Goal: Information Seeking & Learning: Find specific fact

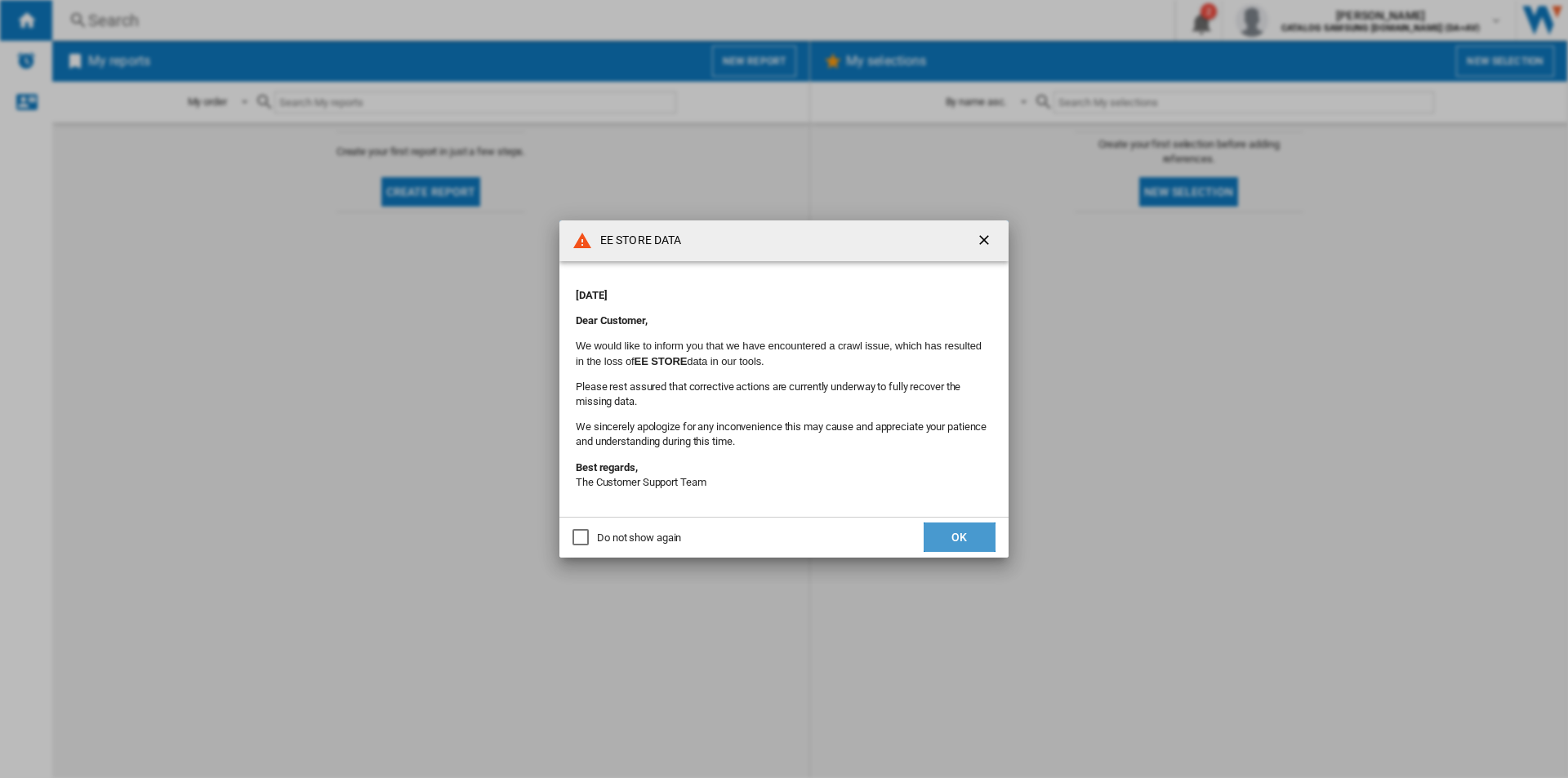
click at [948, 529] on button "OK" at bounding box center [960, 537] width 72 height 29
click at [965, 537] on button "OK" at bounding box center [960, 537] width 72 height 29
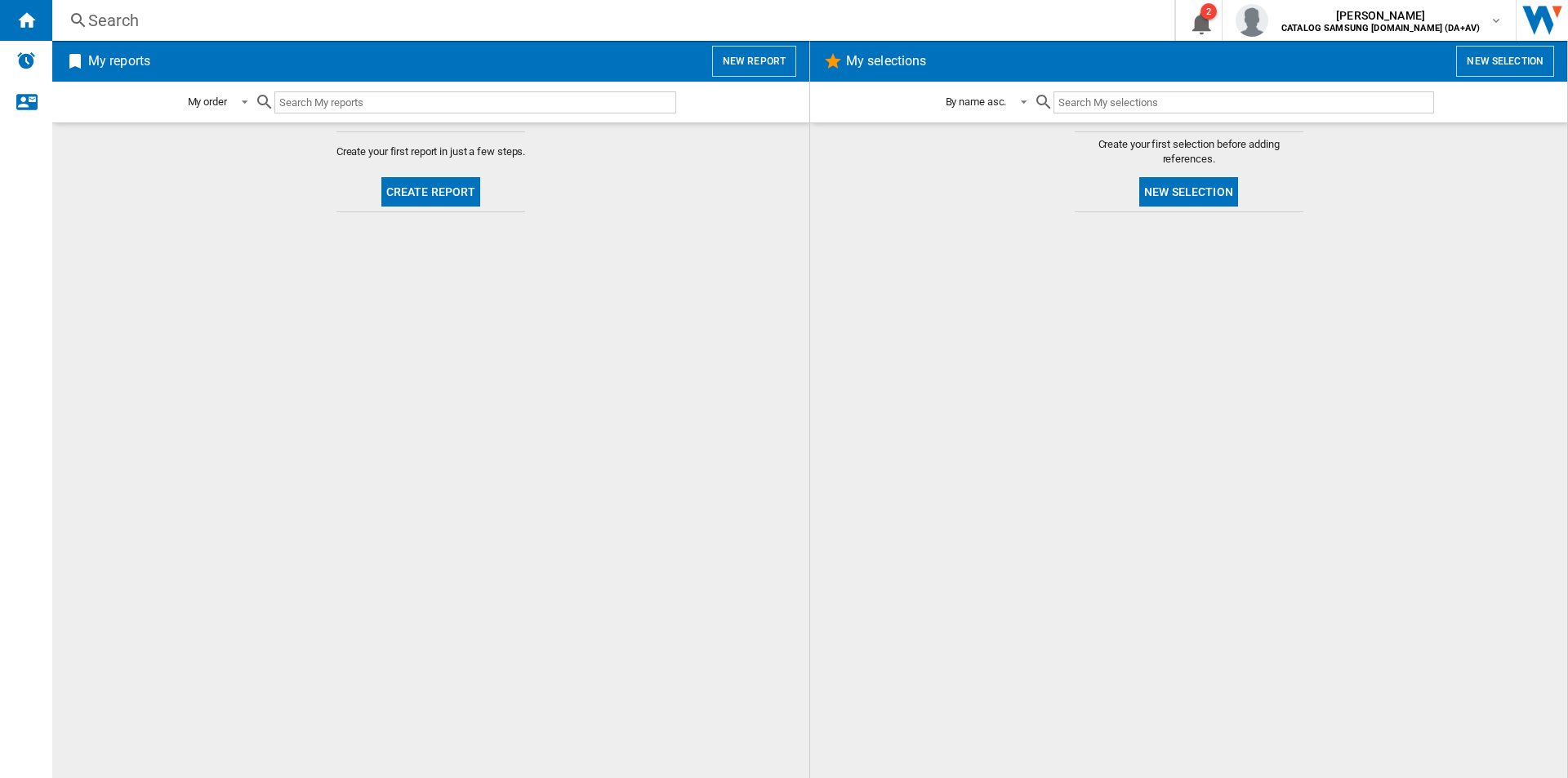
click at [392, 16] on div "Search" at bounding box center [610, 20] width 1044 height 23
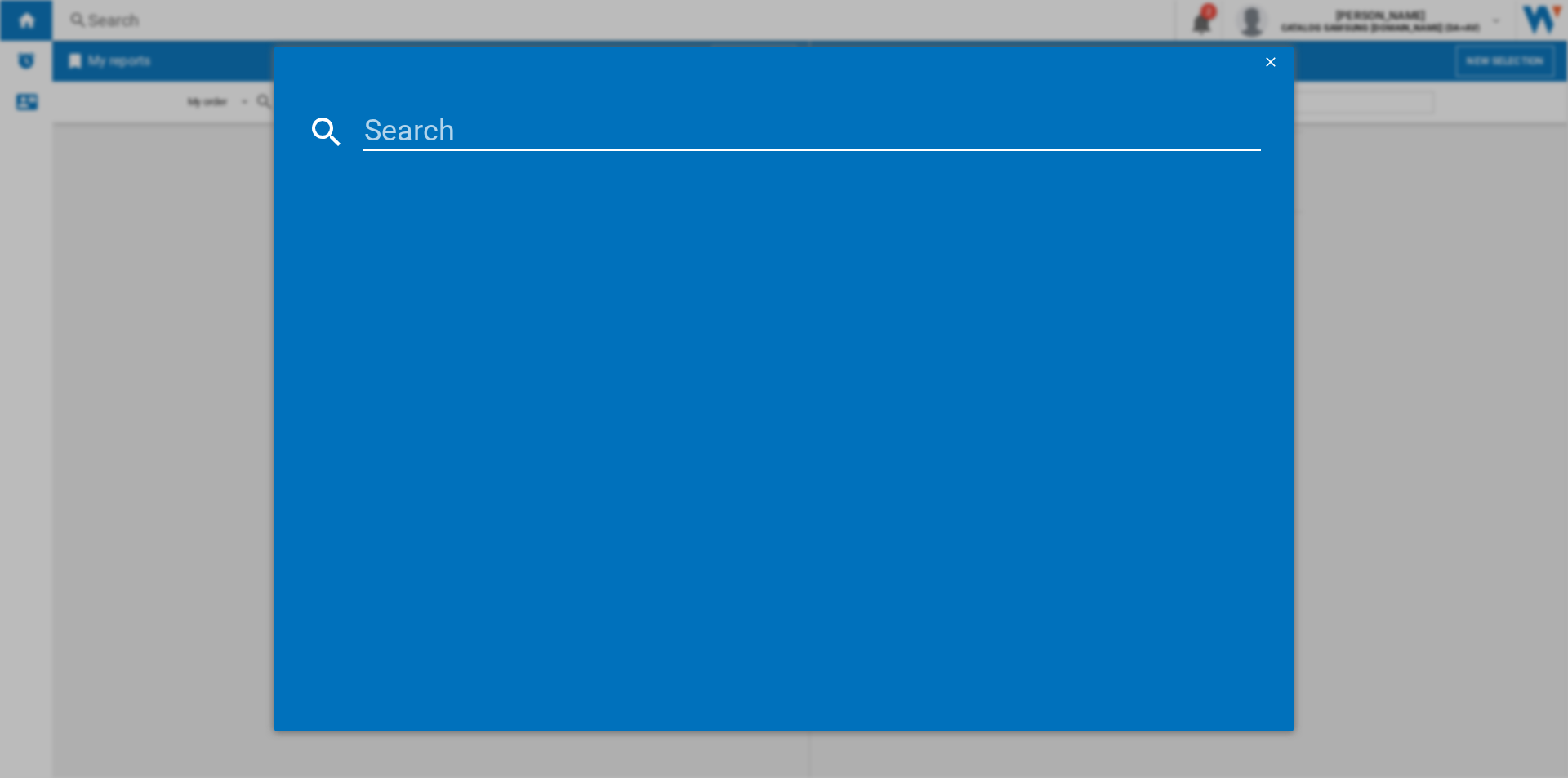
click at [392, 125] on input at bounding box center [812, 131] width 899 height 40
paste input "DV80CGC0B0AEEU"
type input "DV80CGC0B0AEEU"
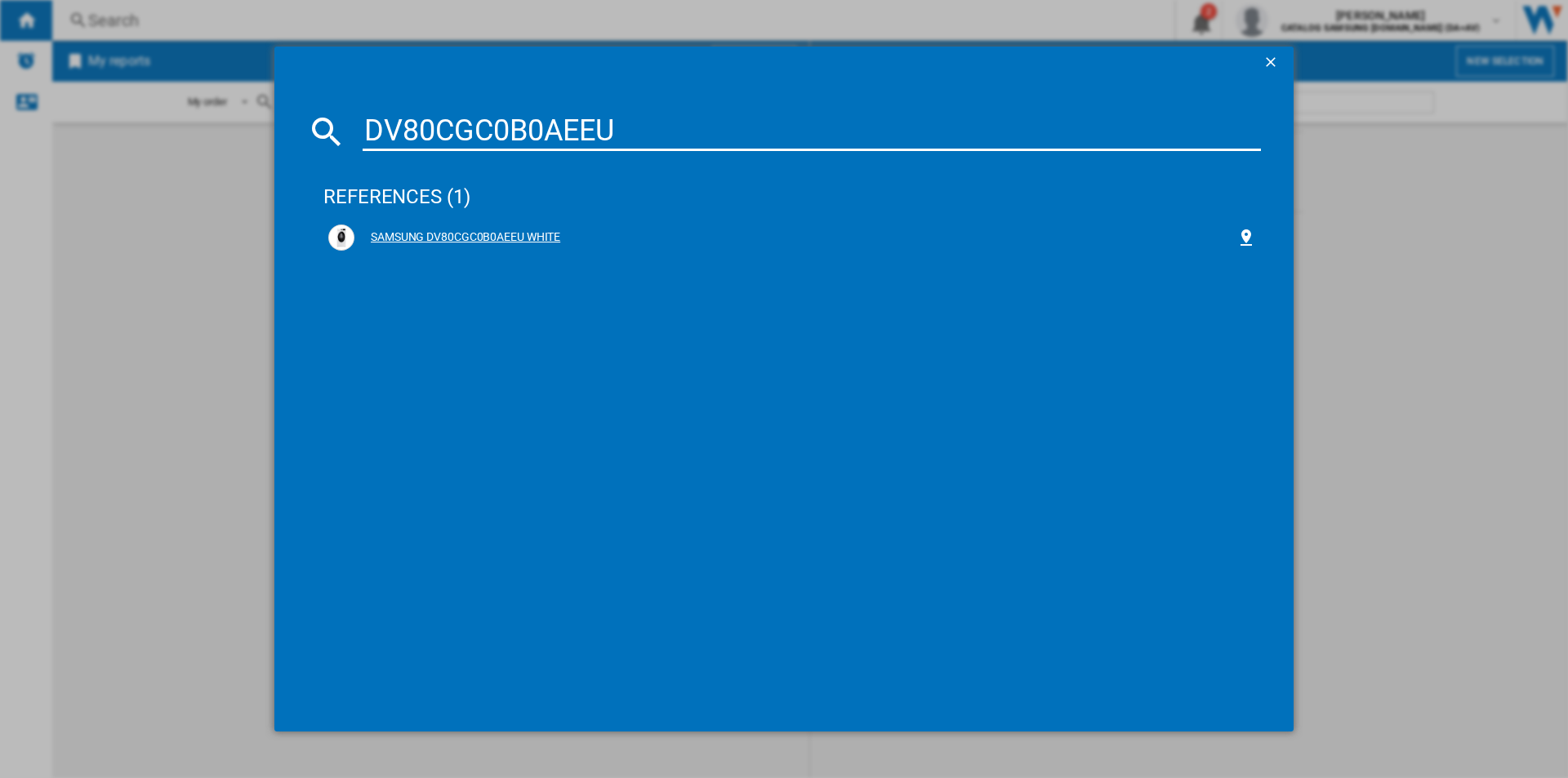
click at [479, 233] on div "SAMSUNG DV80CGC0B0AEEU WHITE" at bounding box center [796, 238] width 882 height 17
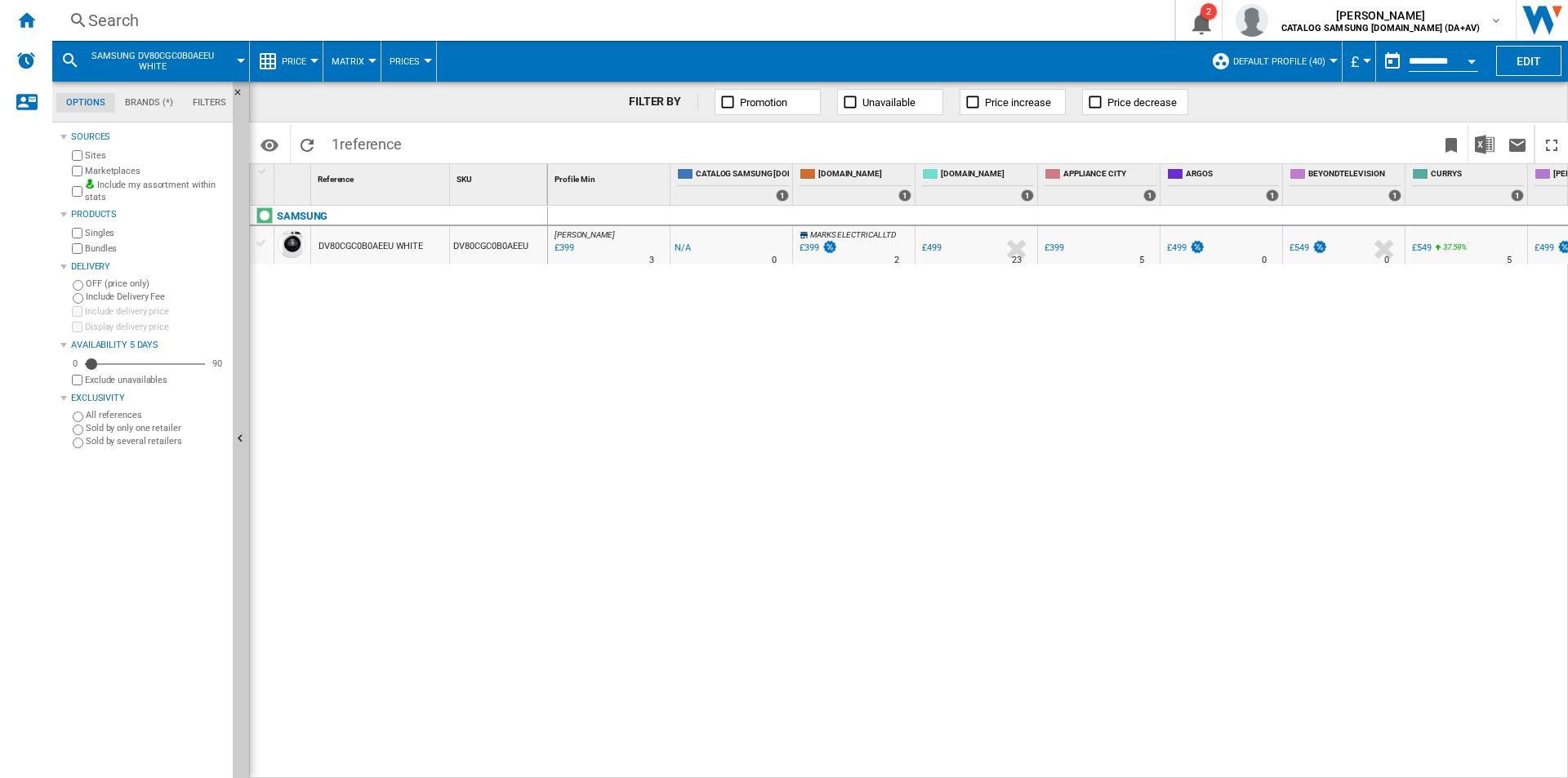
click at [767, 20] on div "Search" at bounding box center [610, 20] width 1044 height 23
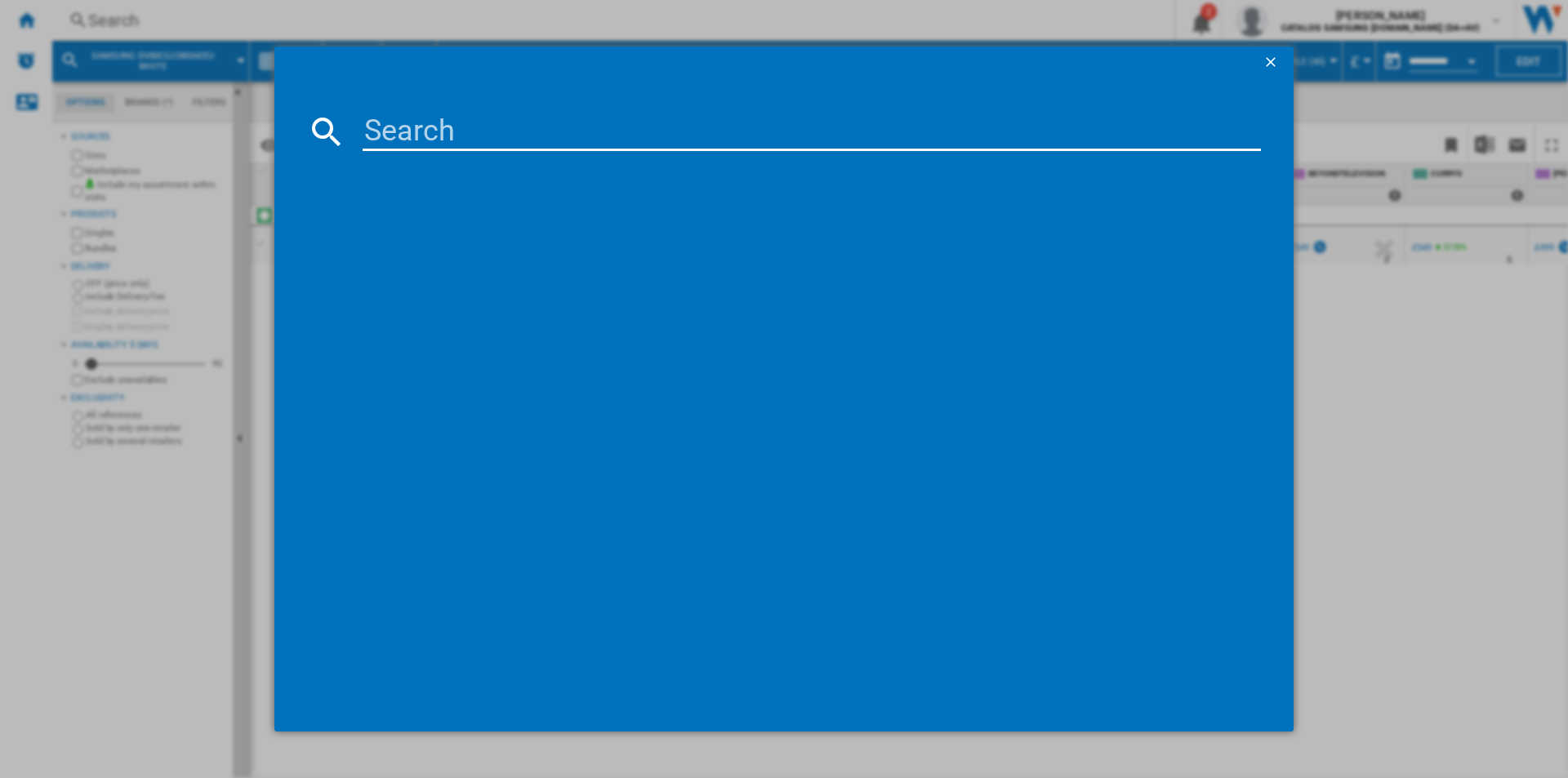
click at [639, 119] on input at bounding box center [812, 131] width 899 height 40
click at [446, 136] on input at bounding box center [812, 131] width 899 height 40
paste input "DV90CGC0A0ABEU"
type input "DV90CGC0A0ABEU"
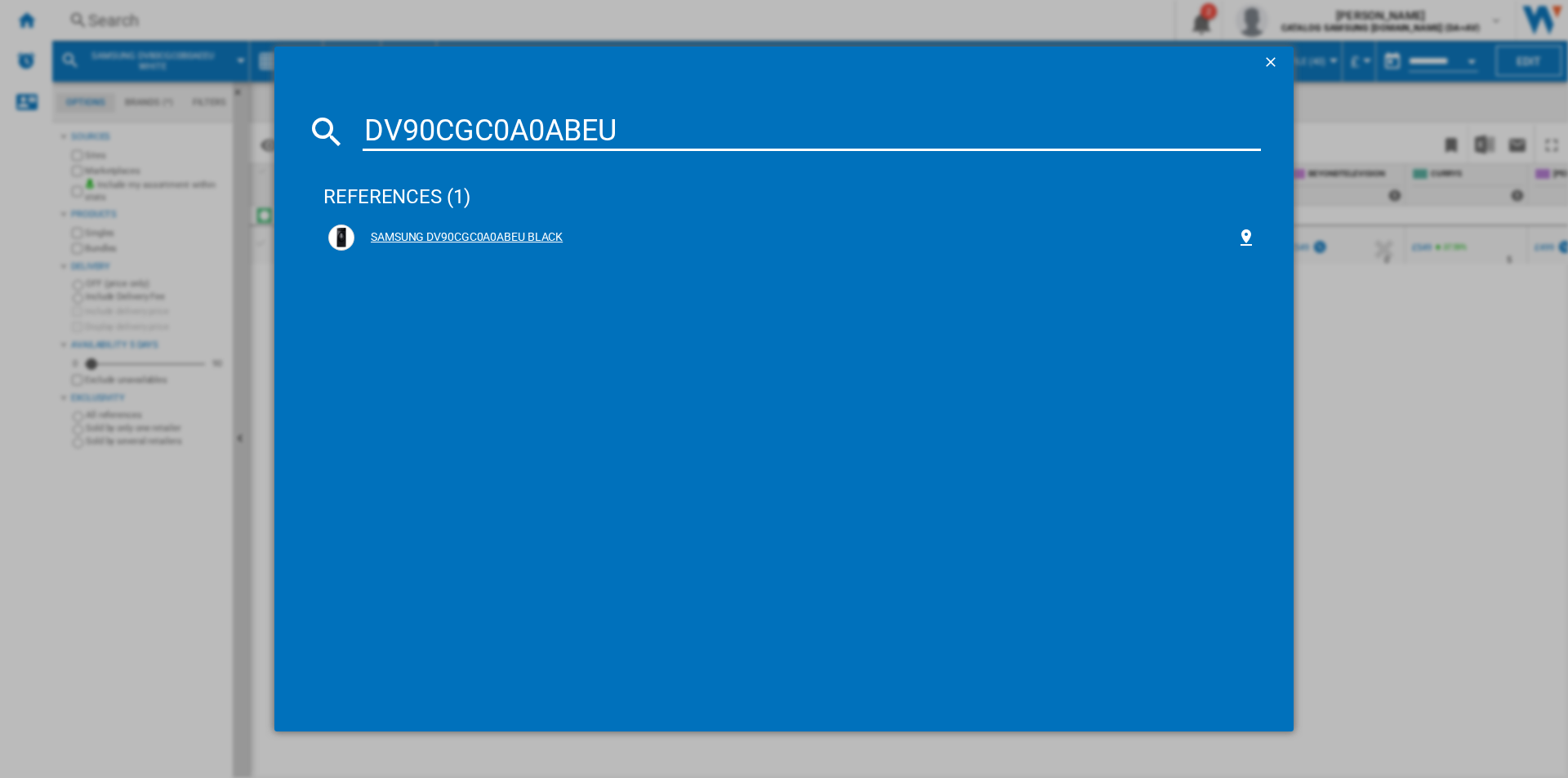
click at [417, 237] on div "SAMSUNG DV90CGC0A0ABEU BLACK" at bounding box center [796, 238] width 882 height 17
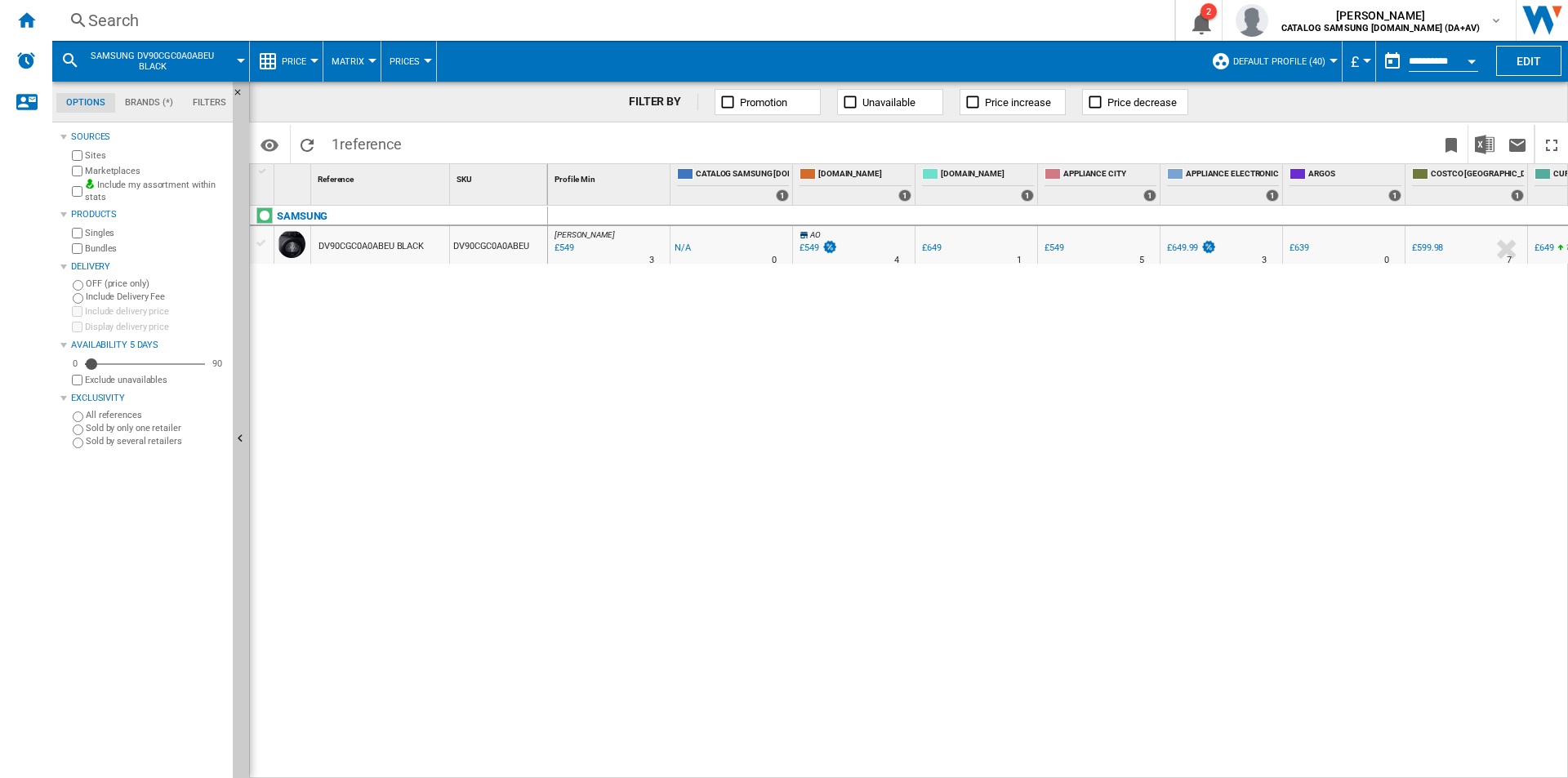
click at [660, 28] on div "Search" at bounding box center [610, 20] width 1044 height 23
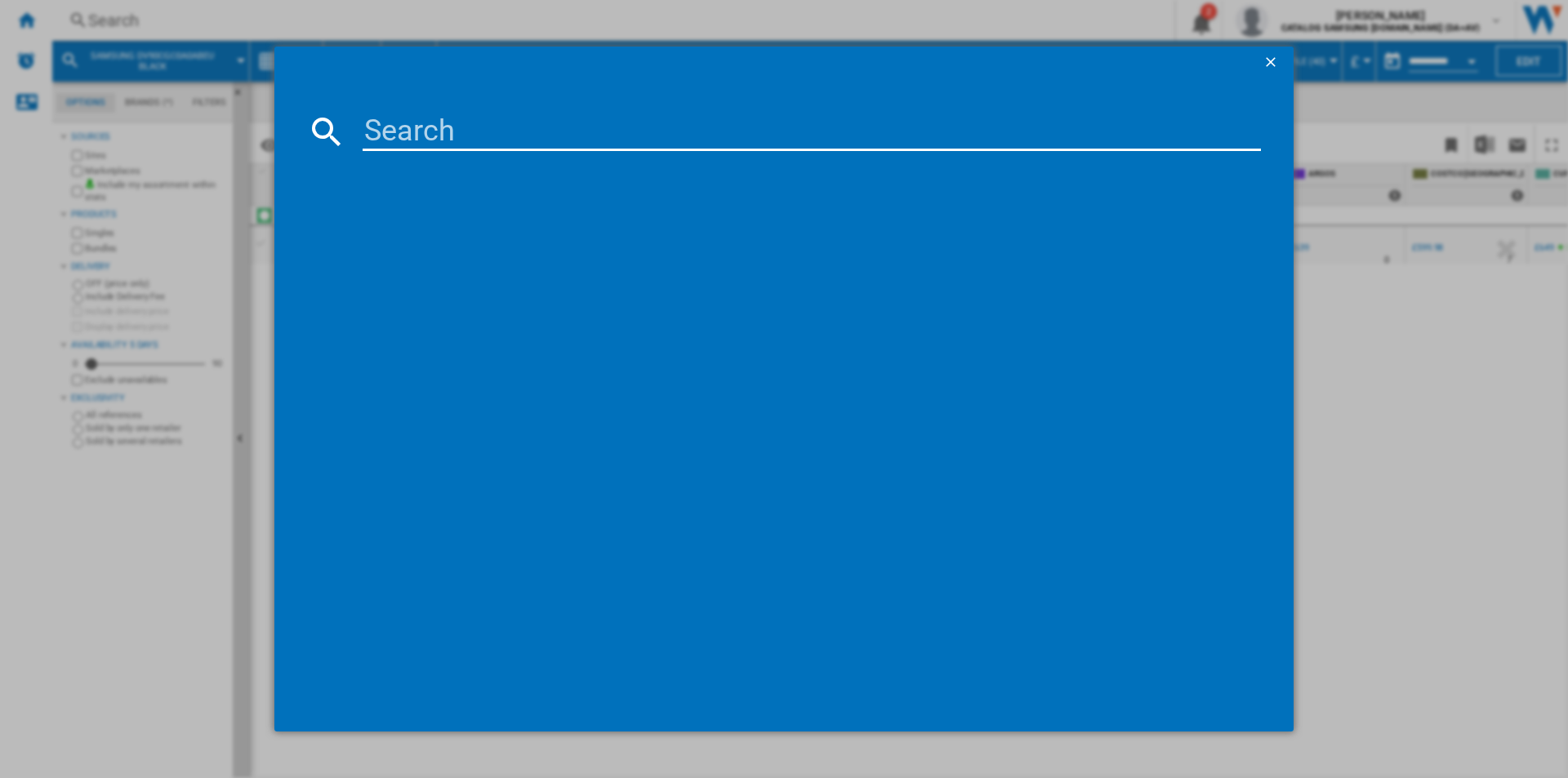
click at [621, 128] on input at bounding box center [812, 131] width 899 height 40
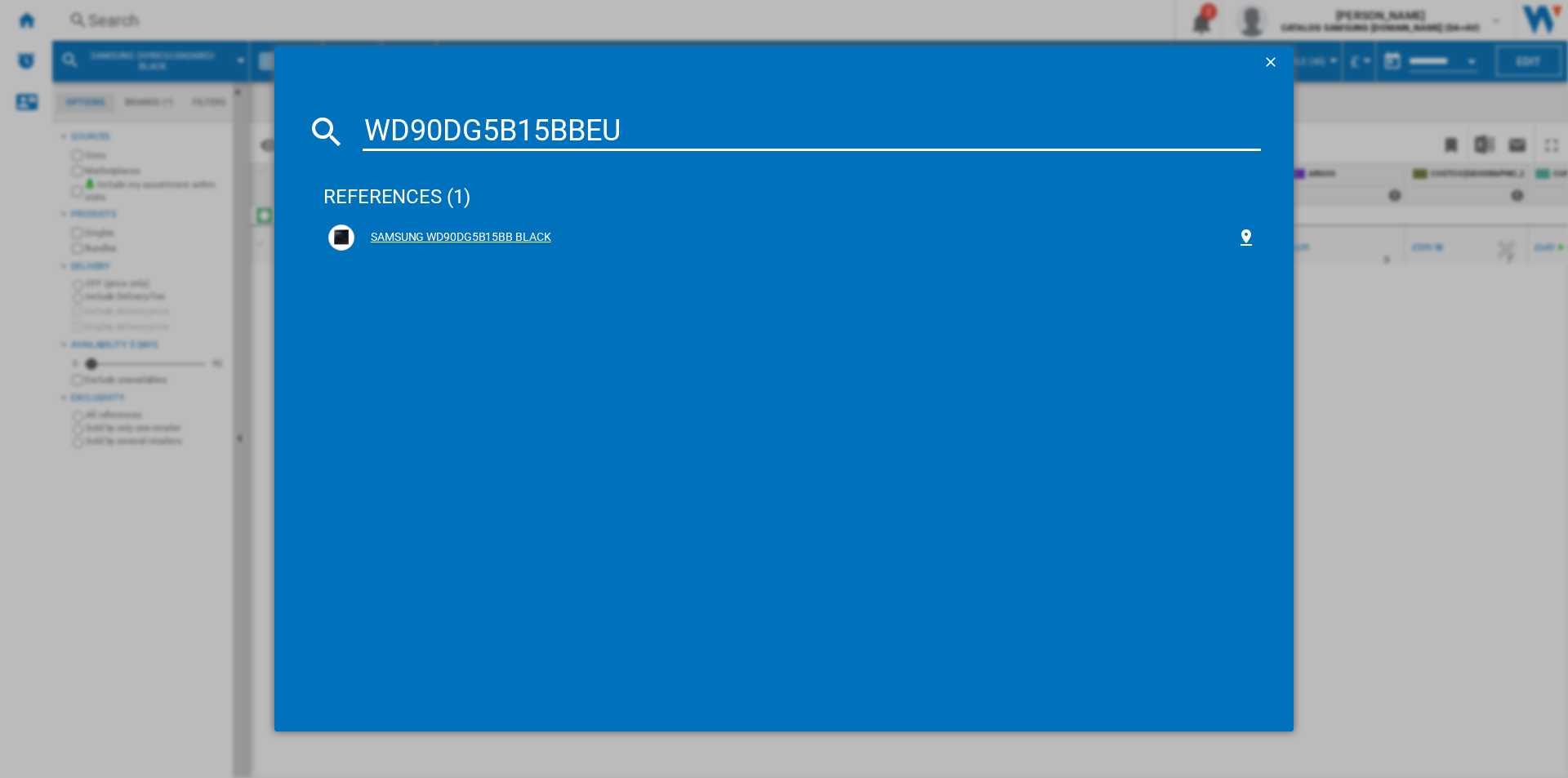
type input "WD90DG5B15BBEU"
click at [512, 242] on div "SAMSUNG WD90DG5B15BB BLACK" at bounding box center [796, 238] width 882 height 17
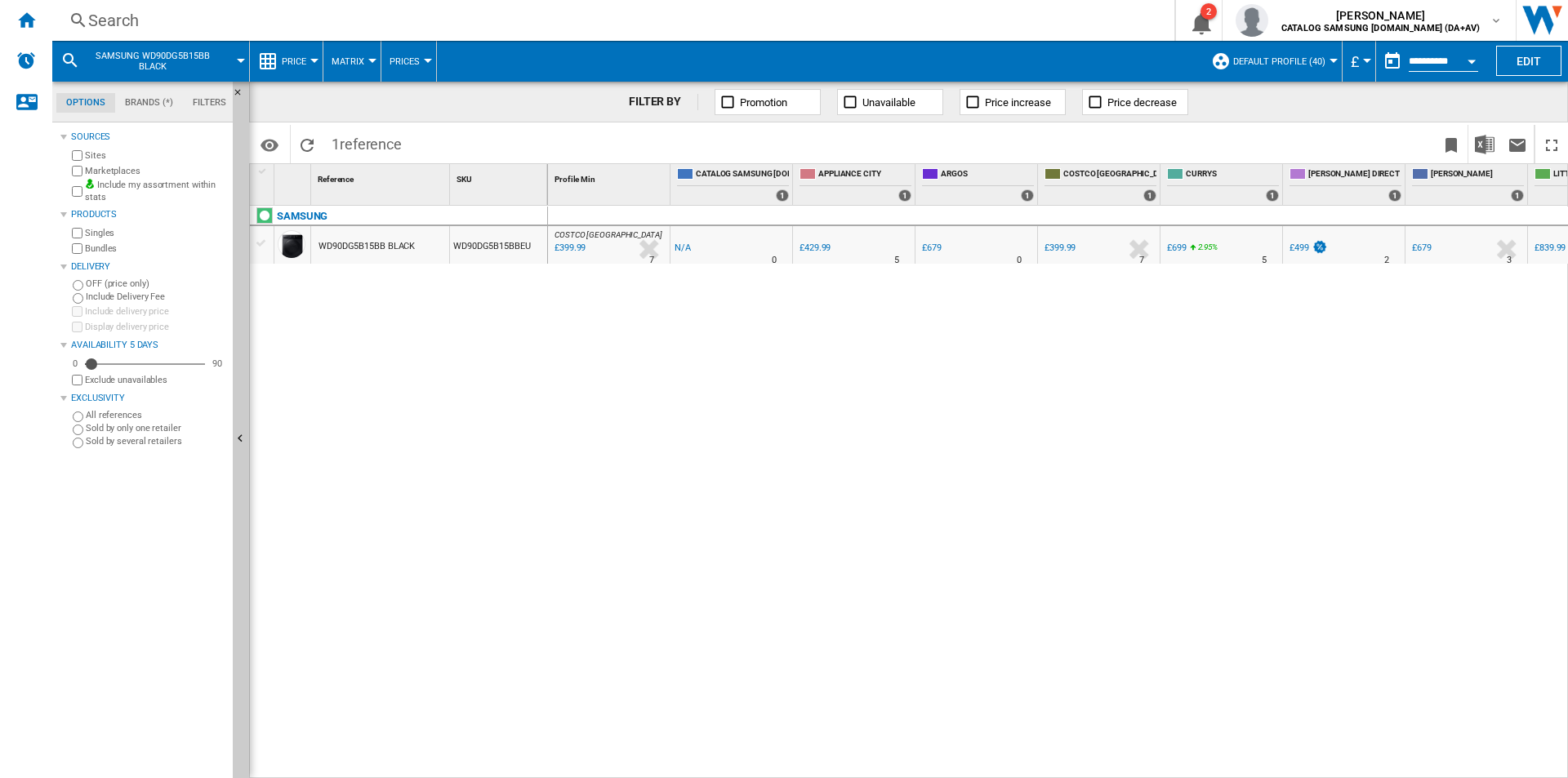
click at [407, 17] on div "Search" at bounding box center [610, 20] width 1044 height 23
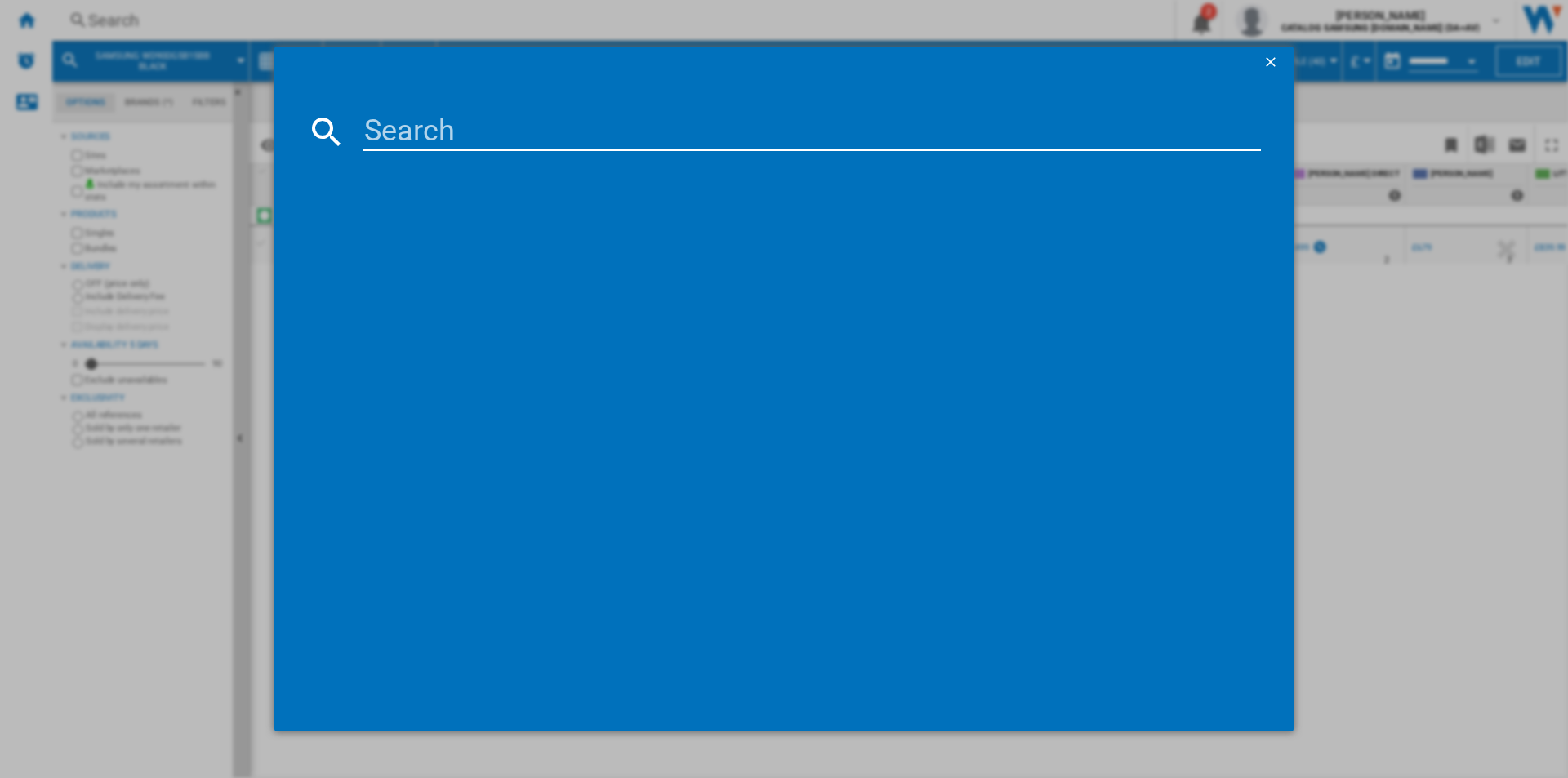
click at [411, 135] on input at bounding box center [812, 131] width 899 height 40
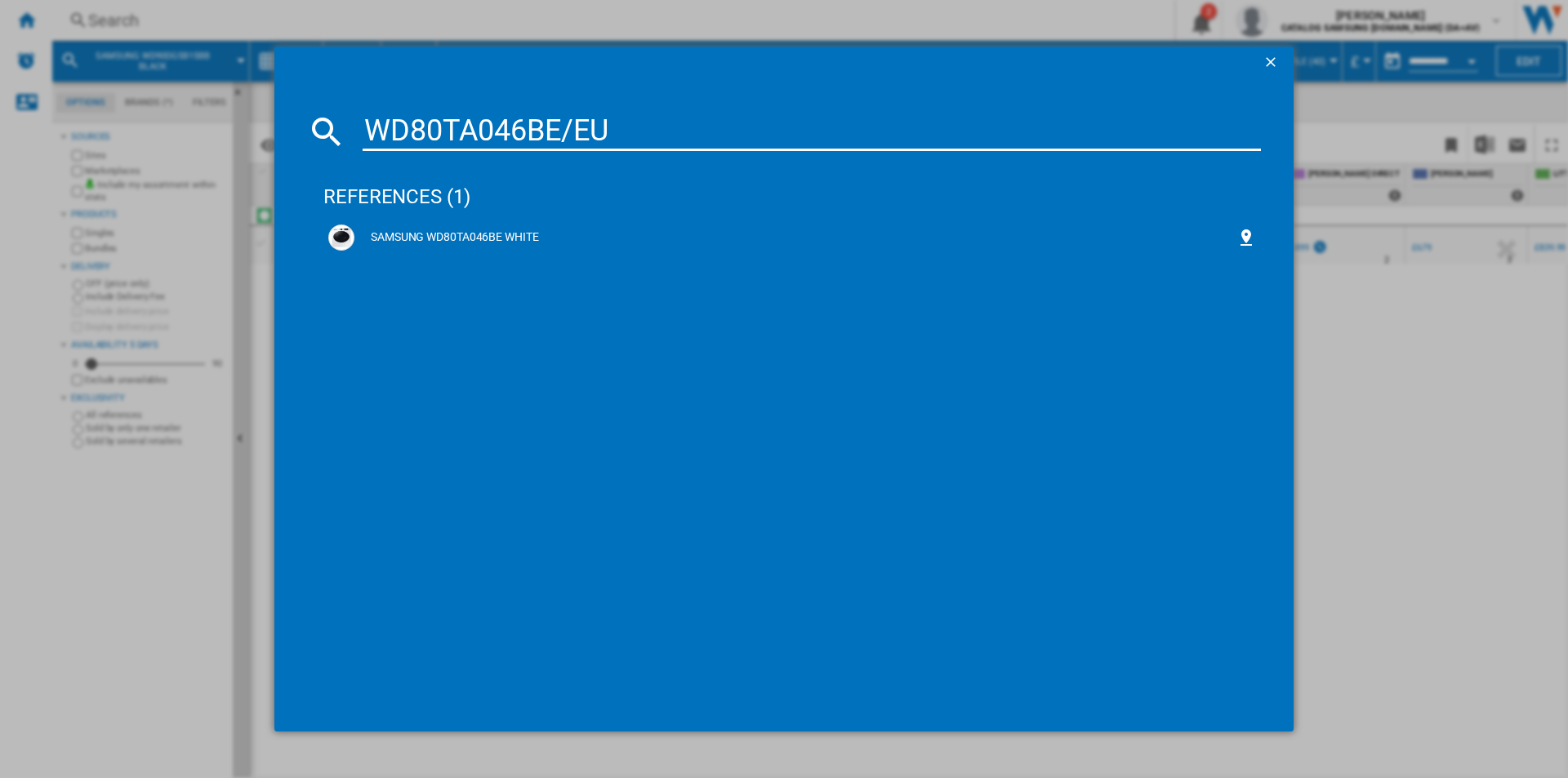
click at [561, 136] on input "WD80TA046BE/EU" at bounding box center [812, 131] width 899 height 40
type input "WD80TA046Bx/EU"
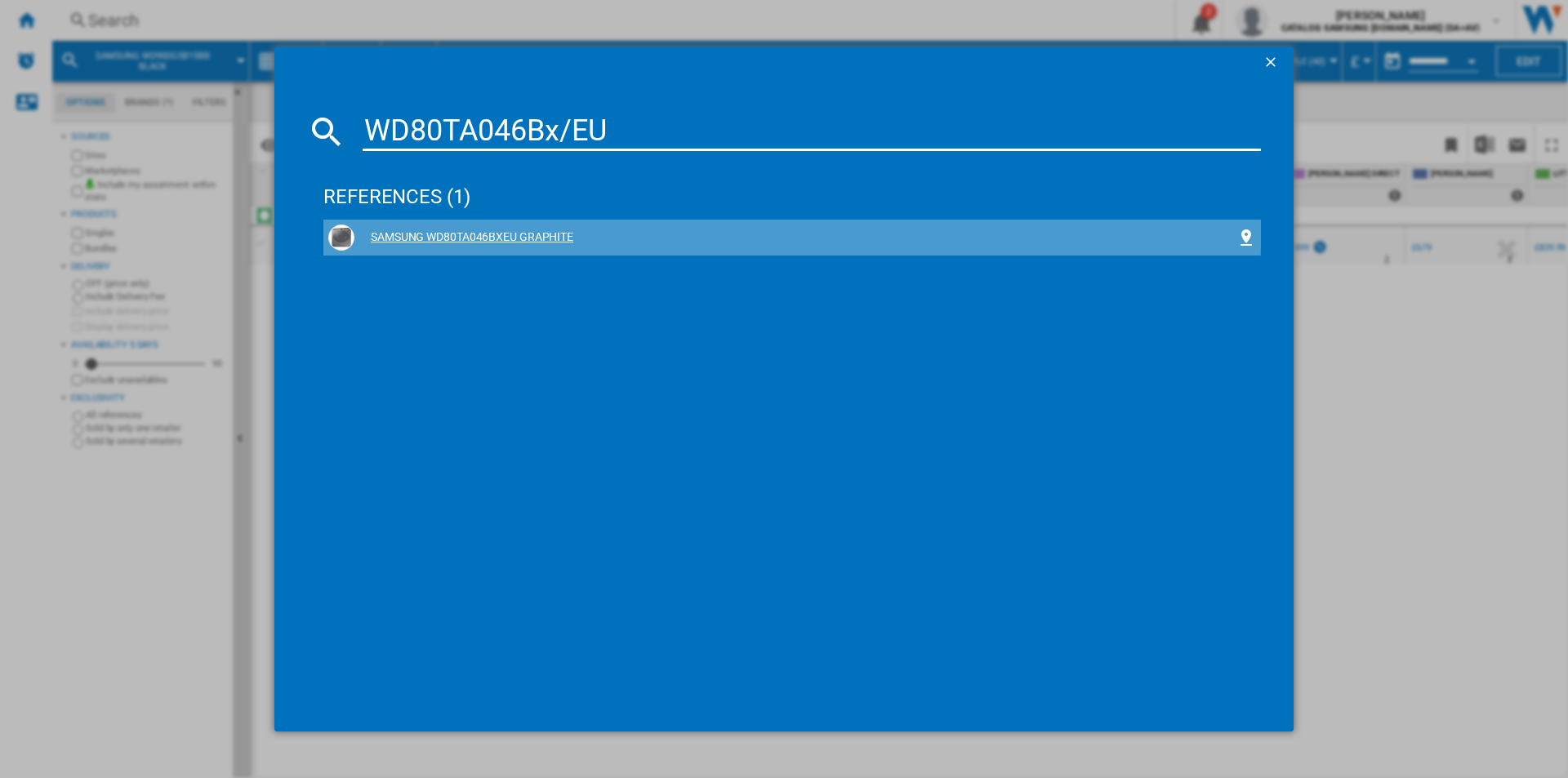
click at [475, 226] on div "SAMSUNG WD80TA046BXEU GRAPHITE" at bounding box center [792, 238] width 928 height 26
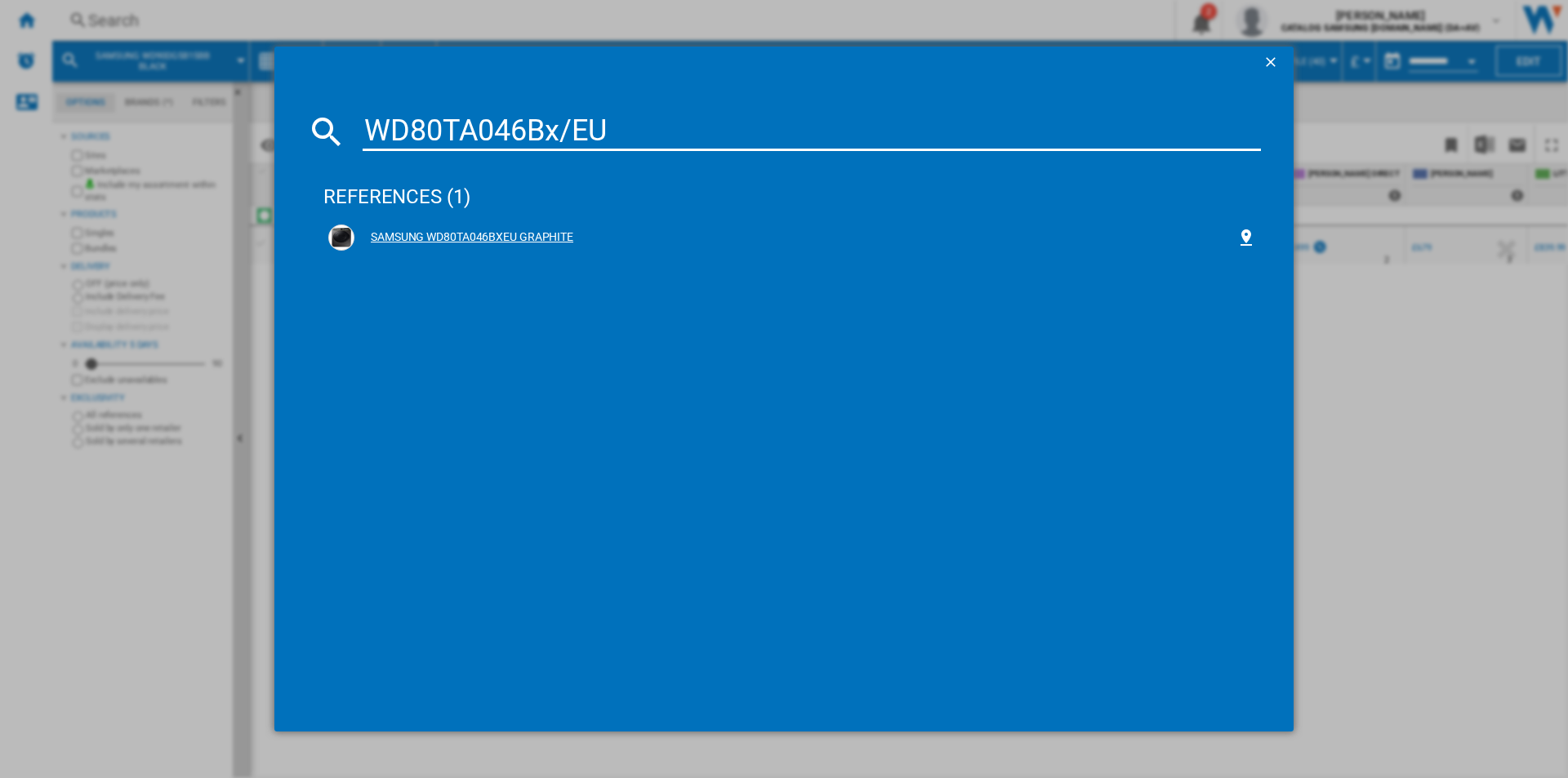
click at [515, 233] on div "SAMSUNG WD80TA046BXEU GRAPHITE" at bounding box center [796, 238] width 882 height 17
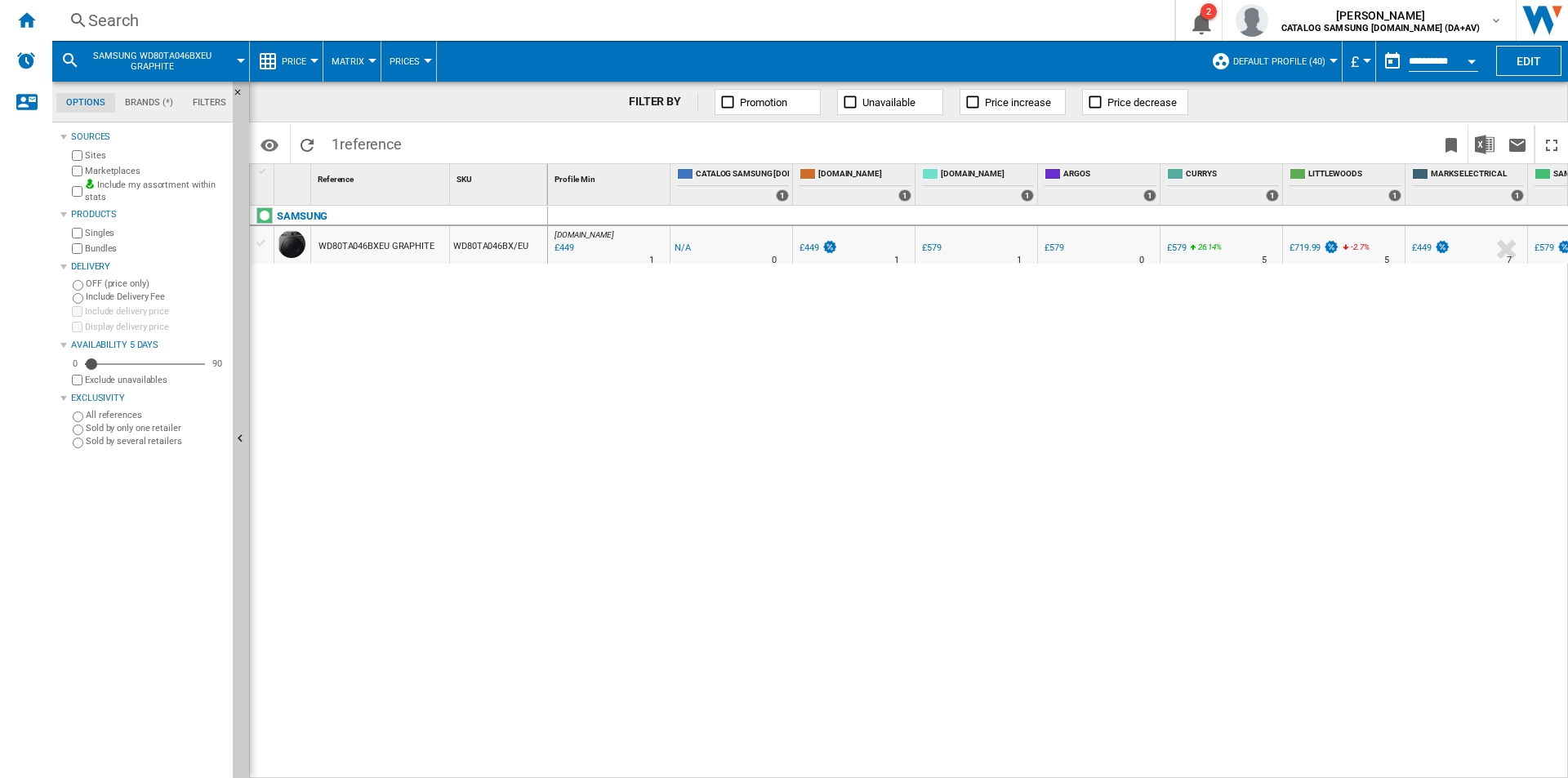
click at [573, 24] on div "Search" at bounding box center [610, 20] width 1044 height 23
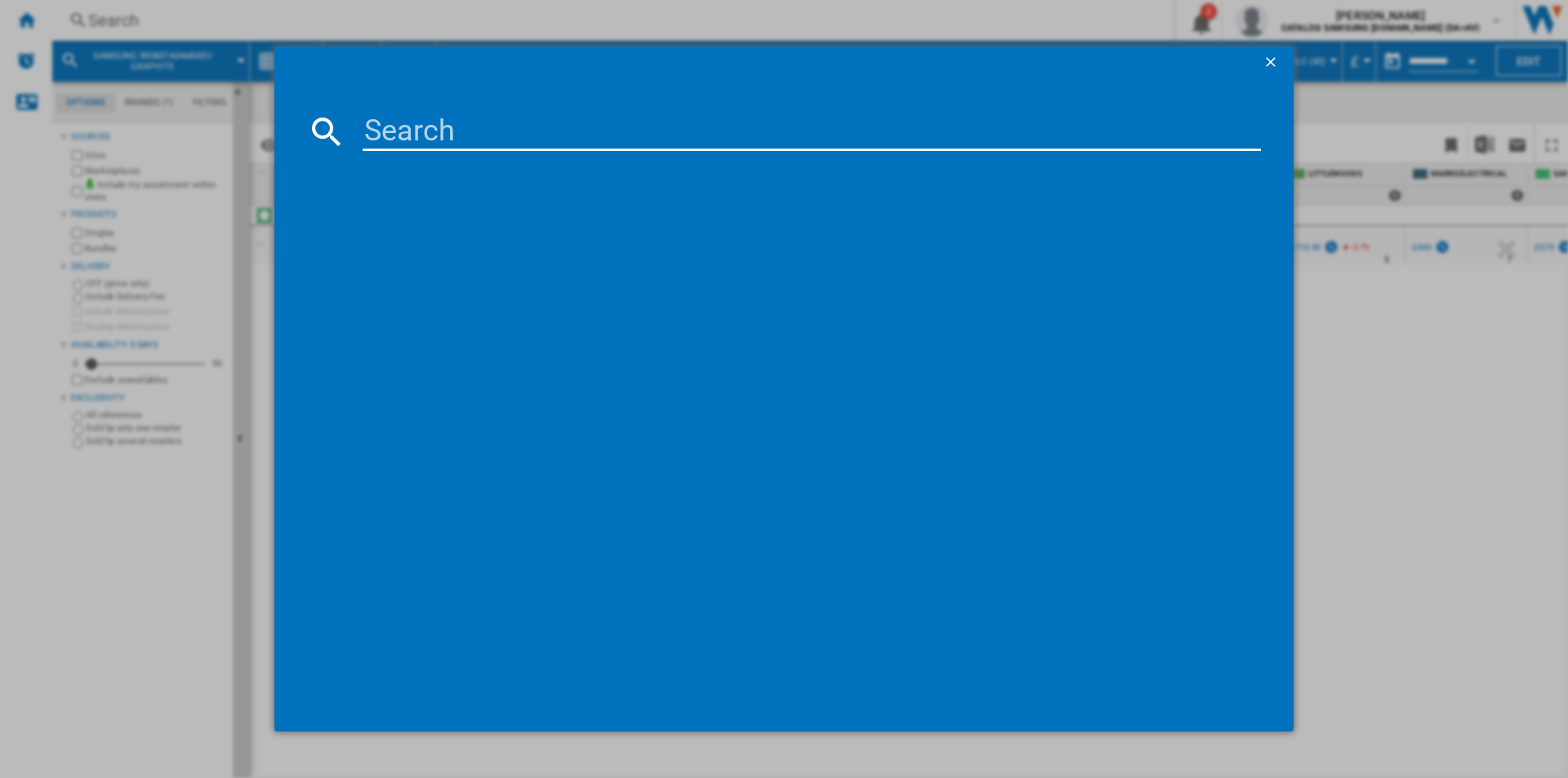
click at [504, 123] on input at bounding box center [812, 131] width 899 height 40
type input "WW11DG6B85LEU1"
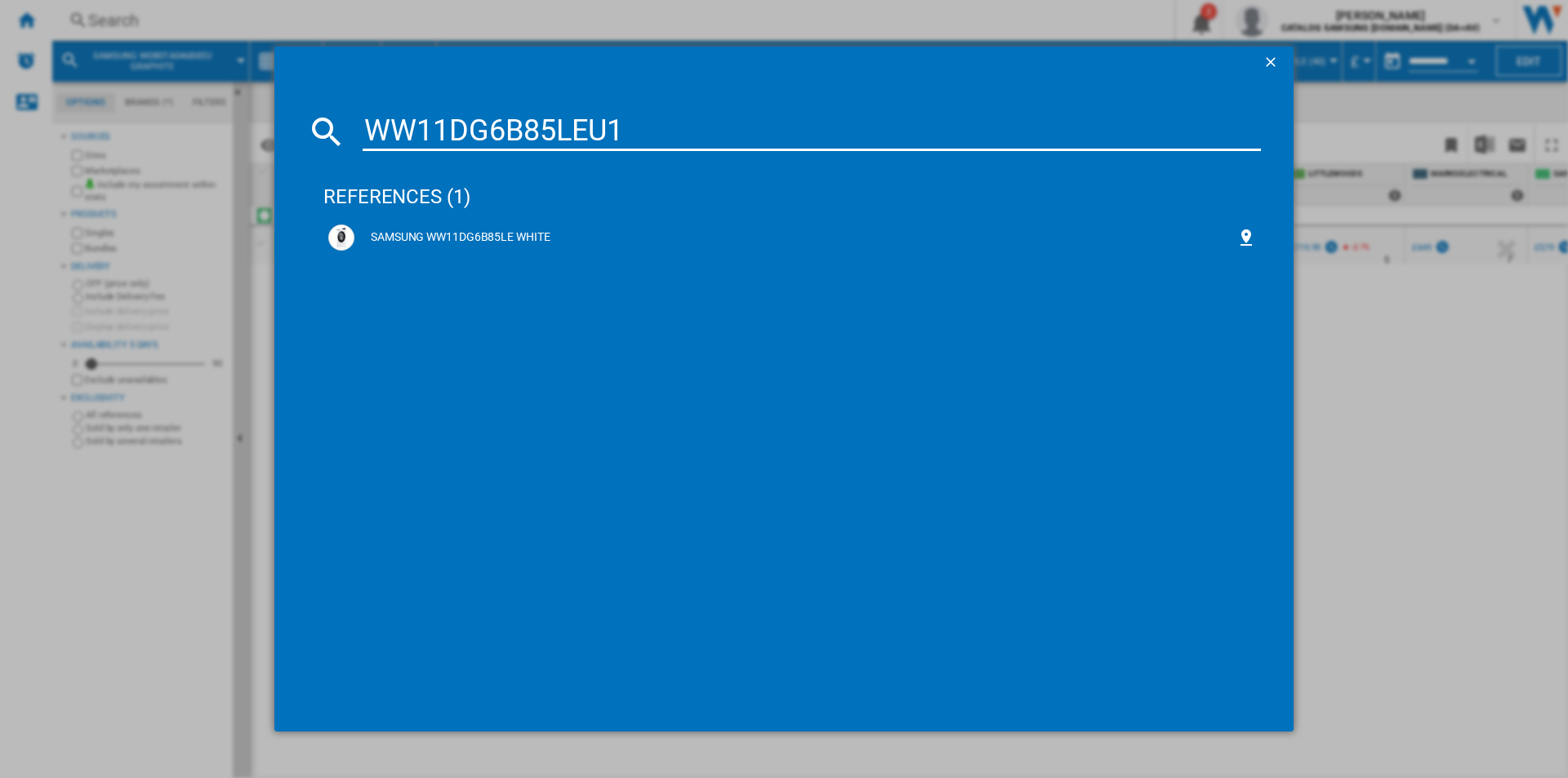
click at [512, 231] on div "SAMSUNG WW11DG6B85LE WHITE" at bounding box center [796, 238] width 882 height 17
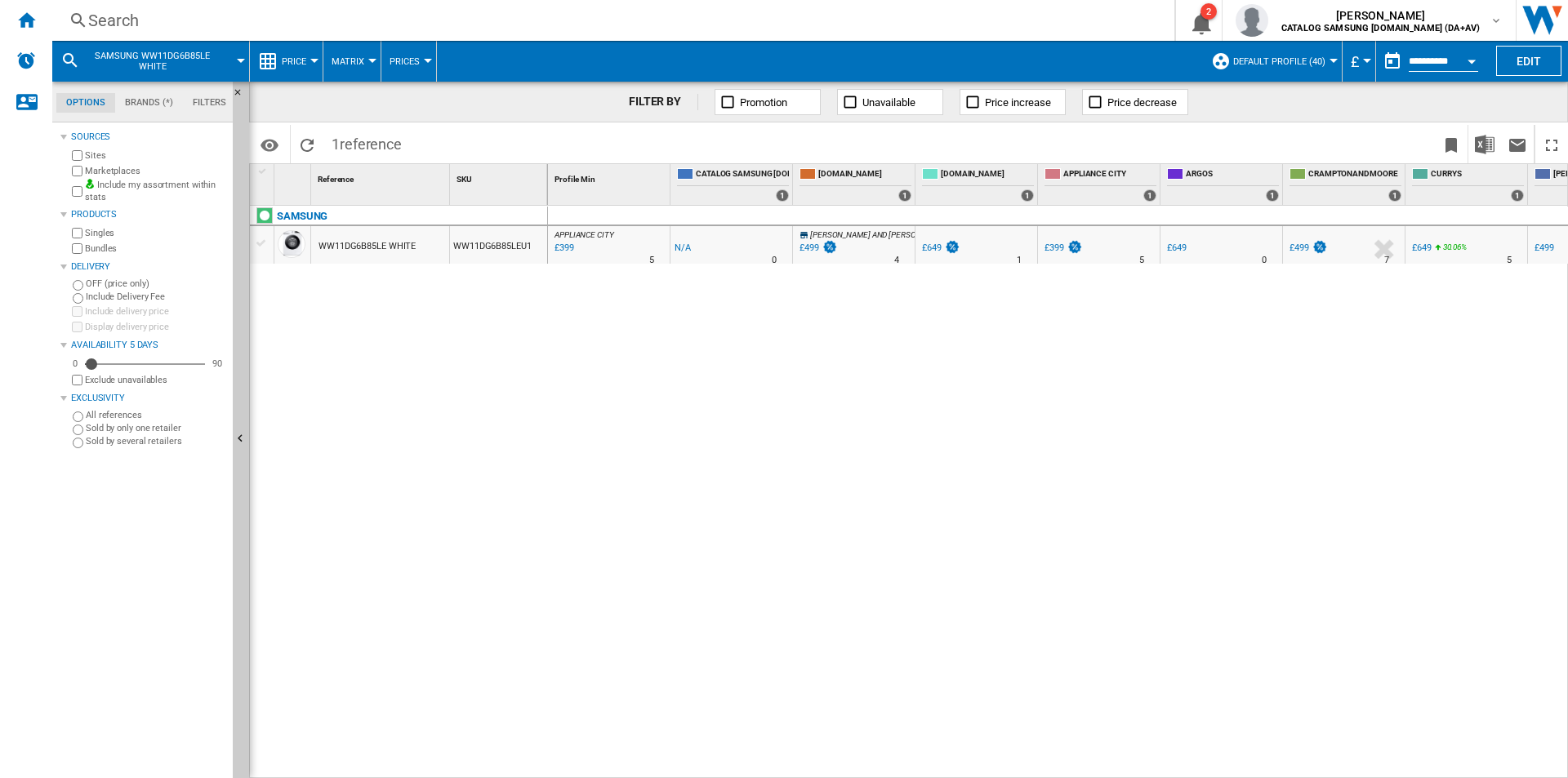
click at [657, 12] on div "Search" at bounding box center [610, 20] width 1044 height 23
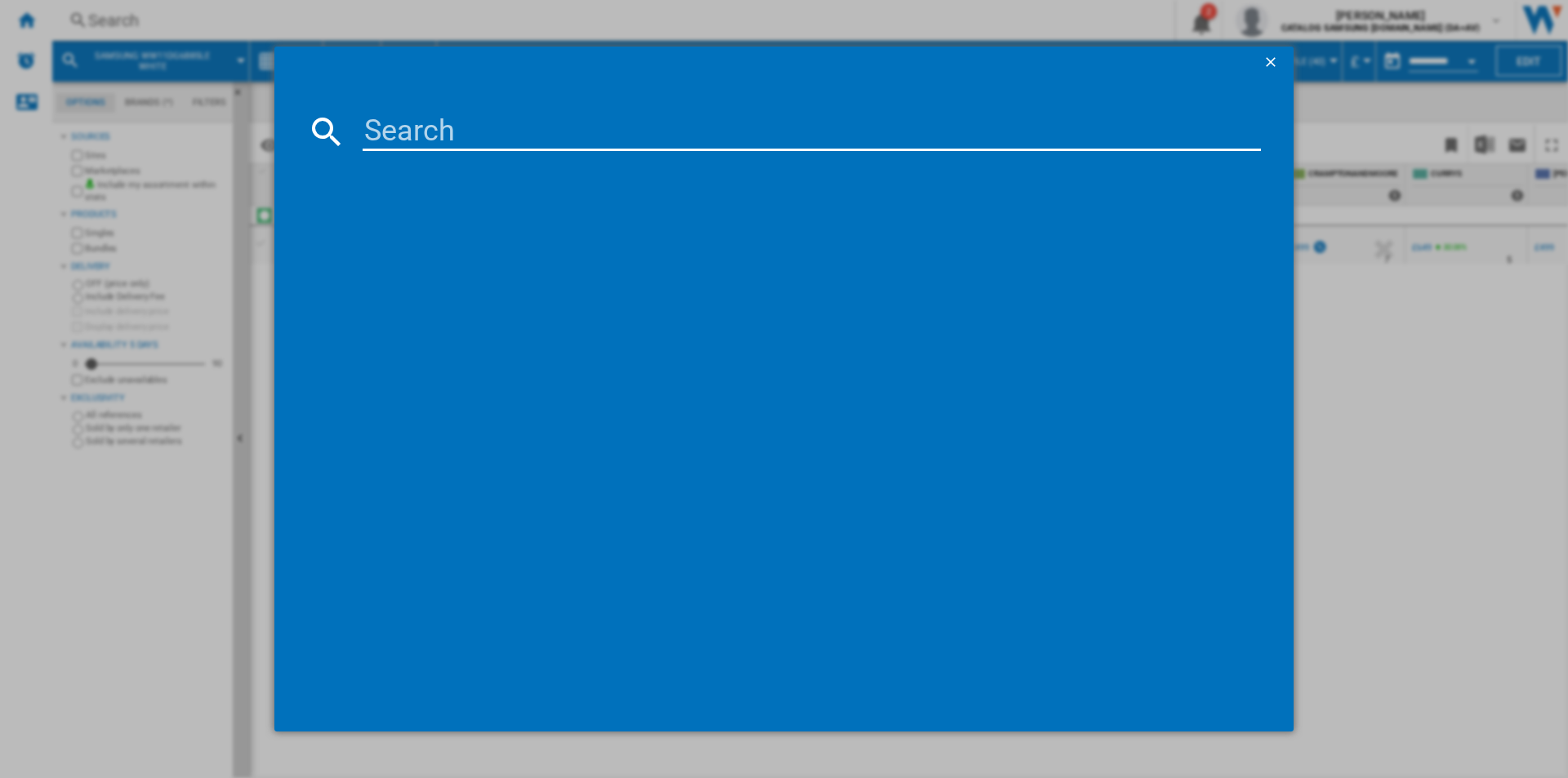
click at [593, 132] on input at bounding box center [812, 131] width 899 height 40
type input "DV90T6240LN/S1"
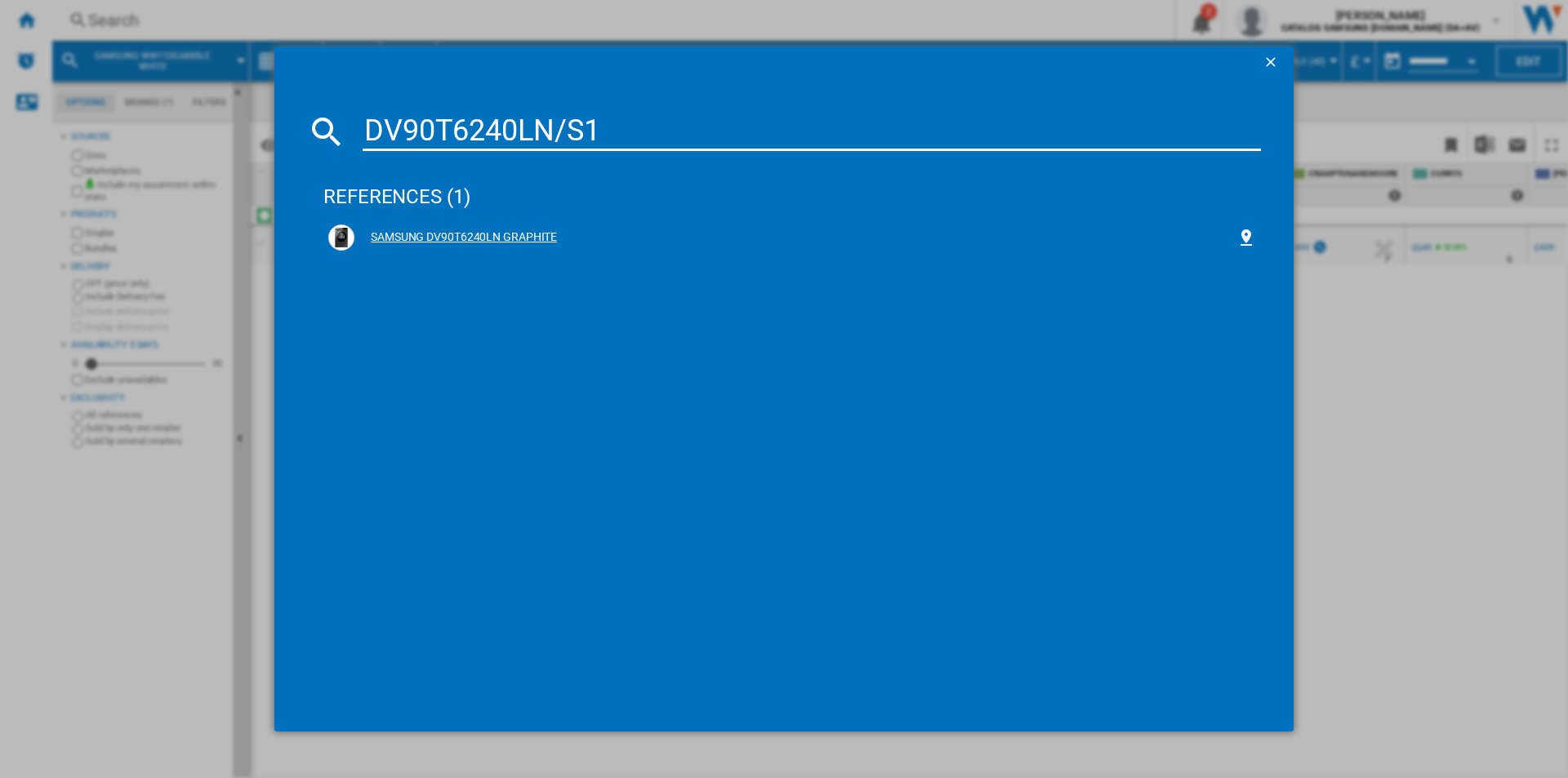
click at [518, 239] on div "SAMSUNG DV90T6240LN GRAPHITE" at bounding box center [796, 238] width 882 height 17
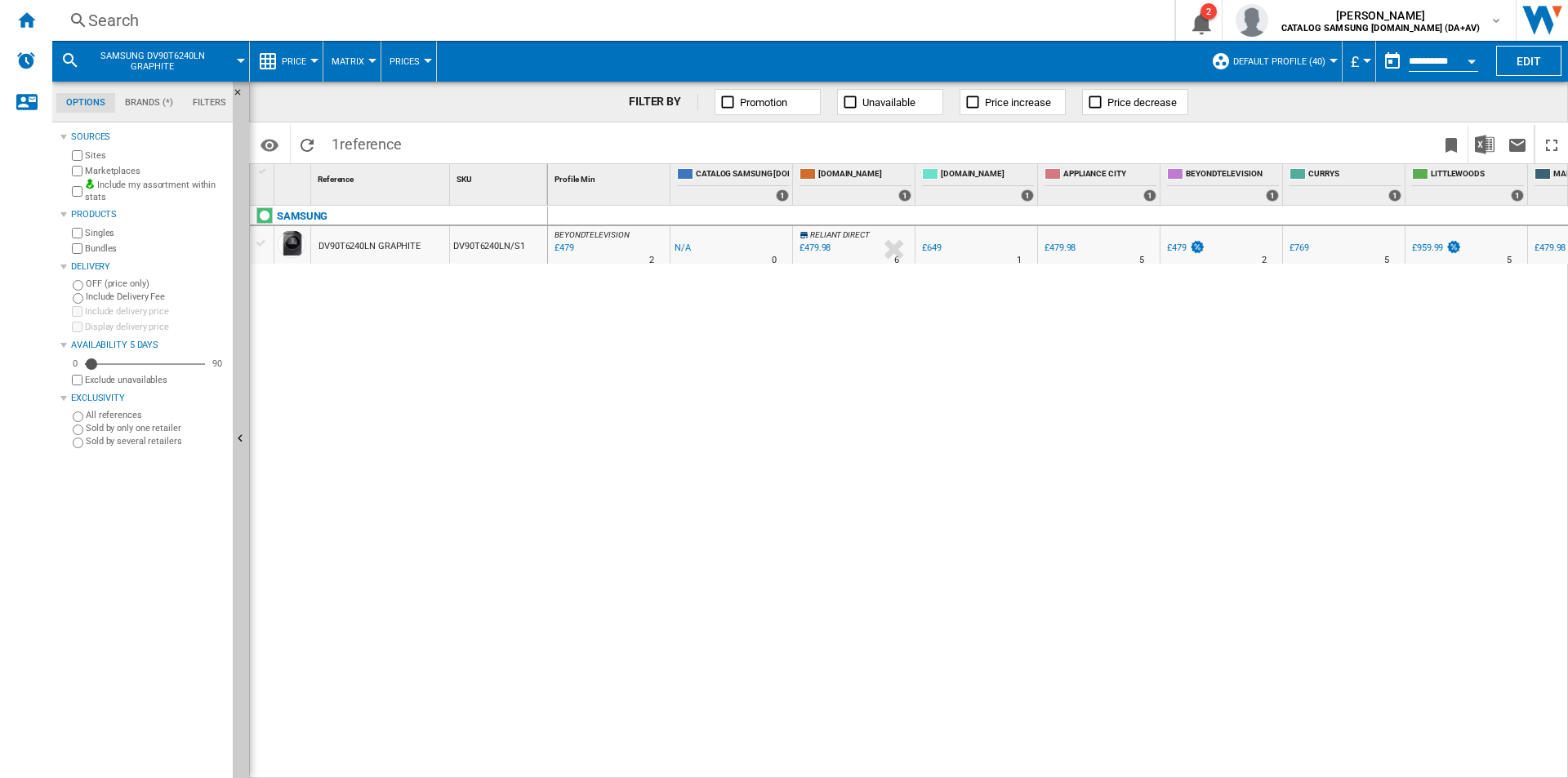
click at [753, 19] on div "Search" at bounding box center [610, 20] width 1044 height 23
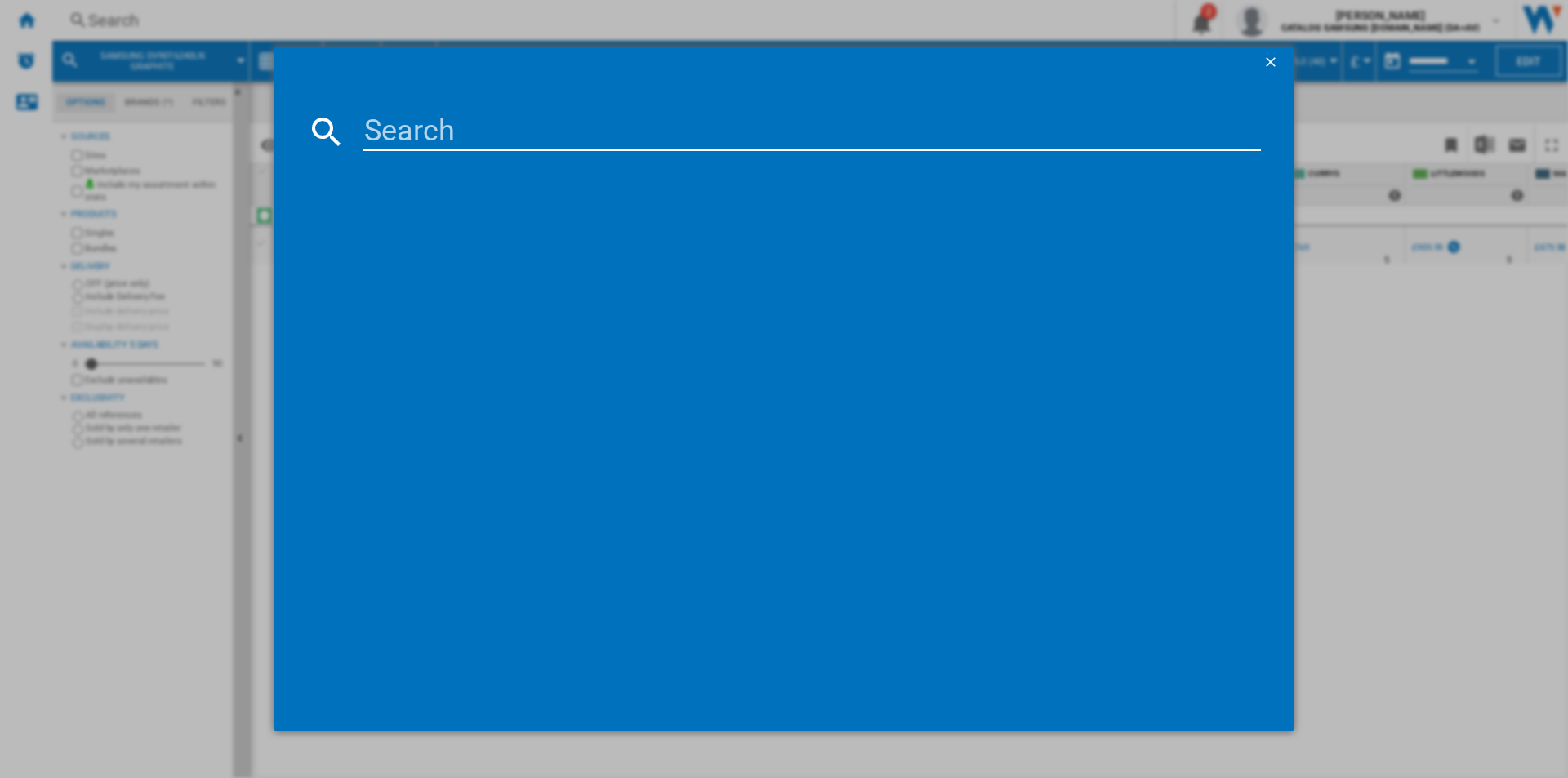
click at [703, 136] on input at bounding box center [812, 131] width 899 height 40
type input "WD11DG5B15BBEU"
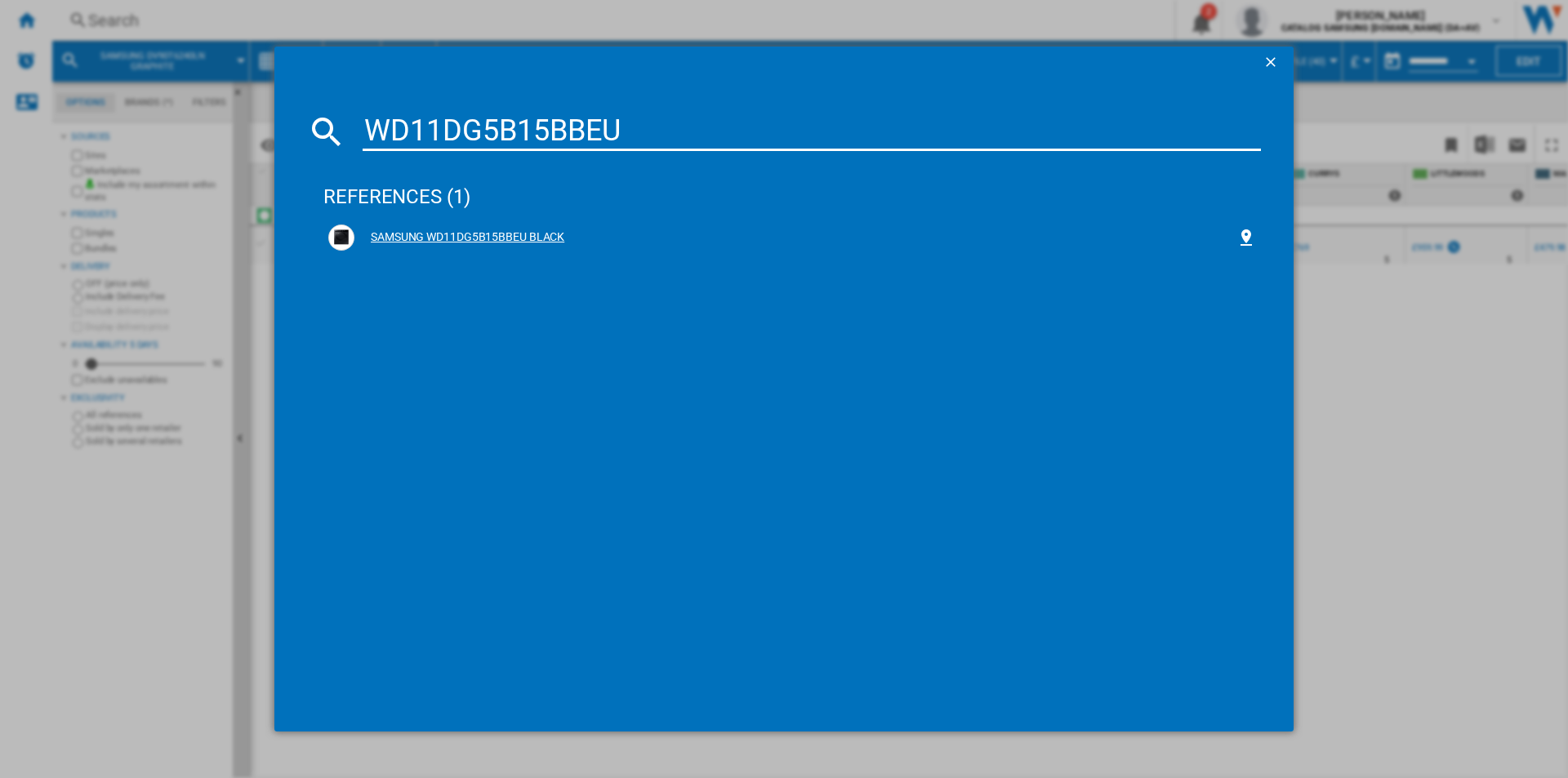
click at [460, 234] on div "SAMSUNG WD11DG5B15BBEU BLACK" at bounding box center [796, 238] width 882 height 17
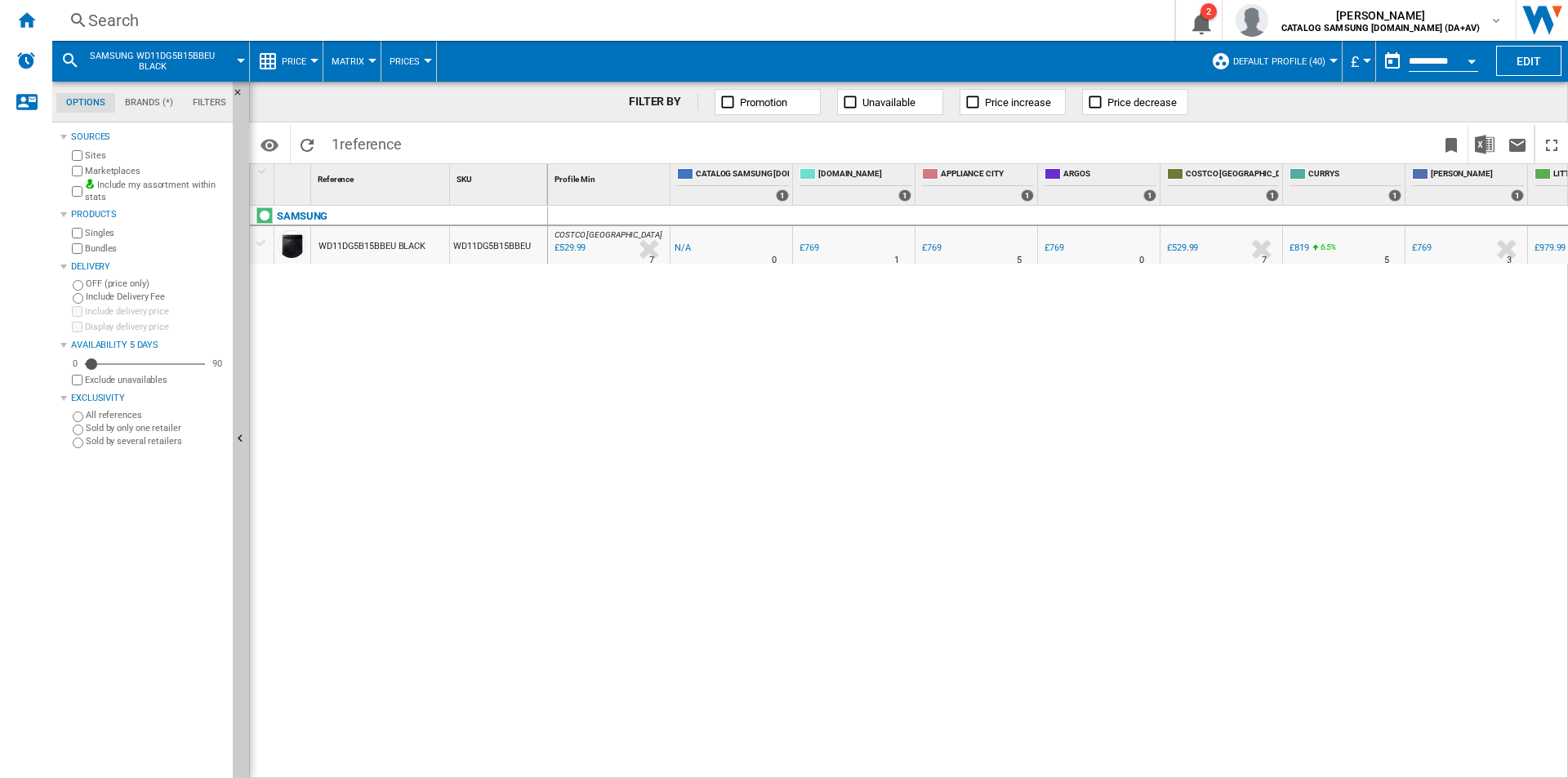
click at [1078, 28] on div "Search" at bounding box center [610, 20] width 1044 height 23
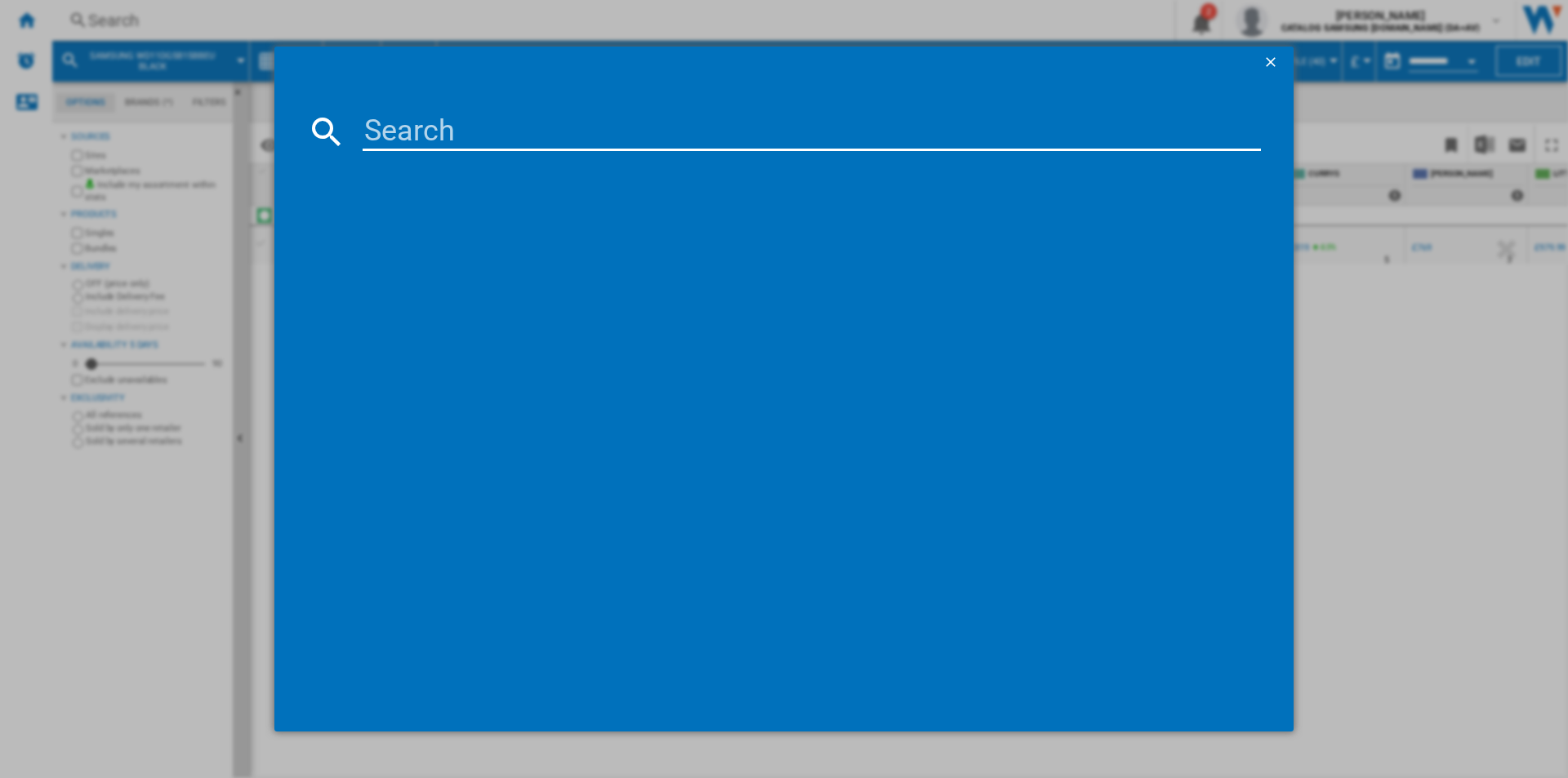
click at [768, 140] on input at bounding box center [812, 131] width 899 height 40
type input "WD90DG5B15BEEU"
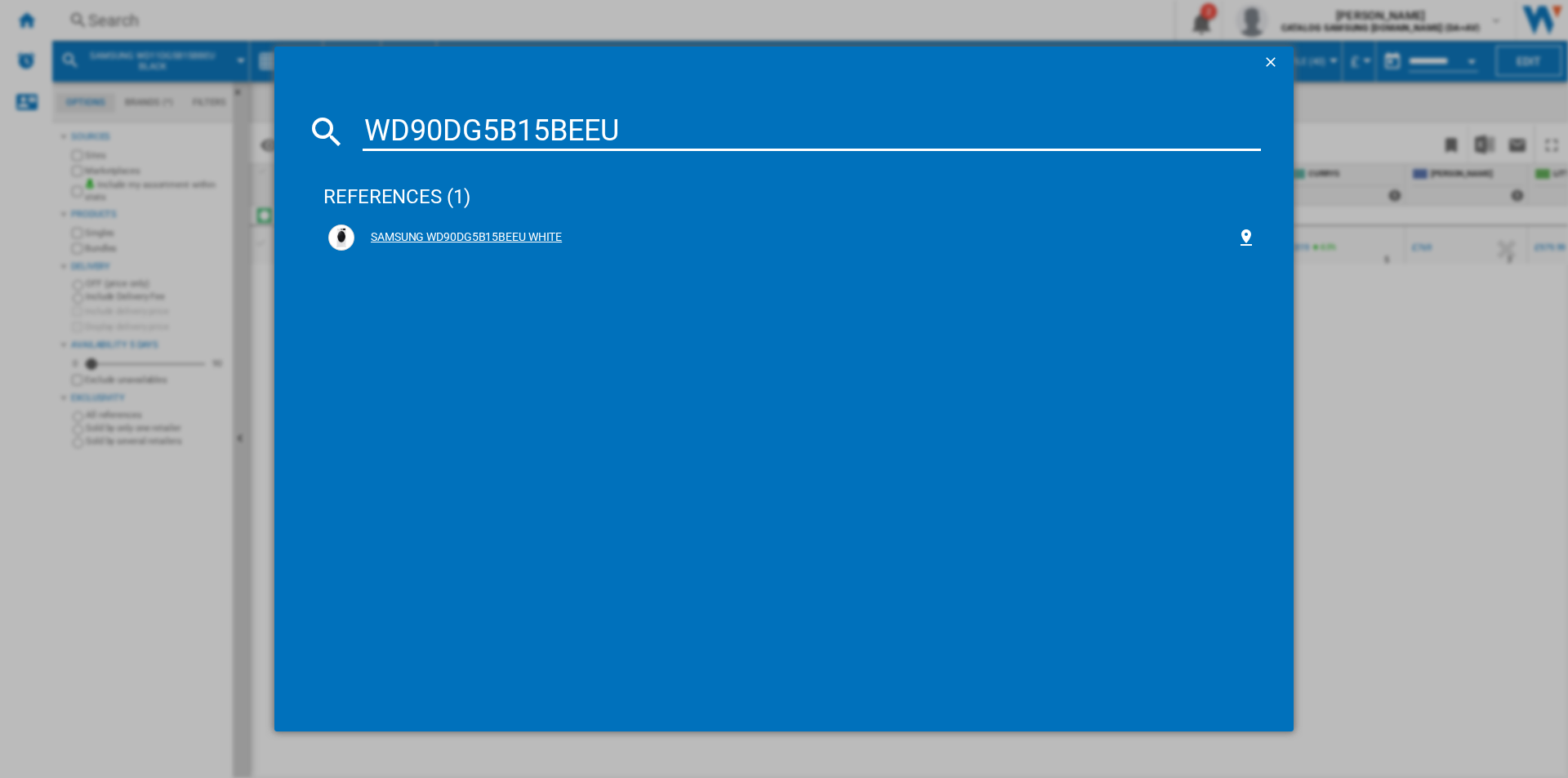
click at [526, 231] on div "SAMSUNG WD90DG5B15BEEU WHITE" at bounding box center [796, 238] width 882 height 17
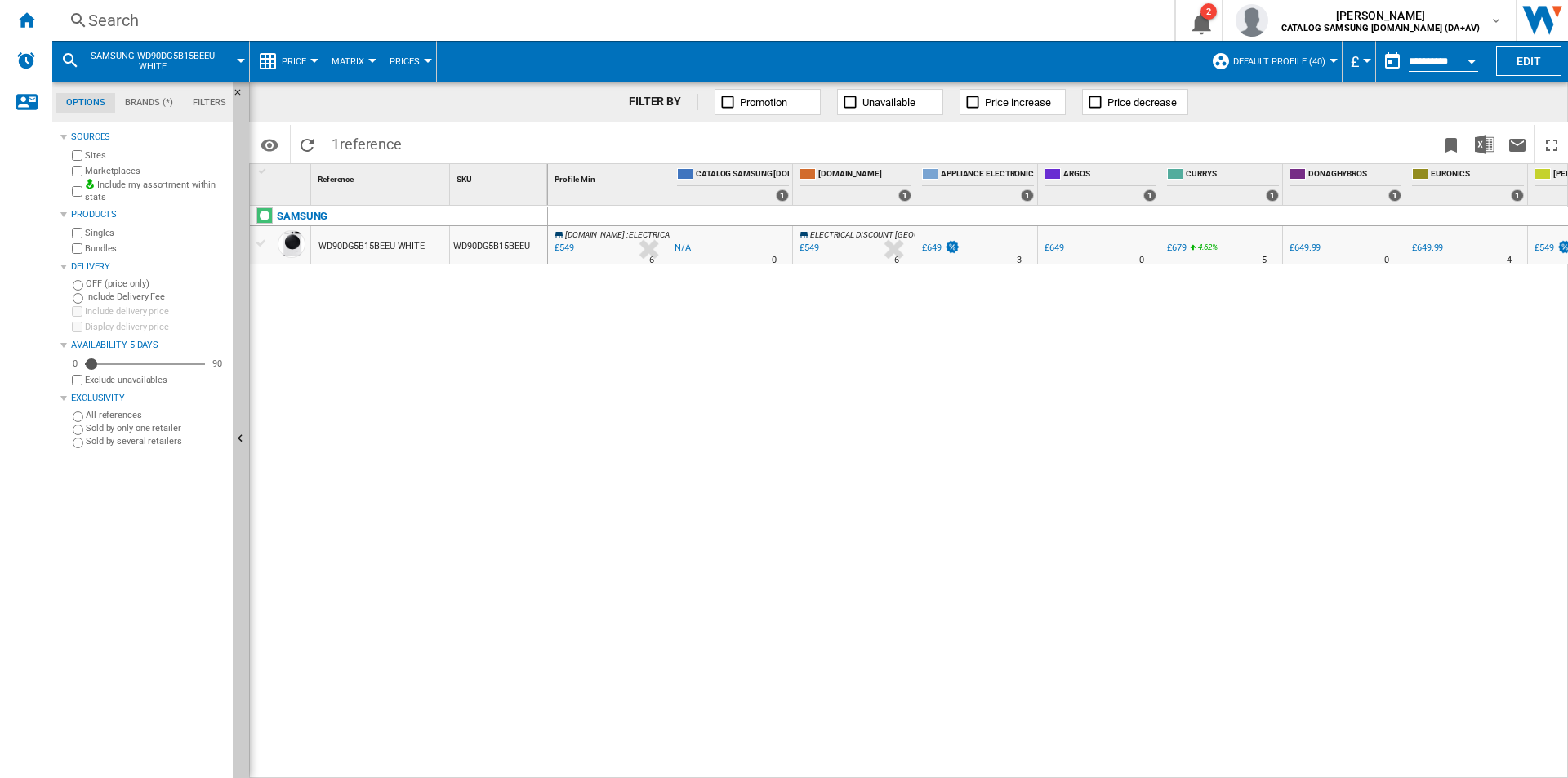
drag, startPoint x: 940, startPoint y: 767, endPoint x: 1055, endPoint y: 768, distance: 115.0
click at [1054, 767] on div "[DOMAIN_NAME] : ELECTRICAL DISCOUNT [GEOGRAPHIC_DATA] - [GEOGRAPHIC_DATA] MAINL…" at bounding box center [1059, 492] width 1021 height 573
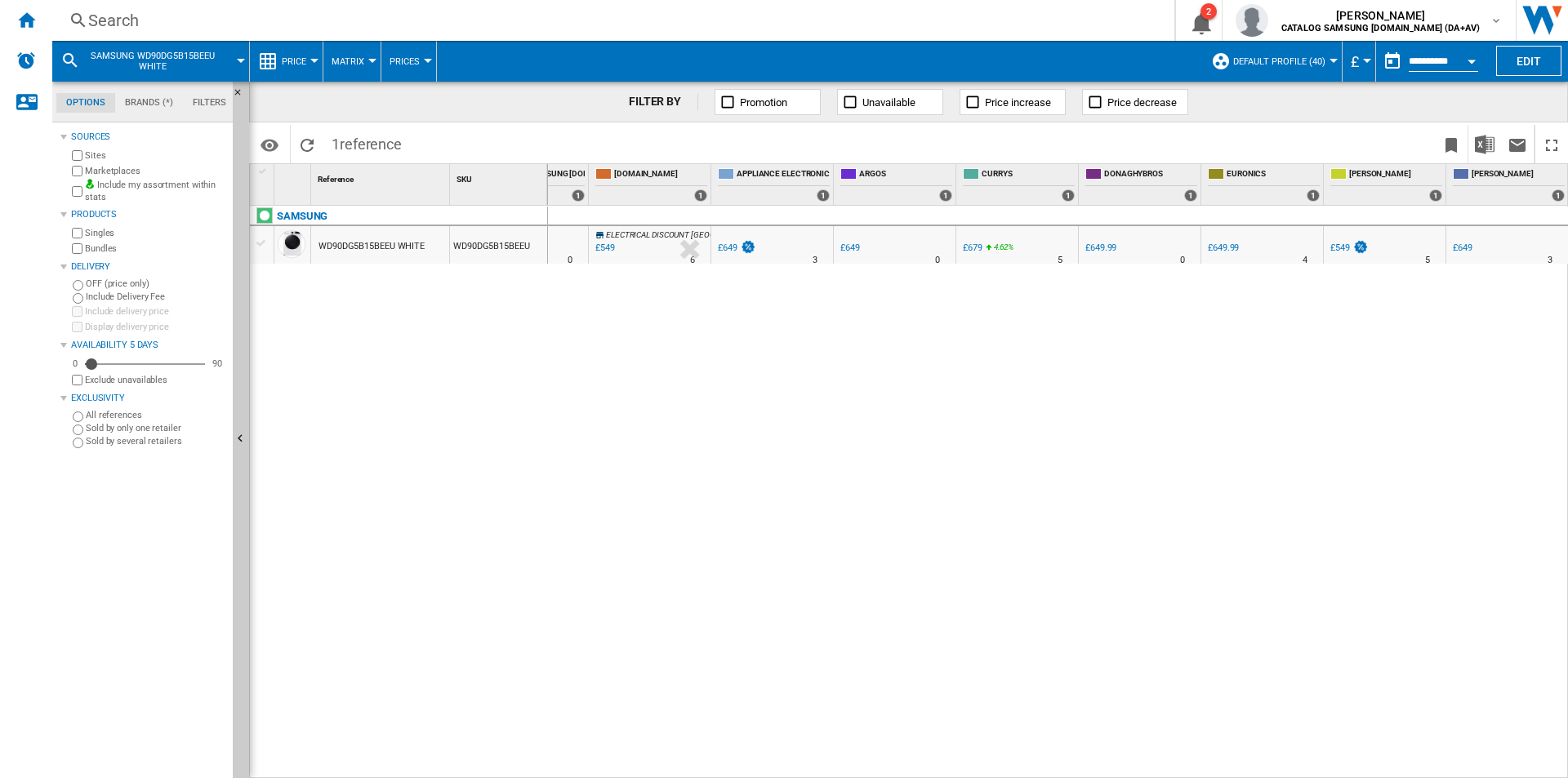
click at [583, 28] on div "Search" at bounding box center [610, 20] width 1044 height 23
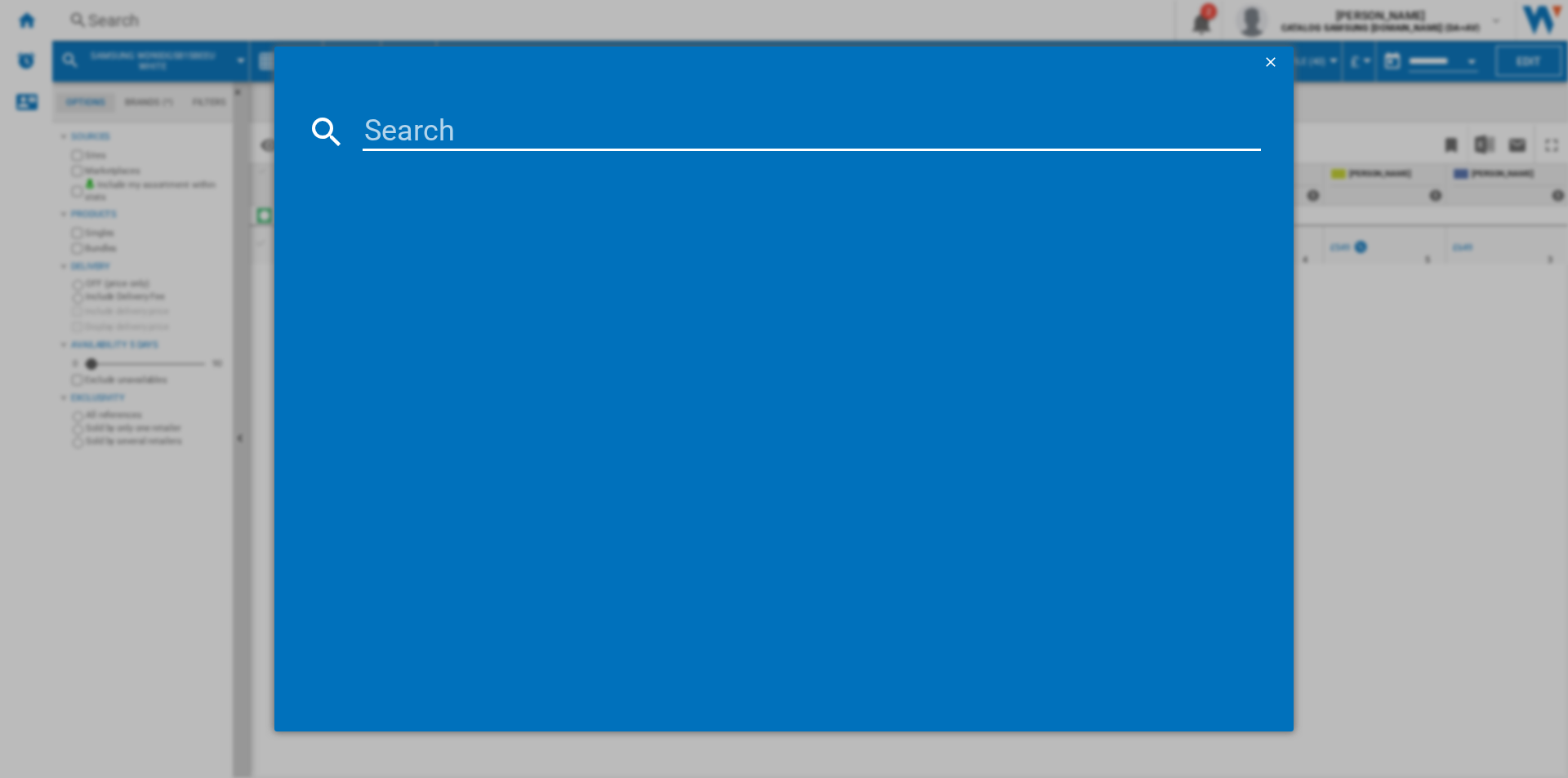
click at [568, 144] on input at bounding box center [812, 131] width 899 height 40
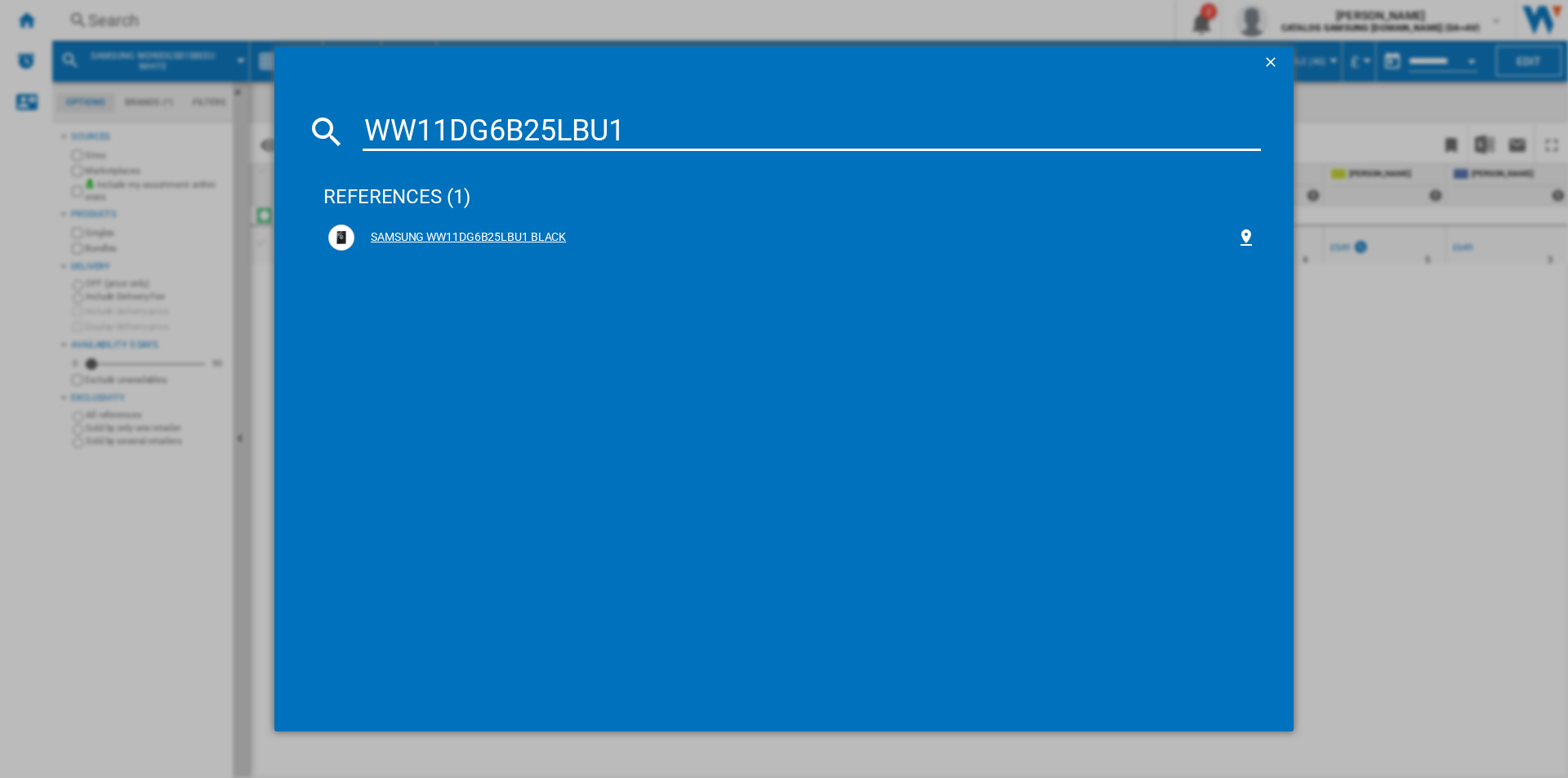
type input "WW11DG6B25LBU1"
click at [441, 245] on div "SAMSUNG WW11DG6B25LBU1 BLACK" at bounding box center [796, 238] width 882 height 17
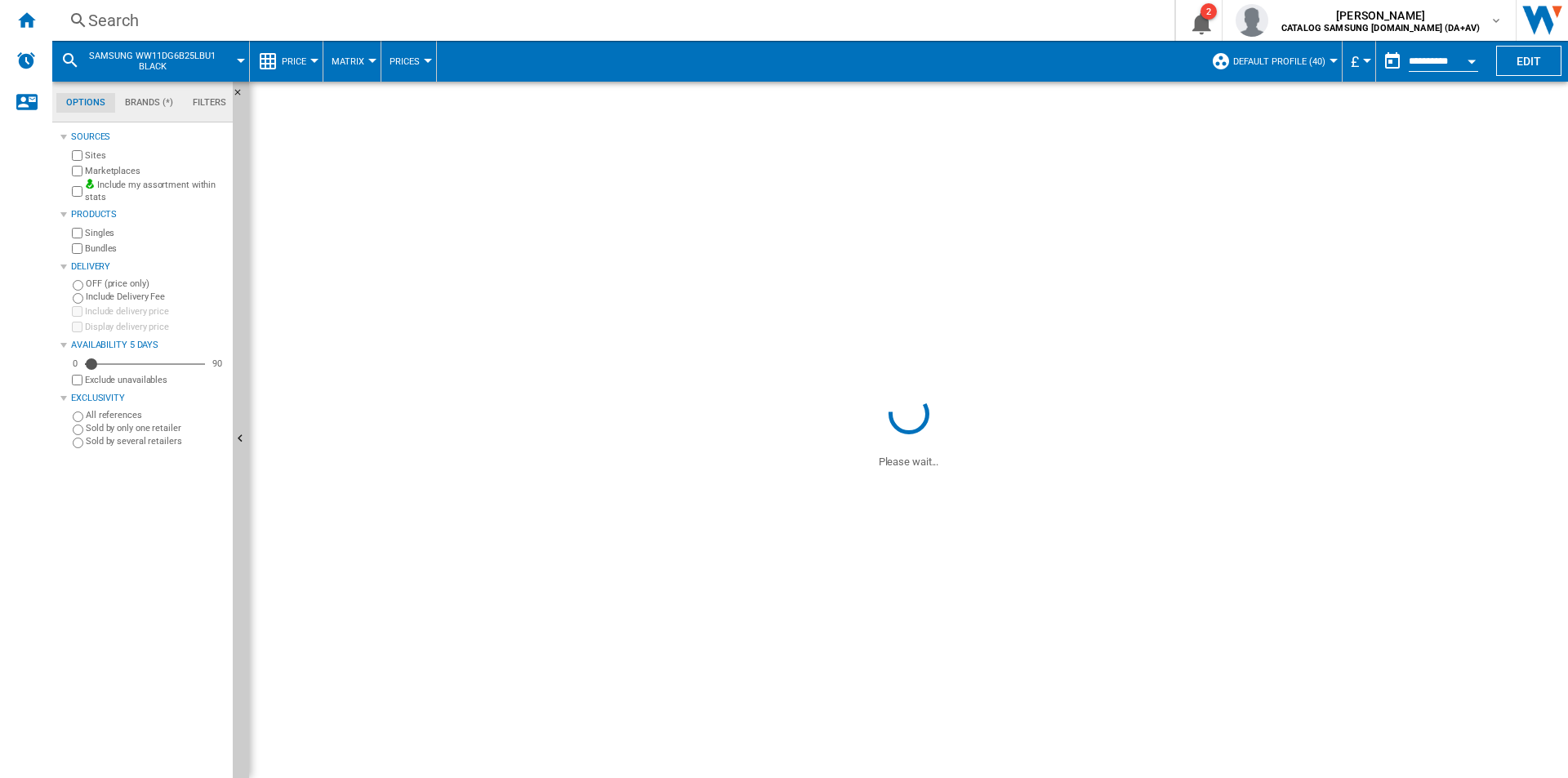
click at [445, 239] on div "WD90DG5B15BEEU WHITE" at bounding box center [379, 245] width 138 height 38
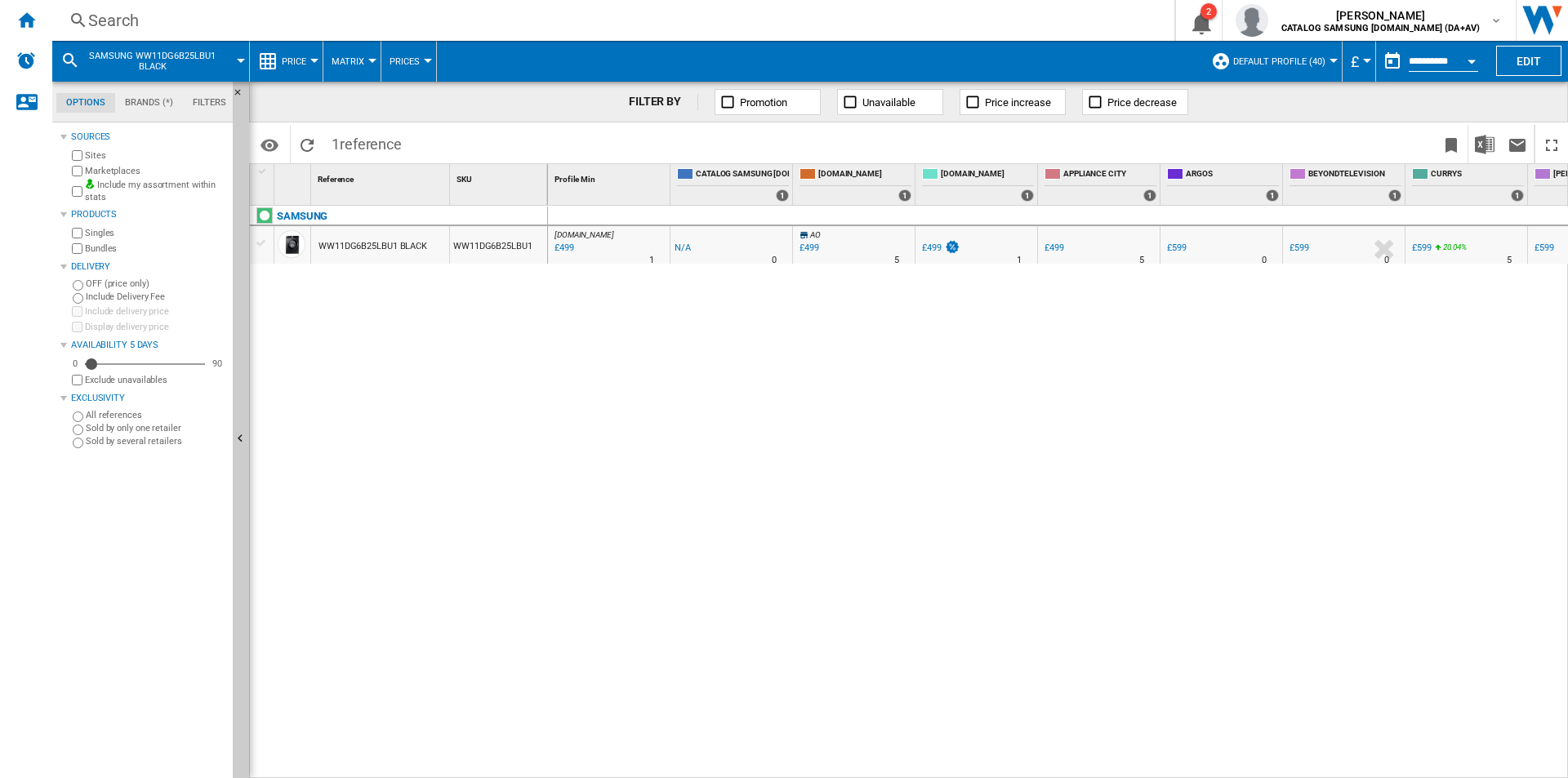
click at [694, 19] on div "Search" at bounding box center [610, 20] width 1044 height 23
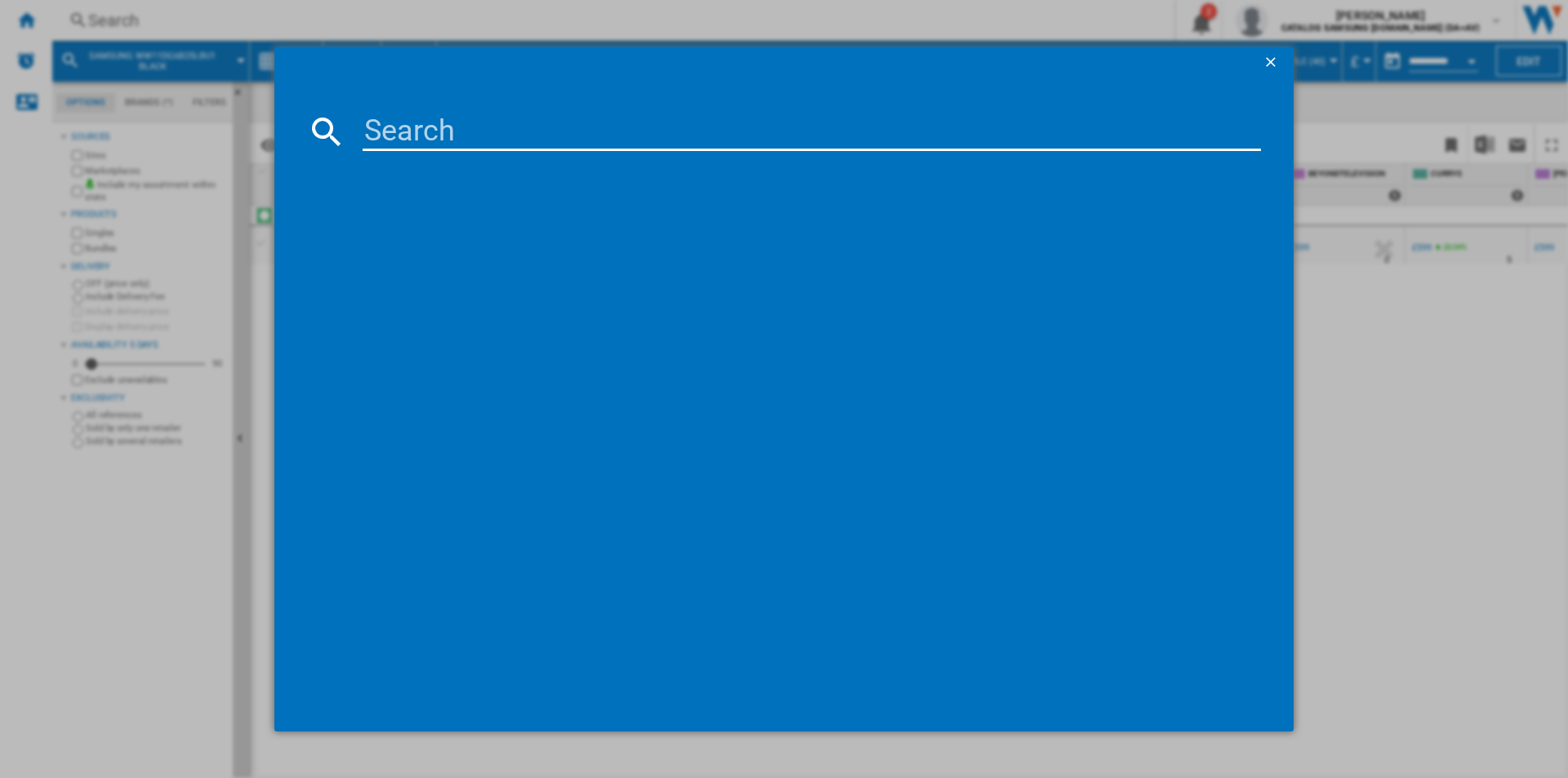
click at [603, 126] on input at bounding box center [812, 131] width 899 height 40
type input "DV90T6240LB/S1"
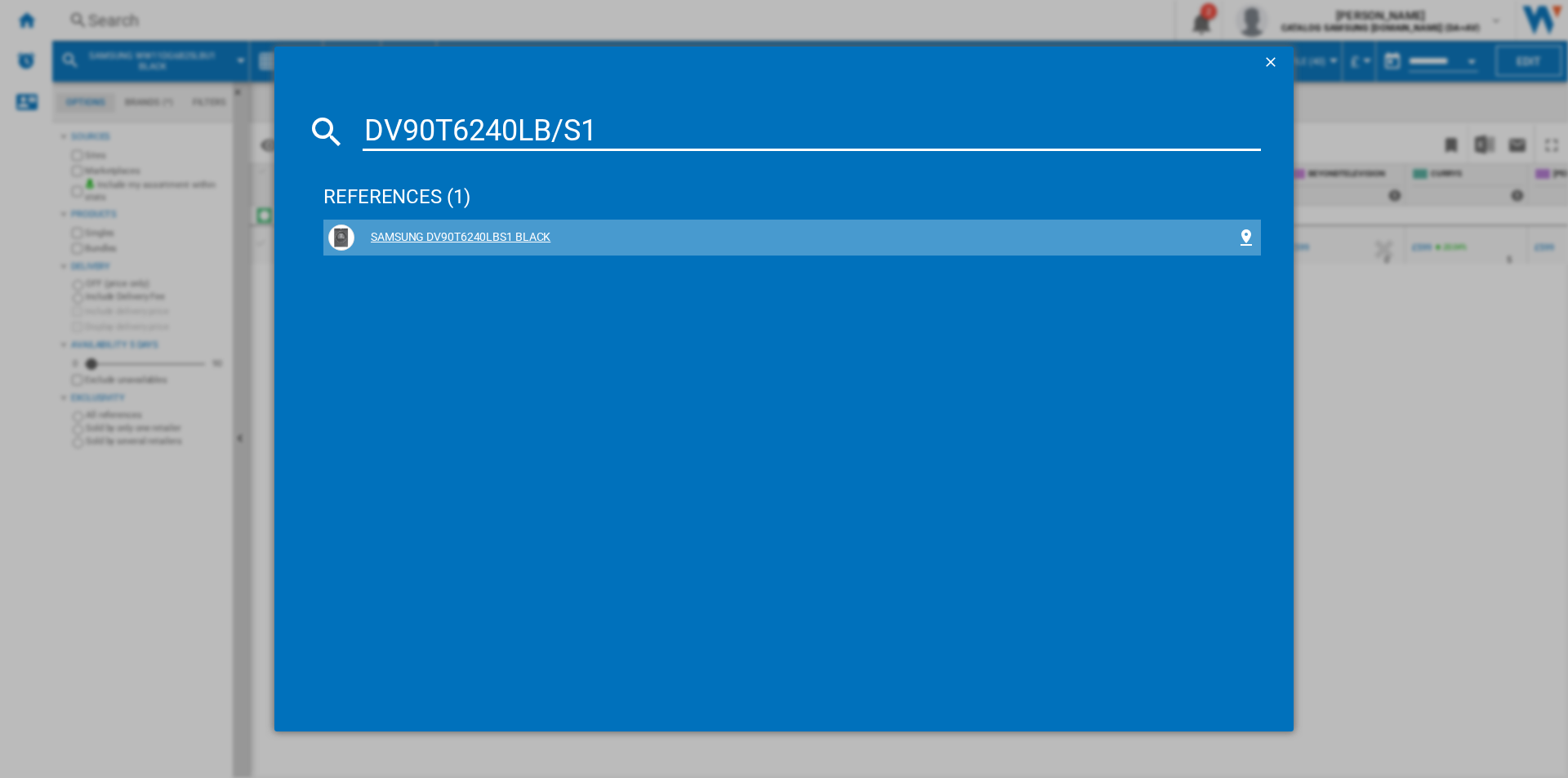
click at [435, 231] on div "SAMSUNG DV90T6240LBS1 BLACK" at bounding box center [796, 238] width 882 height 17
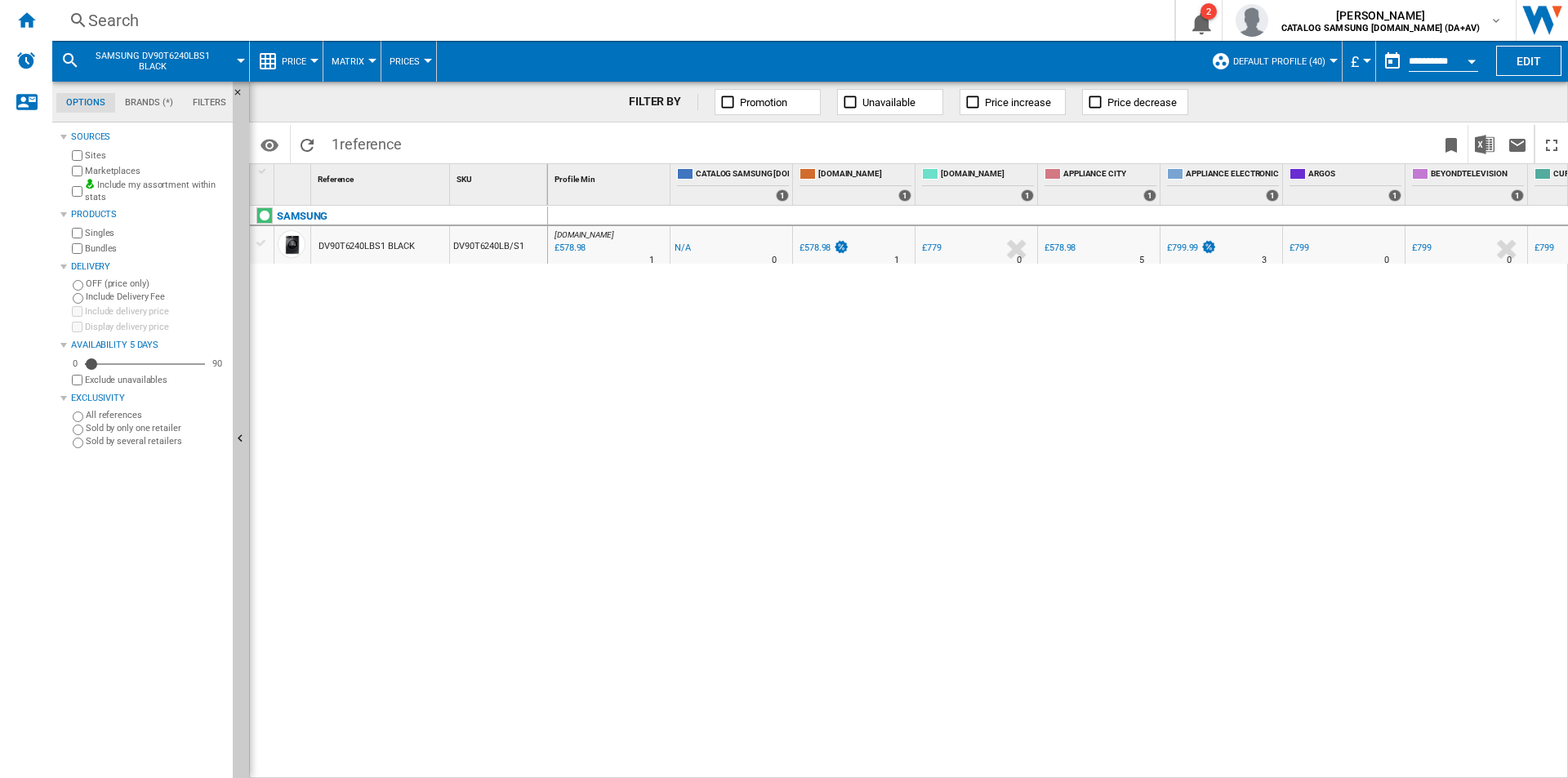
click at [551, 31] on div "Search" at bounding box center [610, 20] width 1044 height 23
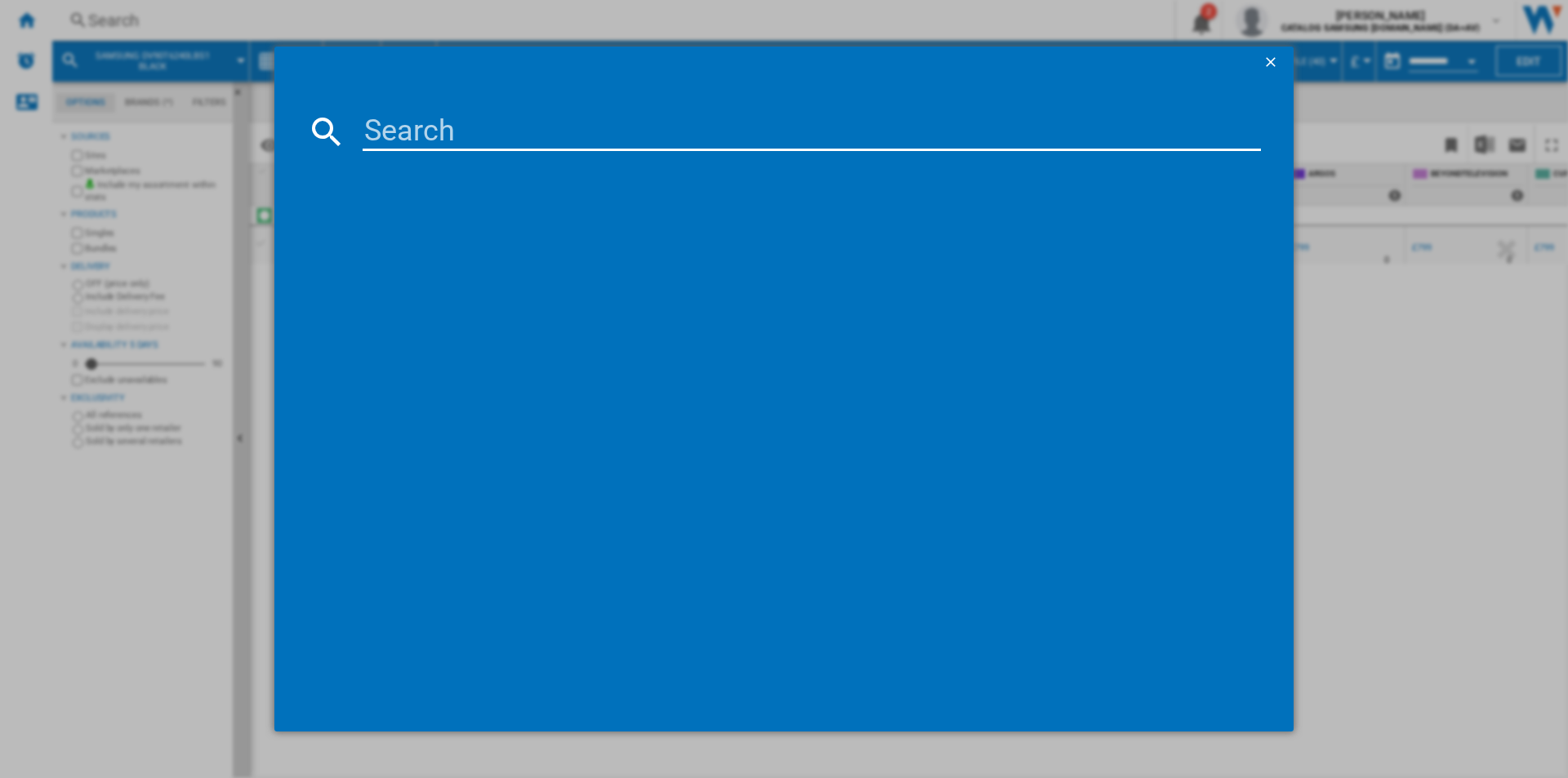
click at [549, 127] on input at bounding box center [812, 131] width 899 height 40
type input "DV90T6240LH/S1"
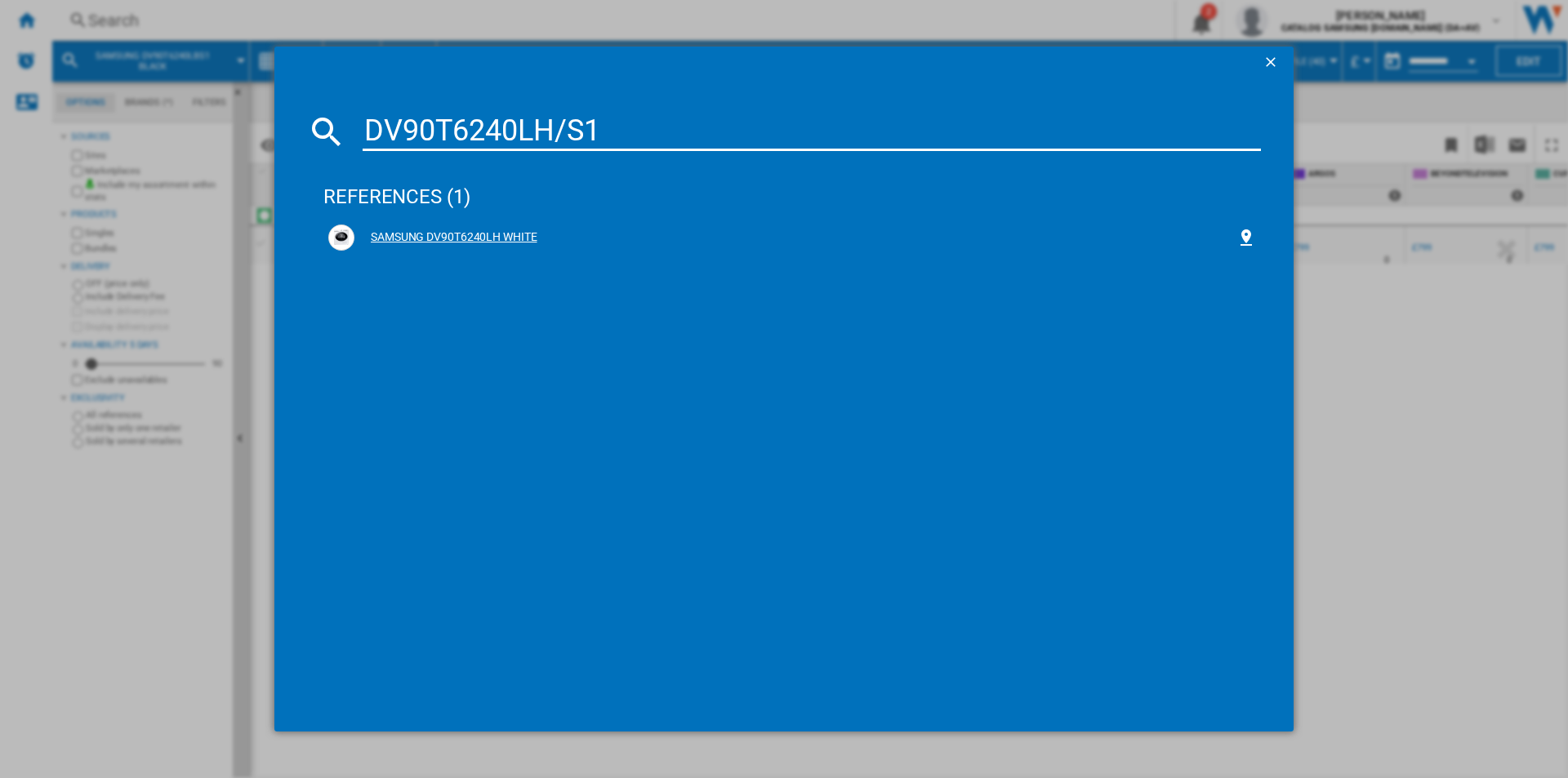
click at [500, 234] on div "SAMSUNG DV90T6240LH WHITE" at bounding box center [796, 238] width 882 height 17
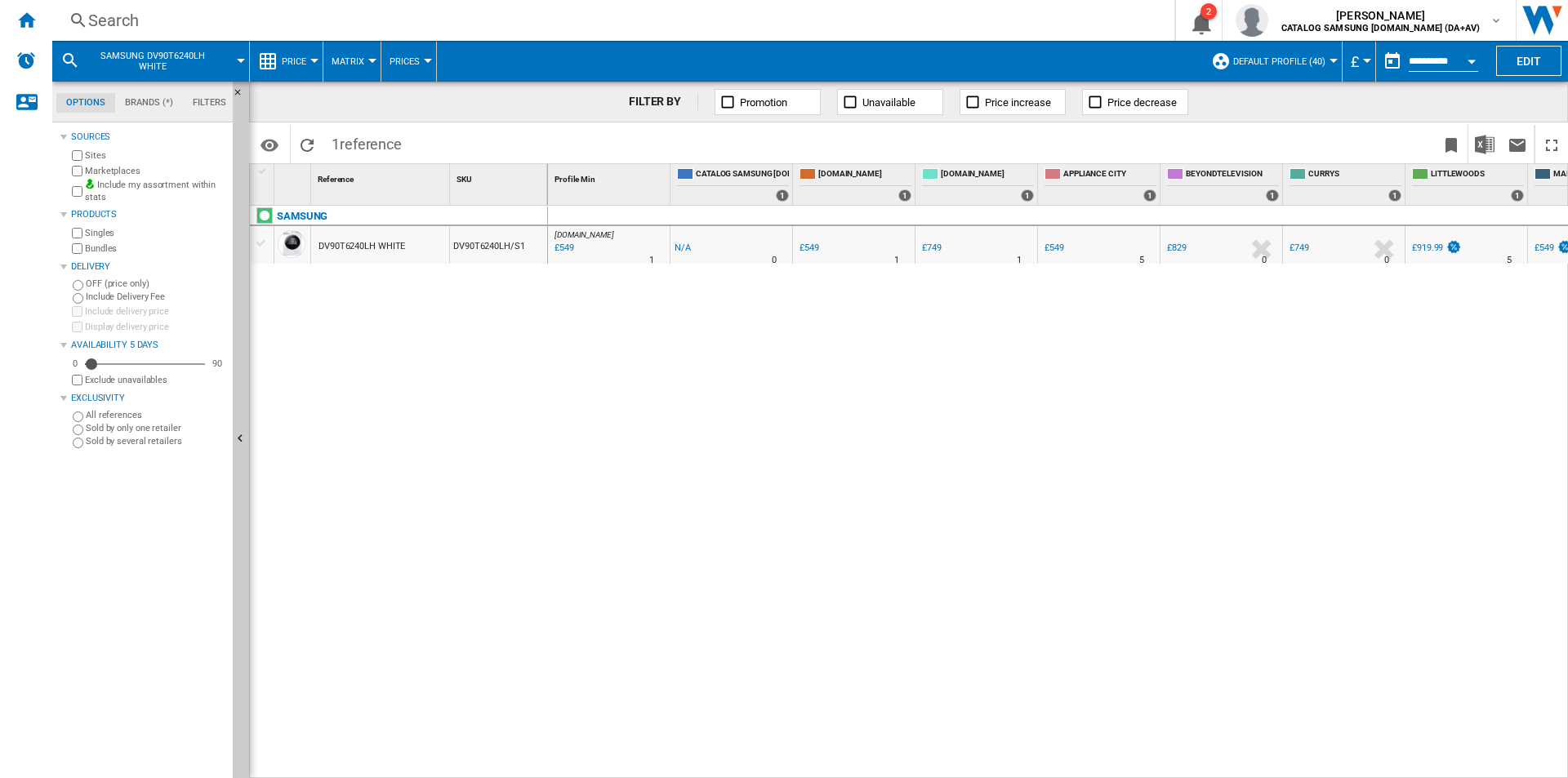
click at [436, 15] on div "Search" at bounding box center [610, 20] width 1044 height 23
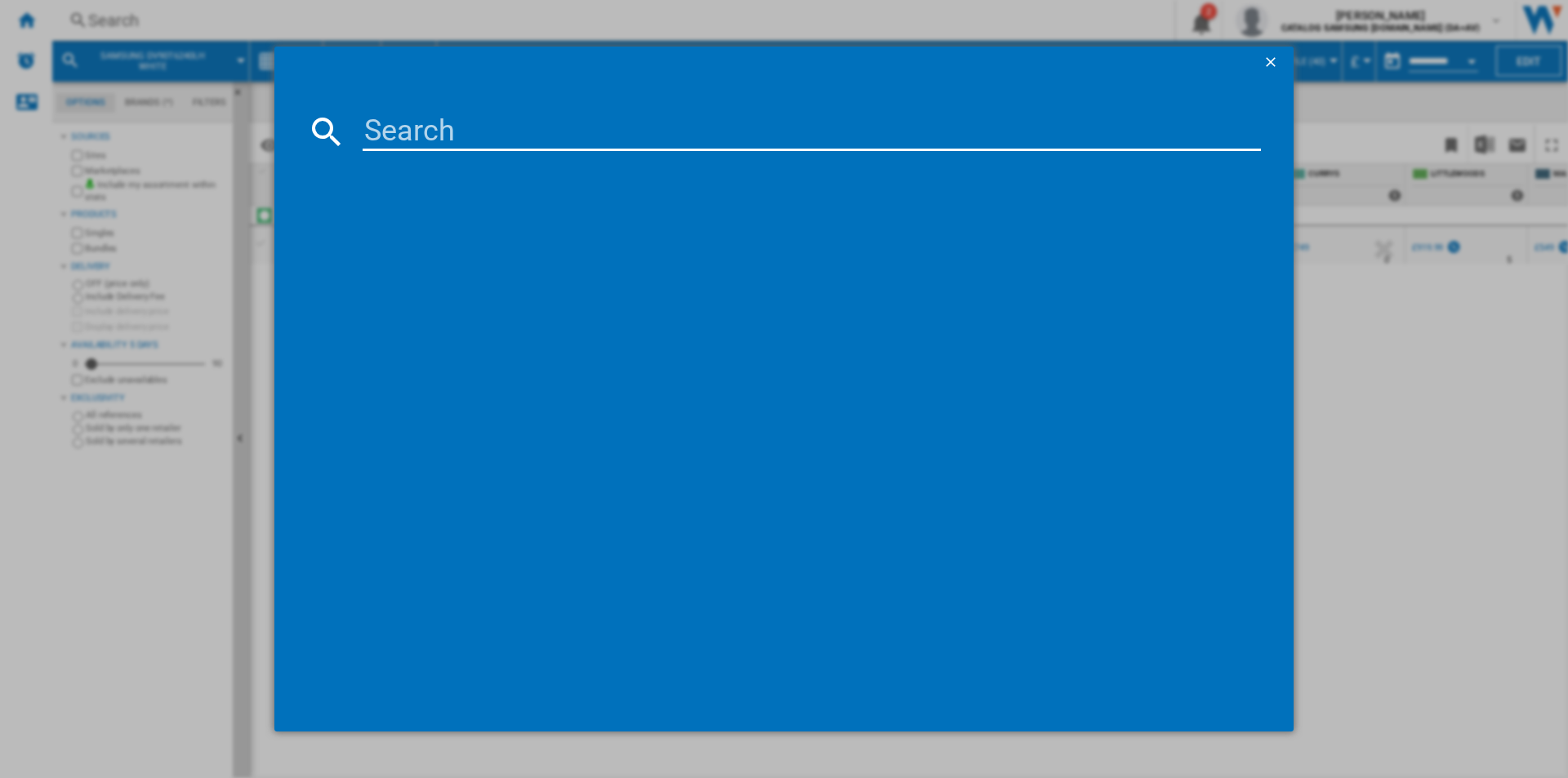
click at [444, 129] on input at bounding box center [812, 131] width 899 height 40
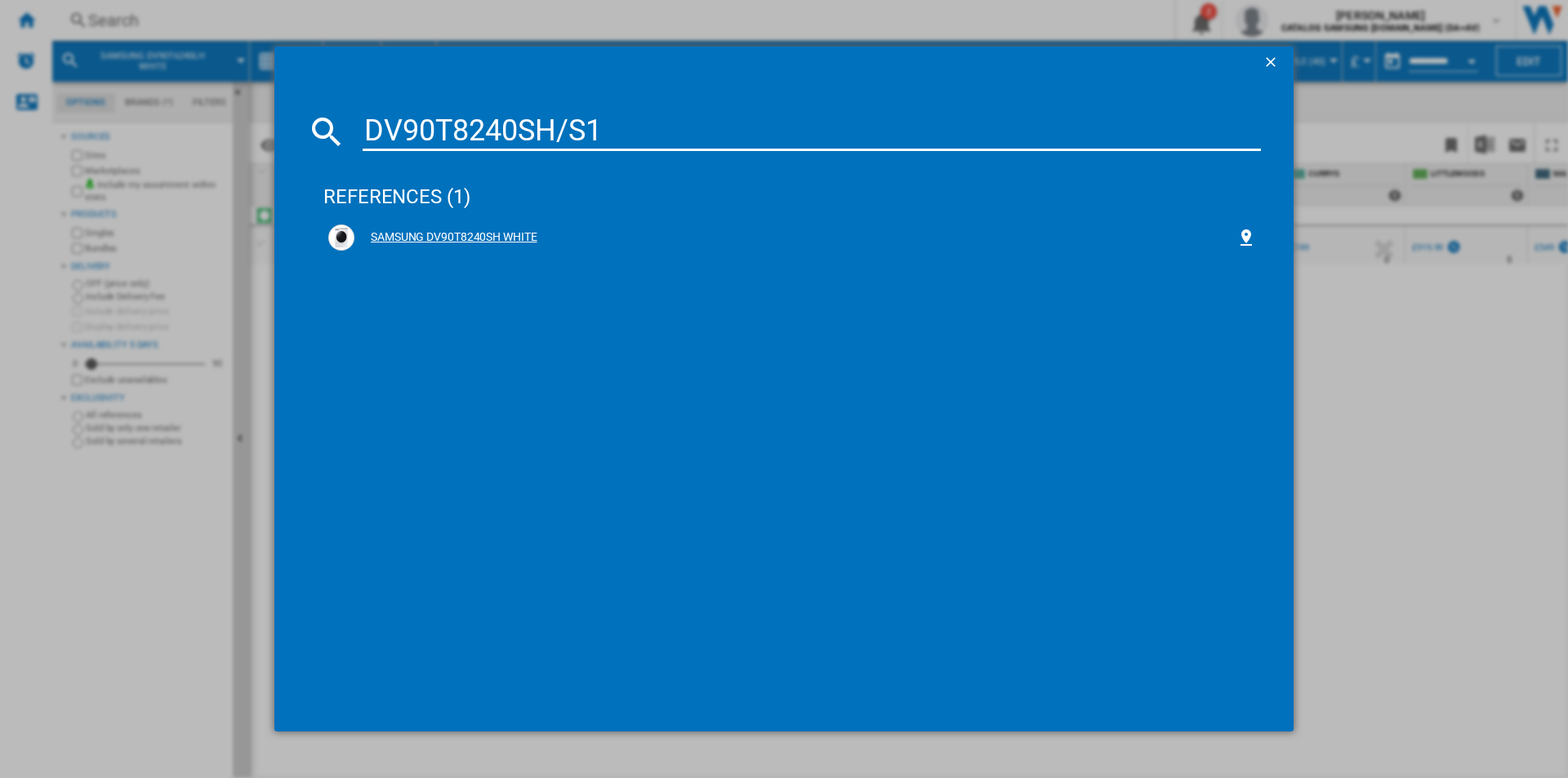
type input "DV90T8240SH/S1"
click at [497, 239] on div "SAMSUNG DV90T8240SH WHITE" at bounding box center [796, 238] width 882 height 17
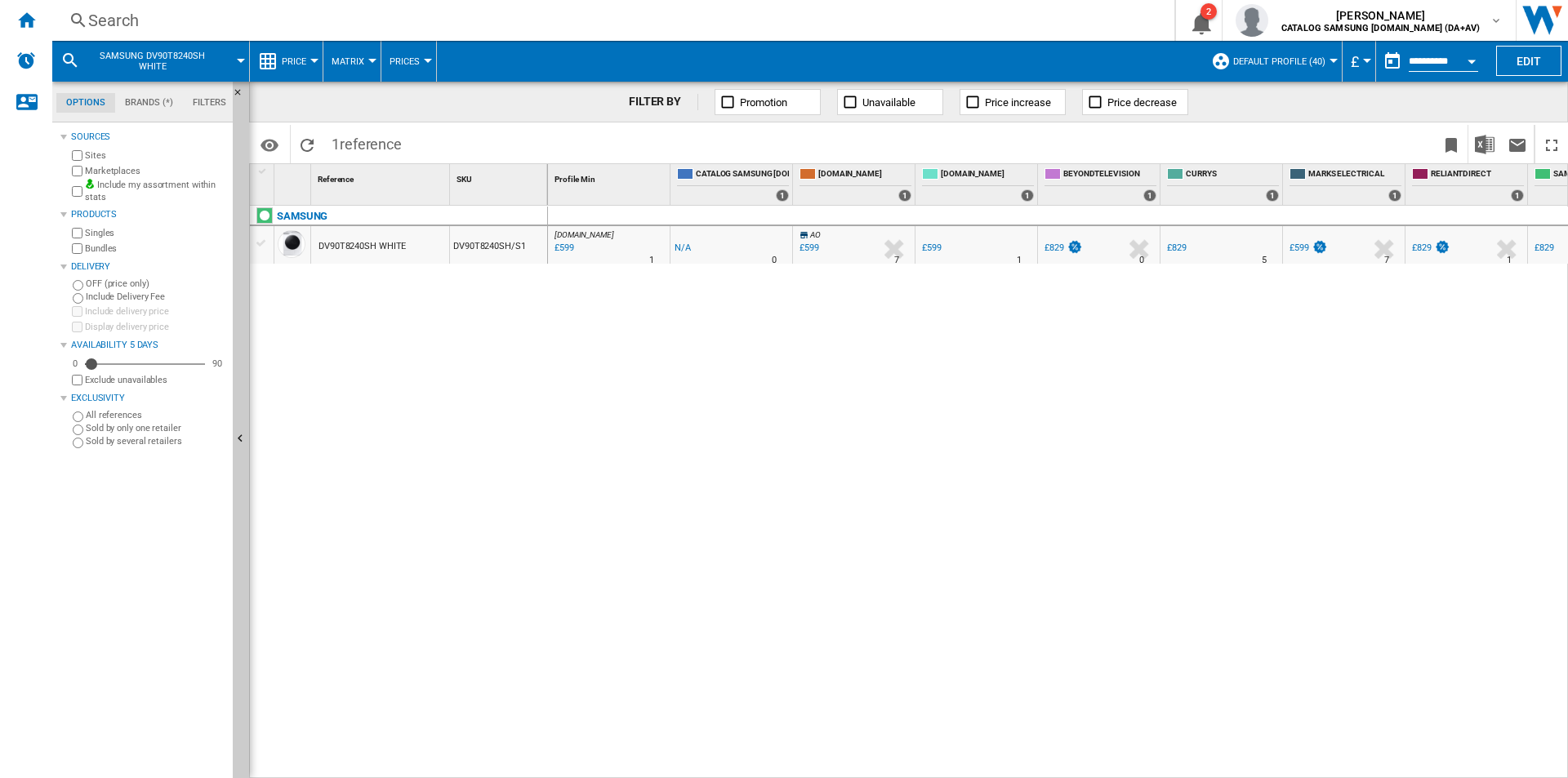
click at [615, 18] on div "Search" at bounding box center [610, 20] width 1044 height 23
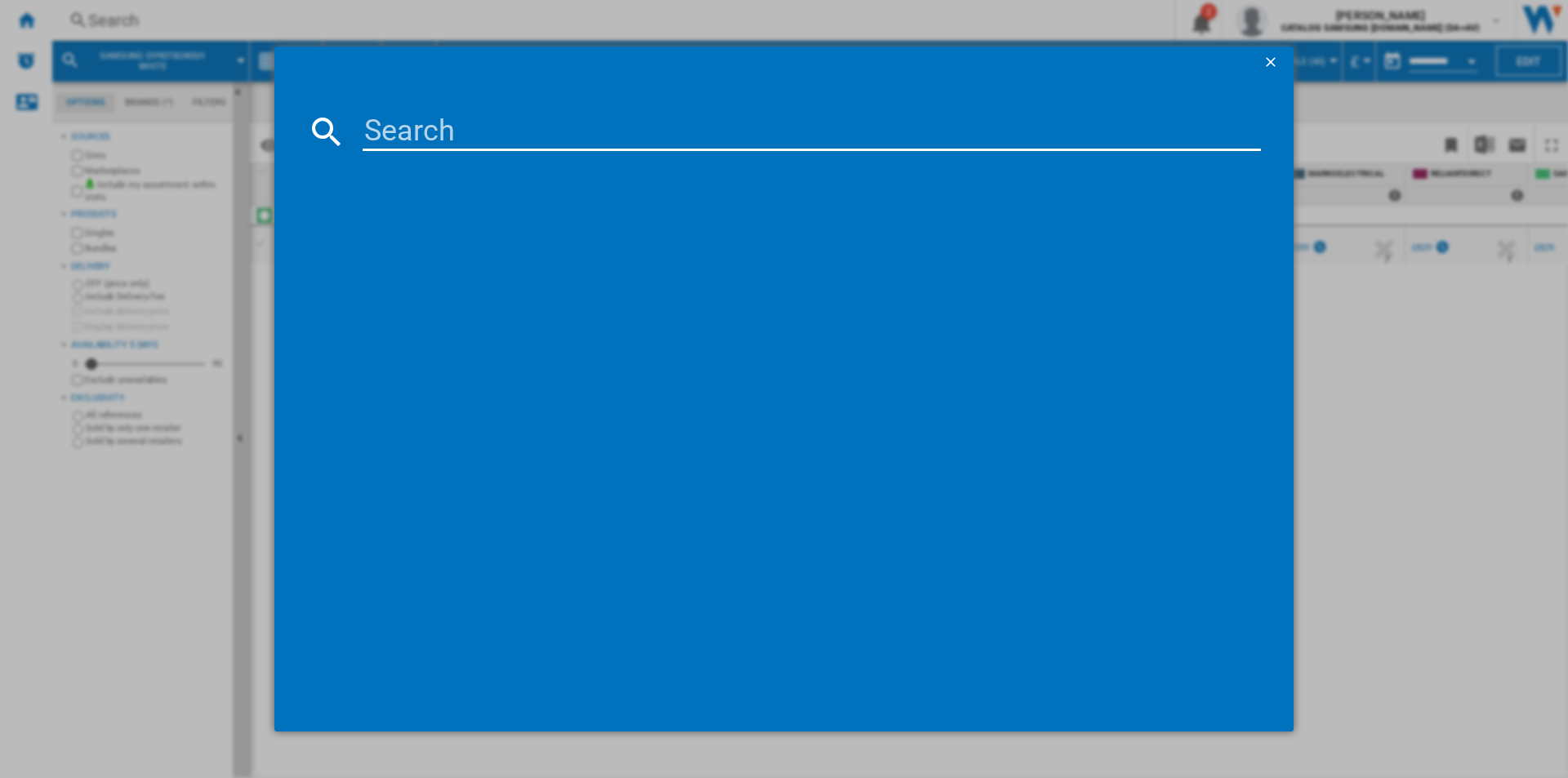
click at [559, 130] on input at bounding box center [812, 131] width 899 height 40
type input "WD90DG5G34BEEU"
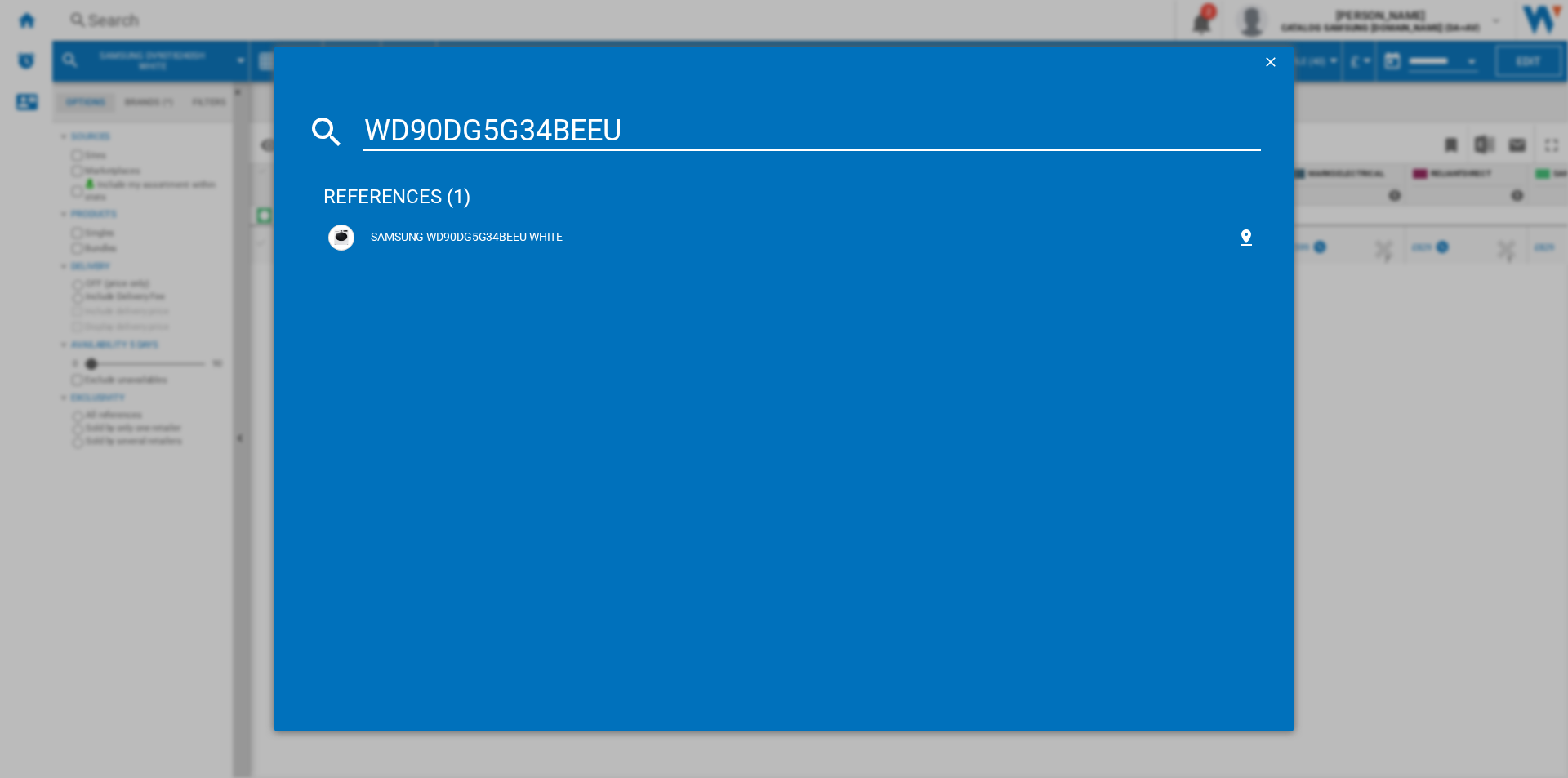
click at [495, 231] on div "SAMSUNG WD90DG5G34BEEU WHITE" at bounding box center [796, 238] width 882 height 17
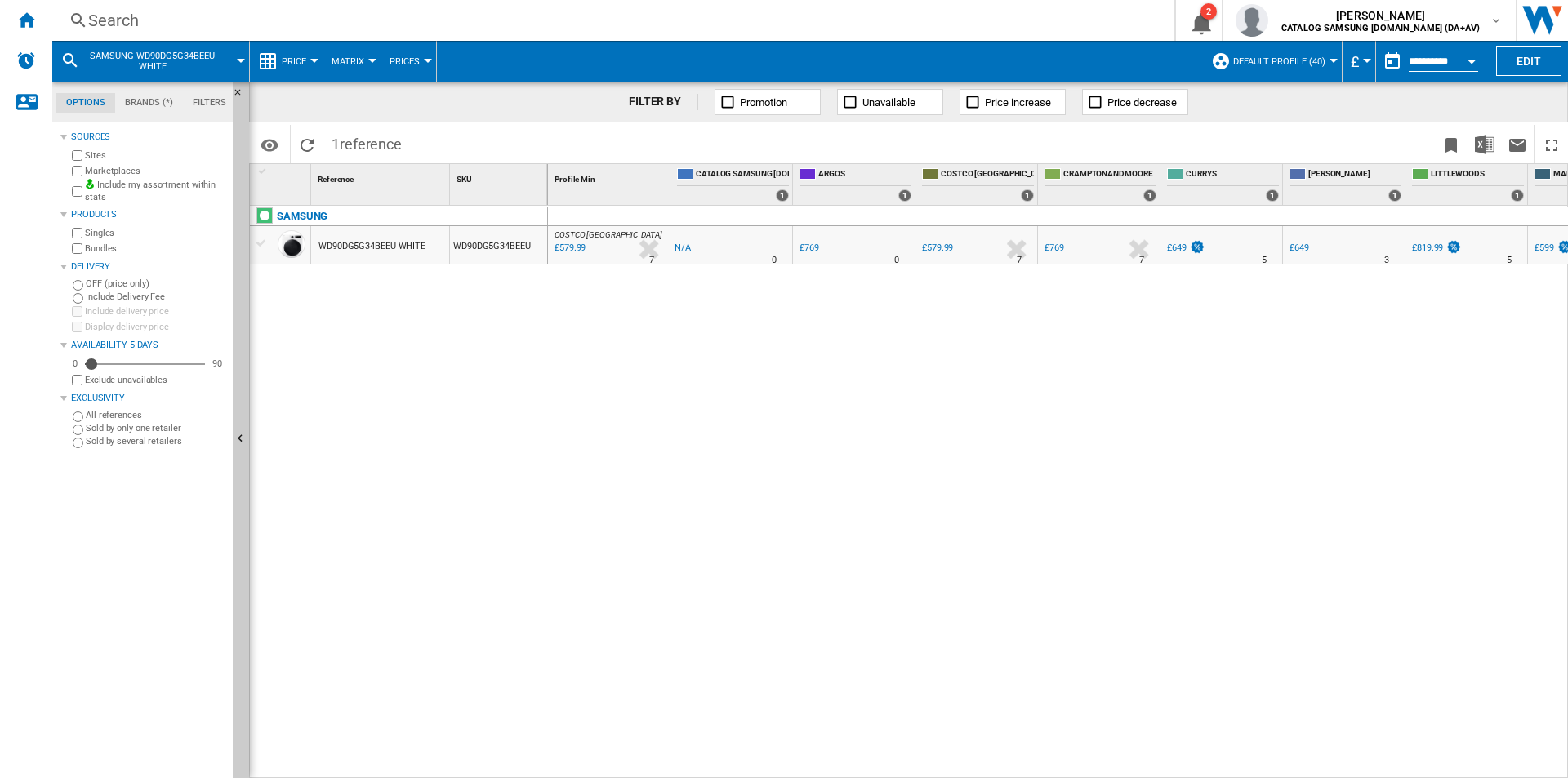
click at [398, 16] on div "Search" at bounding box center [610, 20] width 1044 height 23
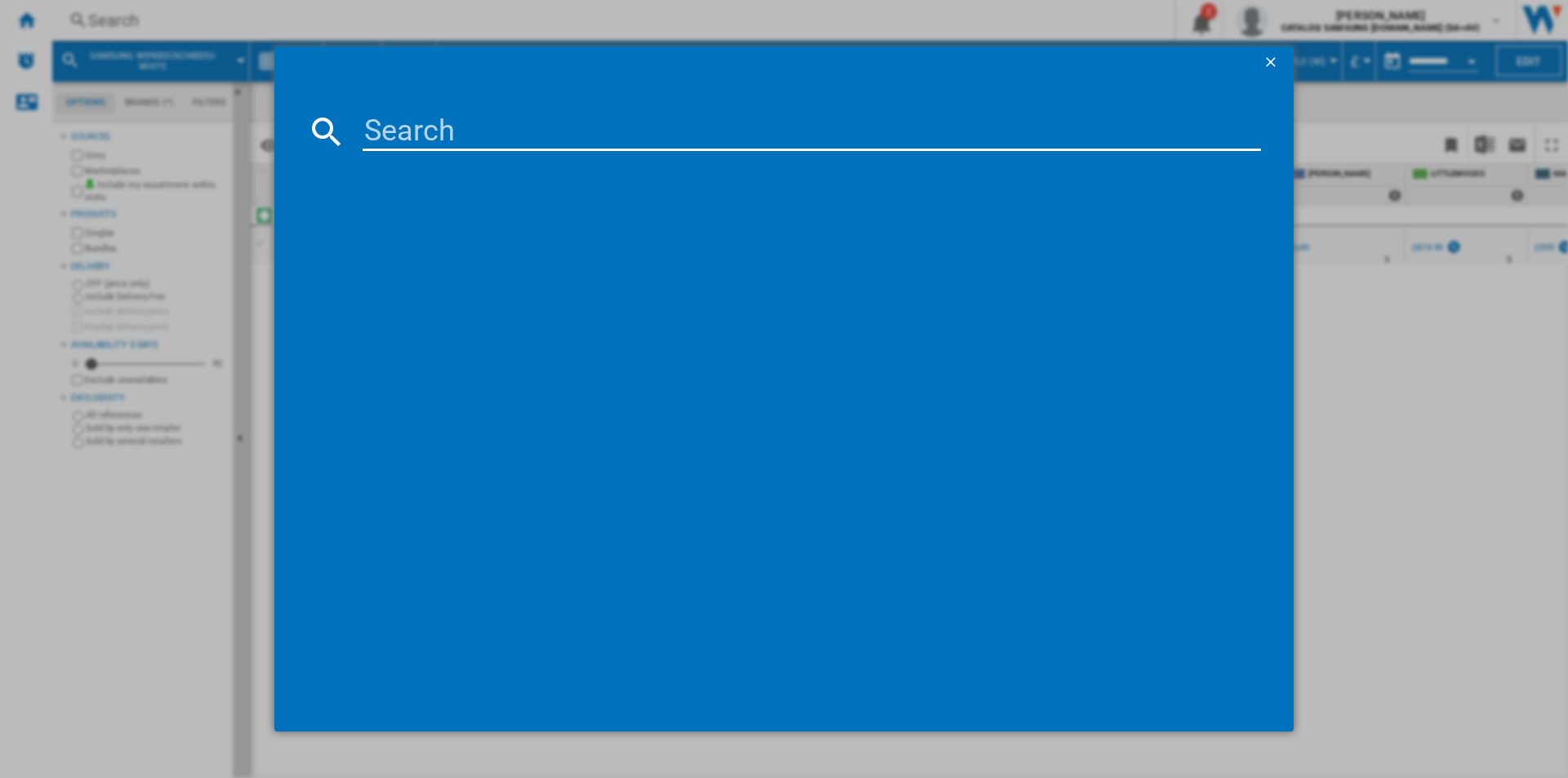
click at [404, 124] on input at bounding box center [812, 131] width 899 height 40
type input "WD90DG5G34BBEU"
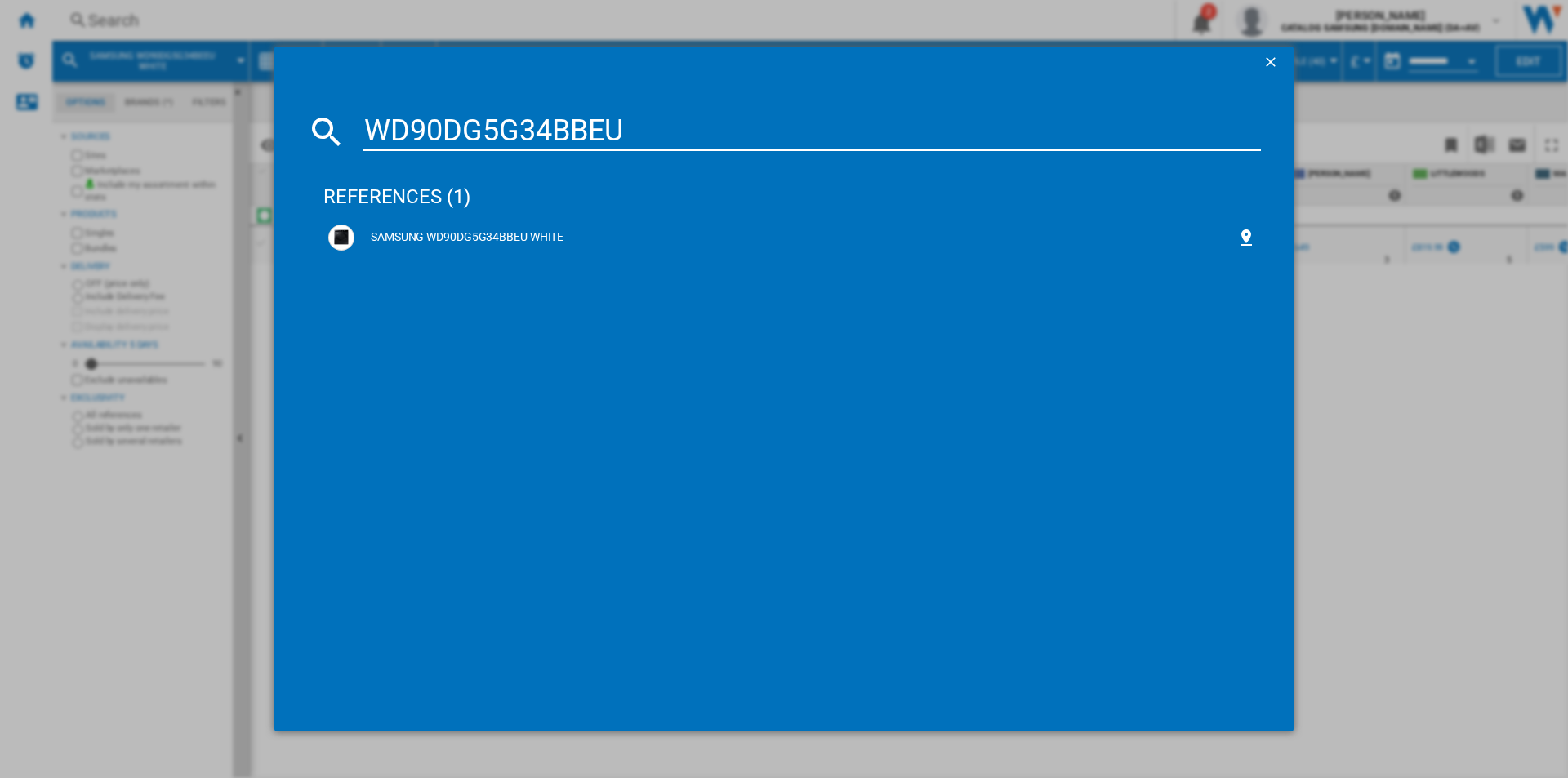
click at [498, 239] on div "SAMSUNG WD90DG5G34BBEU WHITE" at bounding box center [796, 238] width 882 height 17
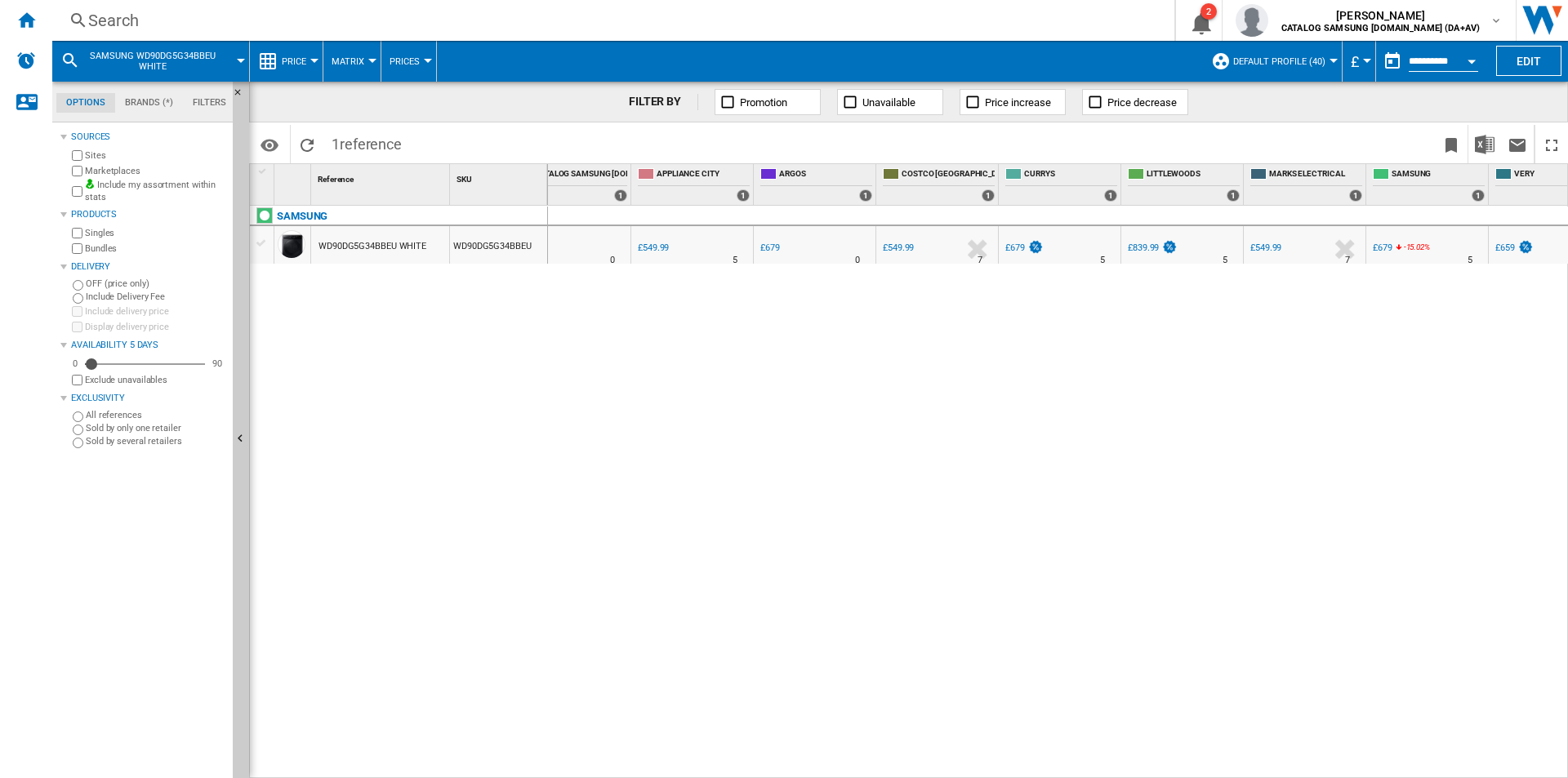
scroll to position [0, 204]
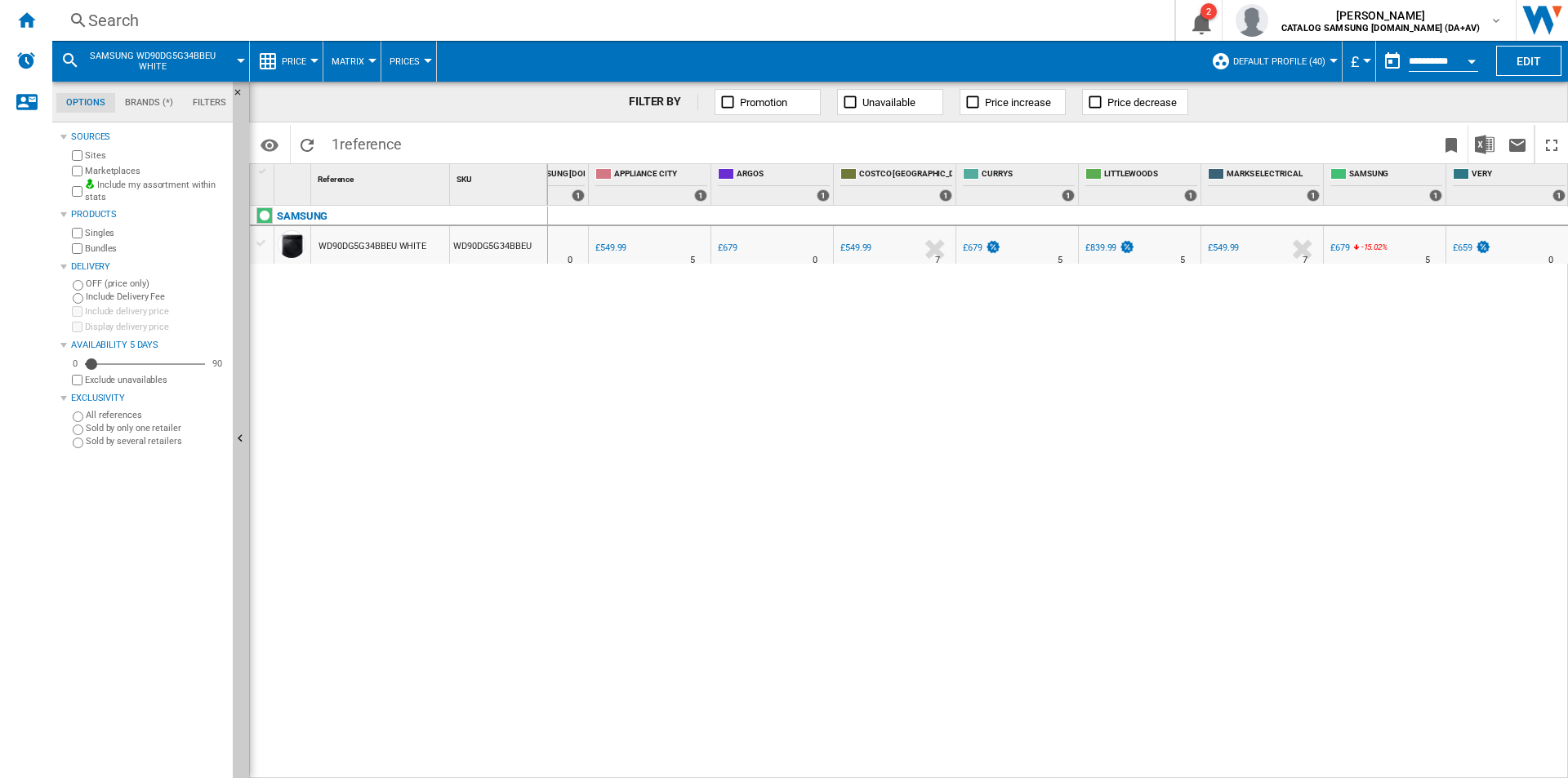
click at [366, 328] on div "SAMSUNG WD90DG5G34BBEU WHITE WD90DG5G34BBEU" at bounding box center [399, 488] width 298 height 564
click at [436, 2] on div "Search Search 0 2 [PERSON_NAME] CATALOG SAMSUNG [DOMAIN_NAME] (DA+AV) CATALOG S…" at bounding box center [810, 20] width 1516 height 40
click at [437, 21] on div "Search" at bounding box center [610, 20] width 1044 height 23
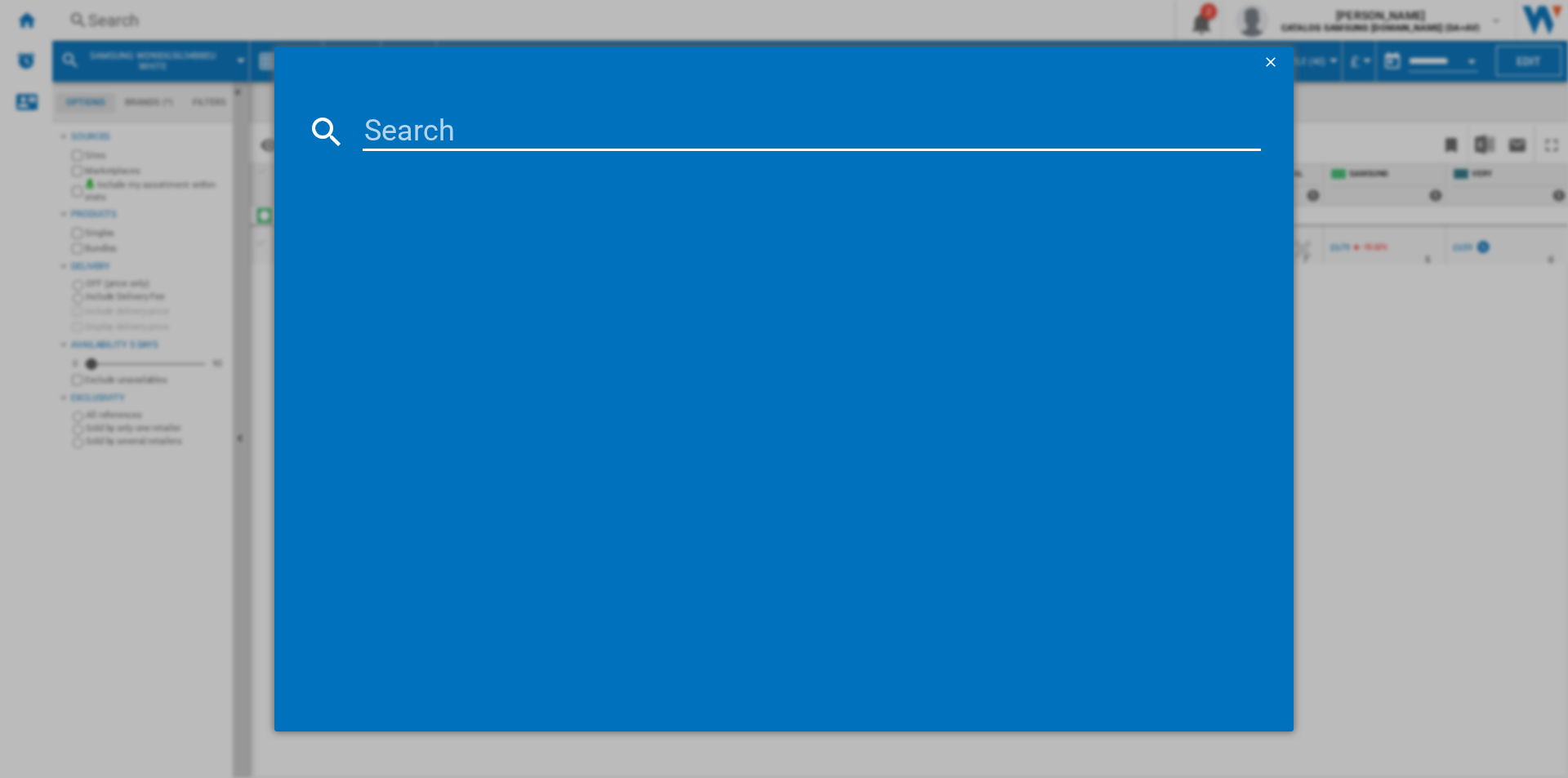
click at [429, 133] on input at bounding box center [812, 131] width 899 height 40
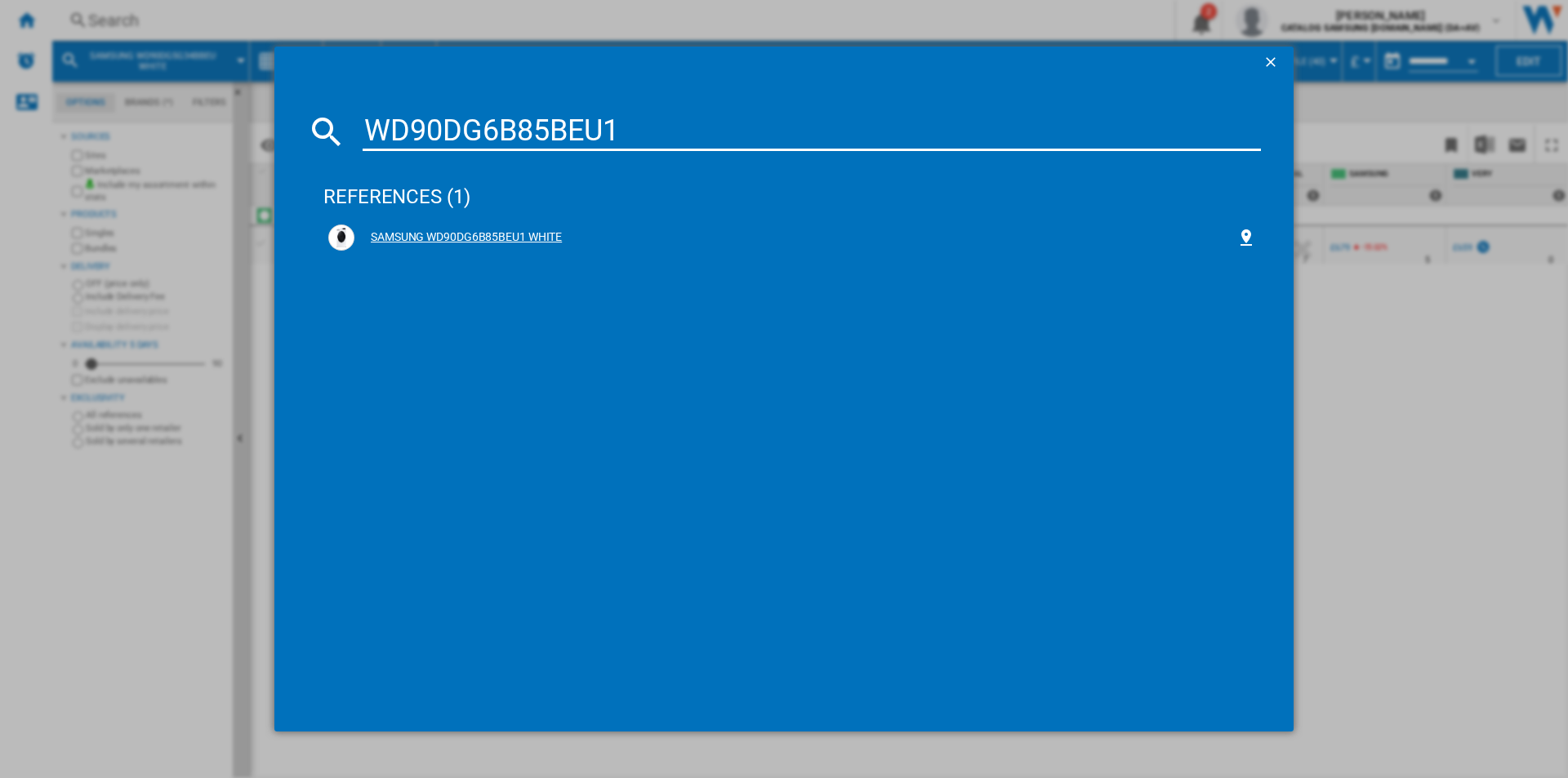
type input "WD90DG6B85BEU1"
click at [450, 239] on div "SAMSUNG WD90DG6B85BEU1 WHITE" at bounding box center [796, 238] width 882 height 17
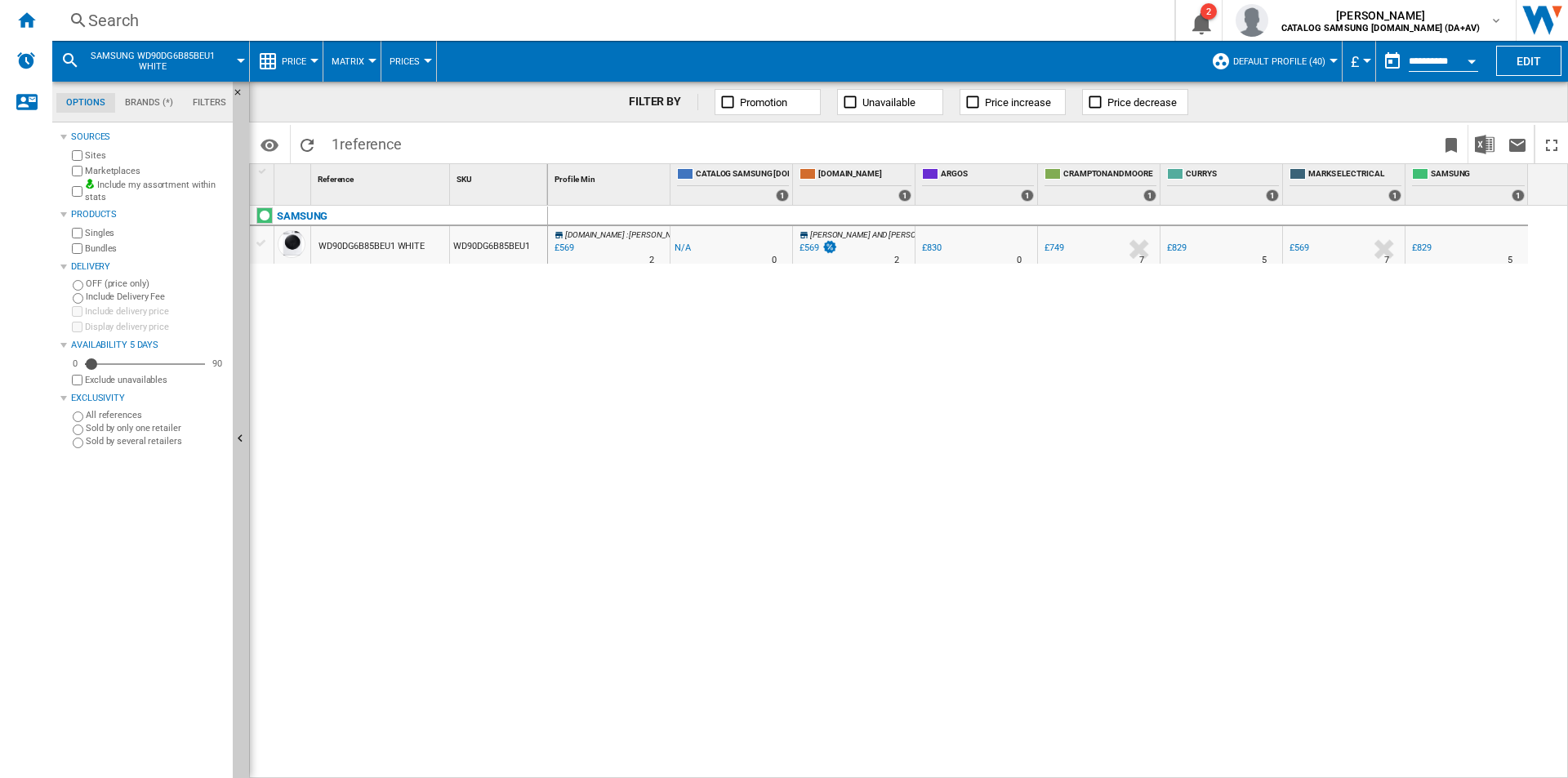
click at [414, 20] on div "Search" at bounding box center [610, 20] width 1044 height 23
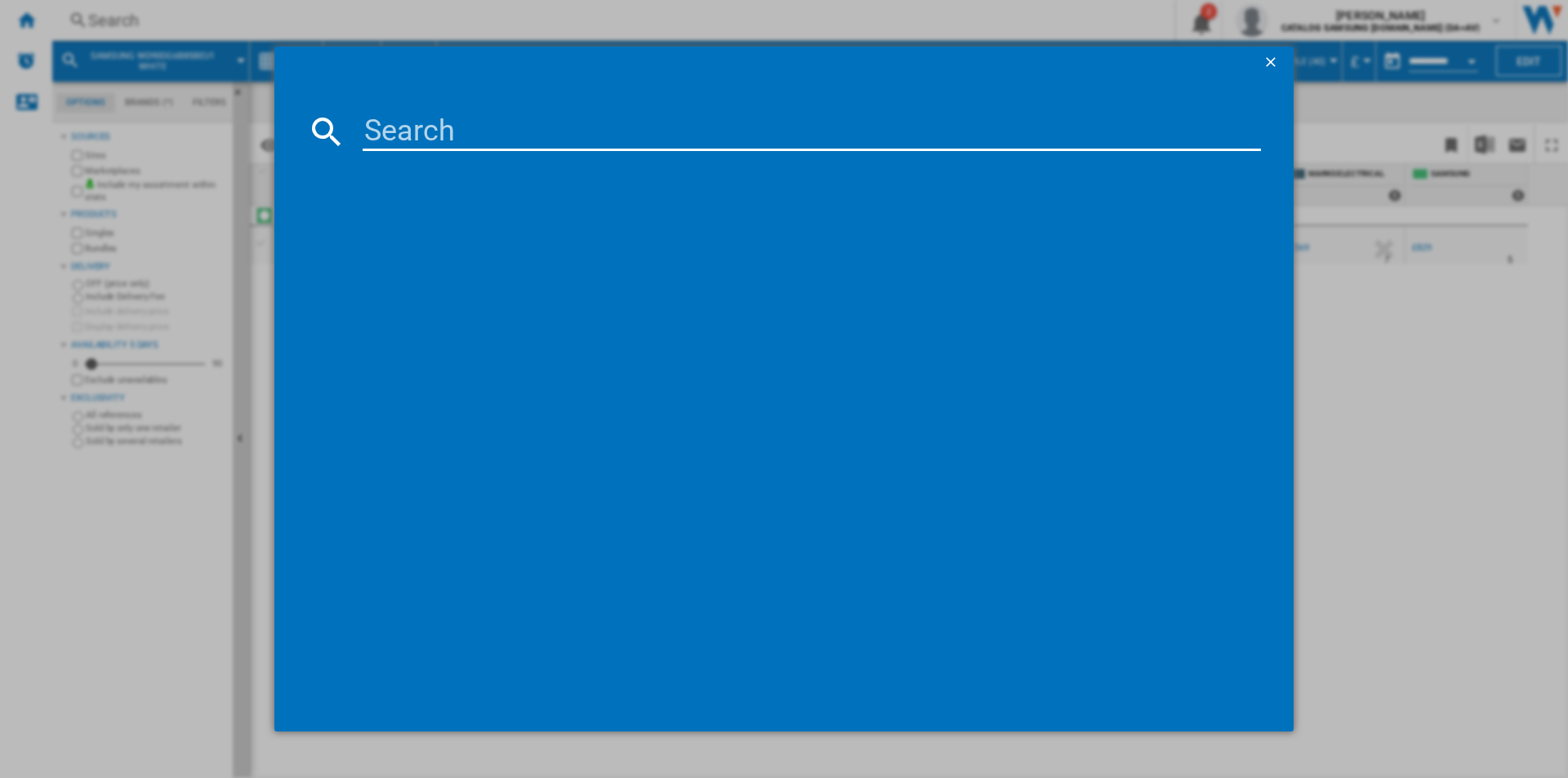
click at [409, 121] on input at bounding box center [812, 131] width 899 height 40
type input "WD11DB7B85GWU1"
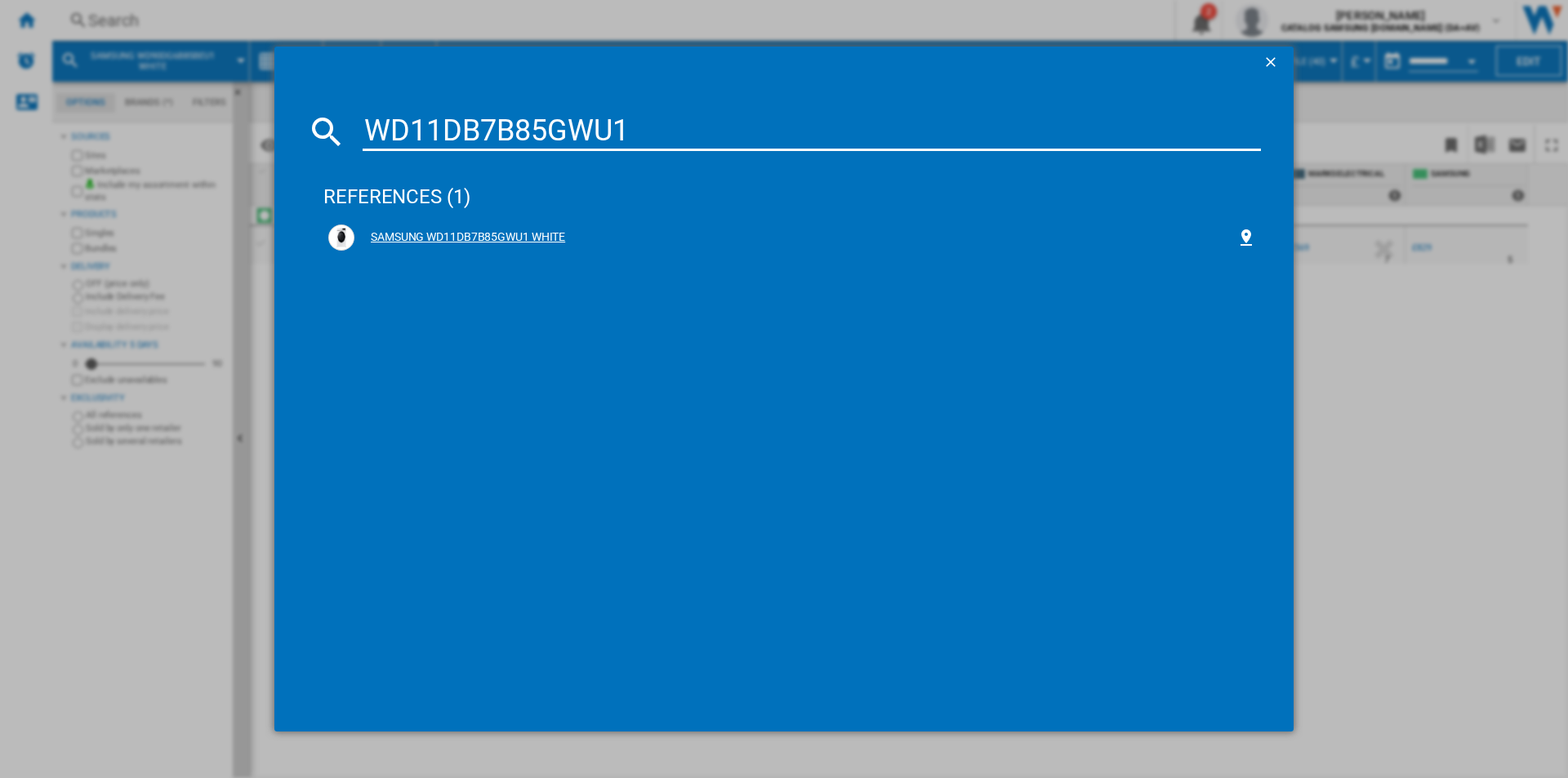
click at [504, 236] on div "SAMSUNG WD11DB7B85GWU1 WHITE" at bounding box center [796, 238] width 882 height 17
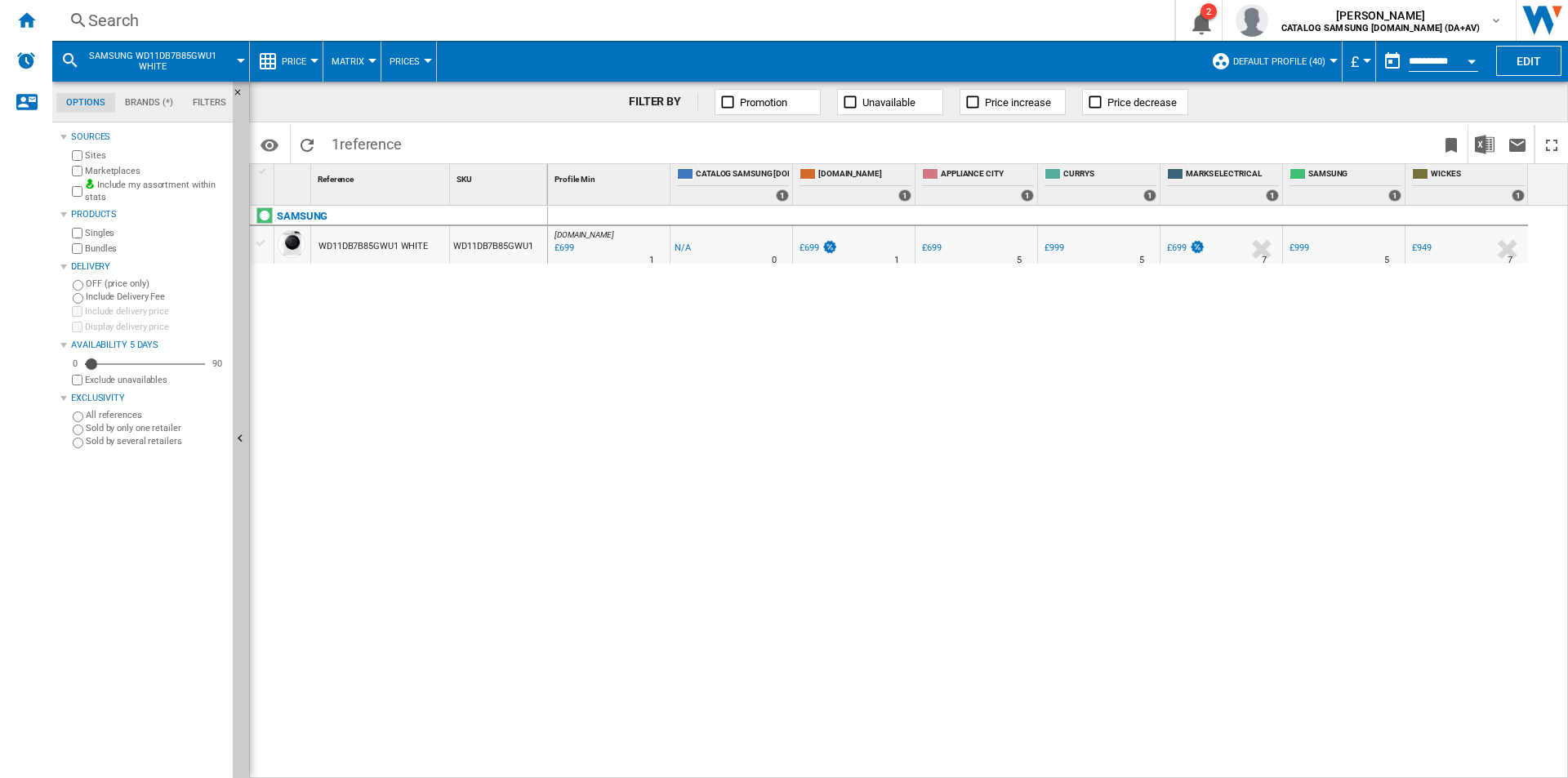
click at [582, 14] on div "Search" at bounding box center [610, 20] width 1044 height 23
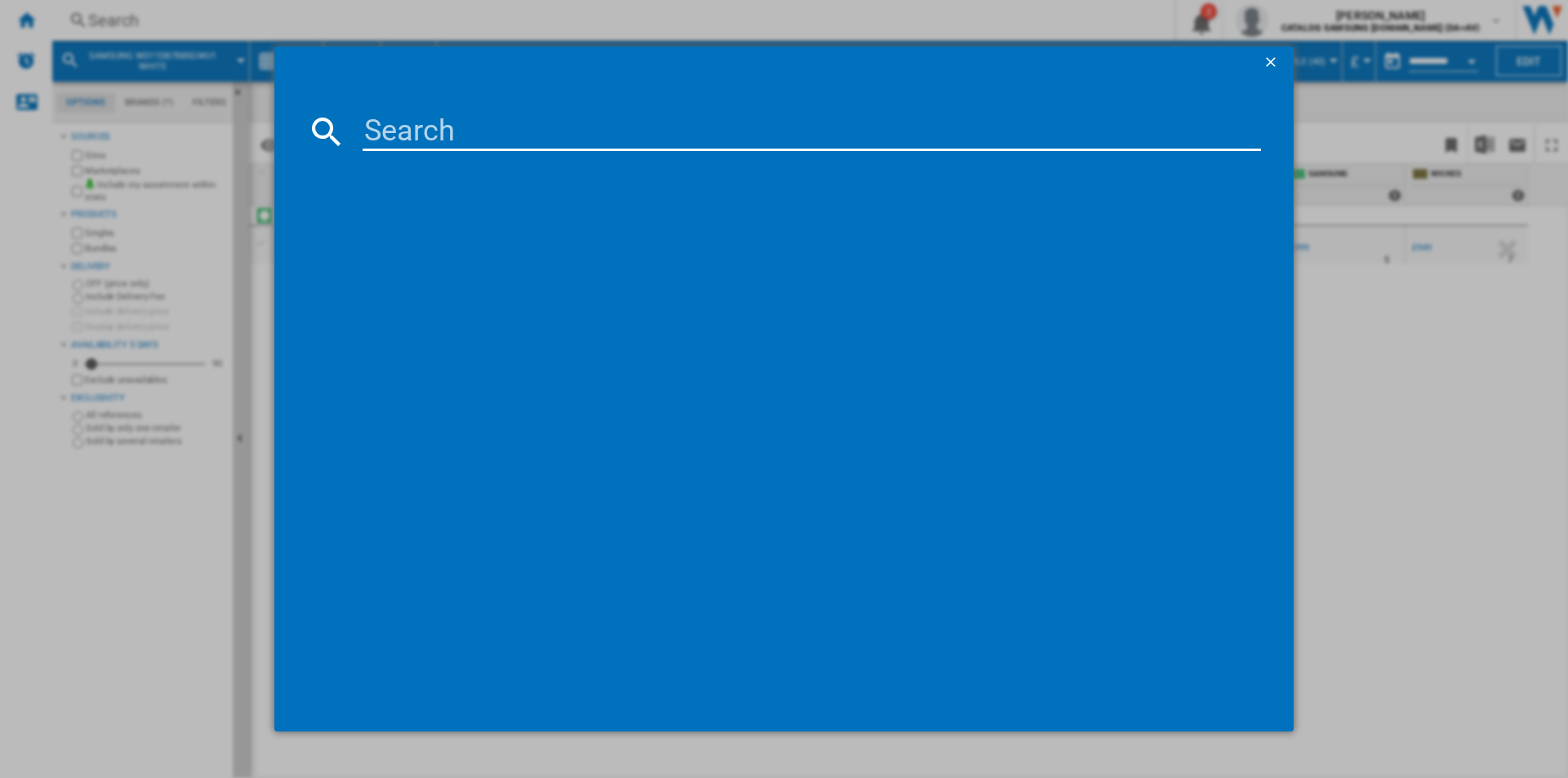
click at [550, 124] on input at bounding box center [812, 131] width 899 height 40
type input "WD11DB7B85GBU1"
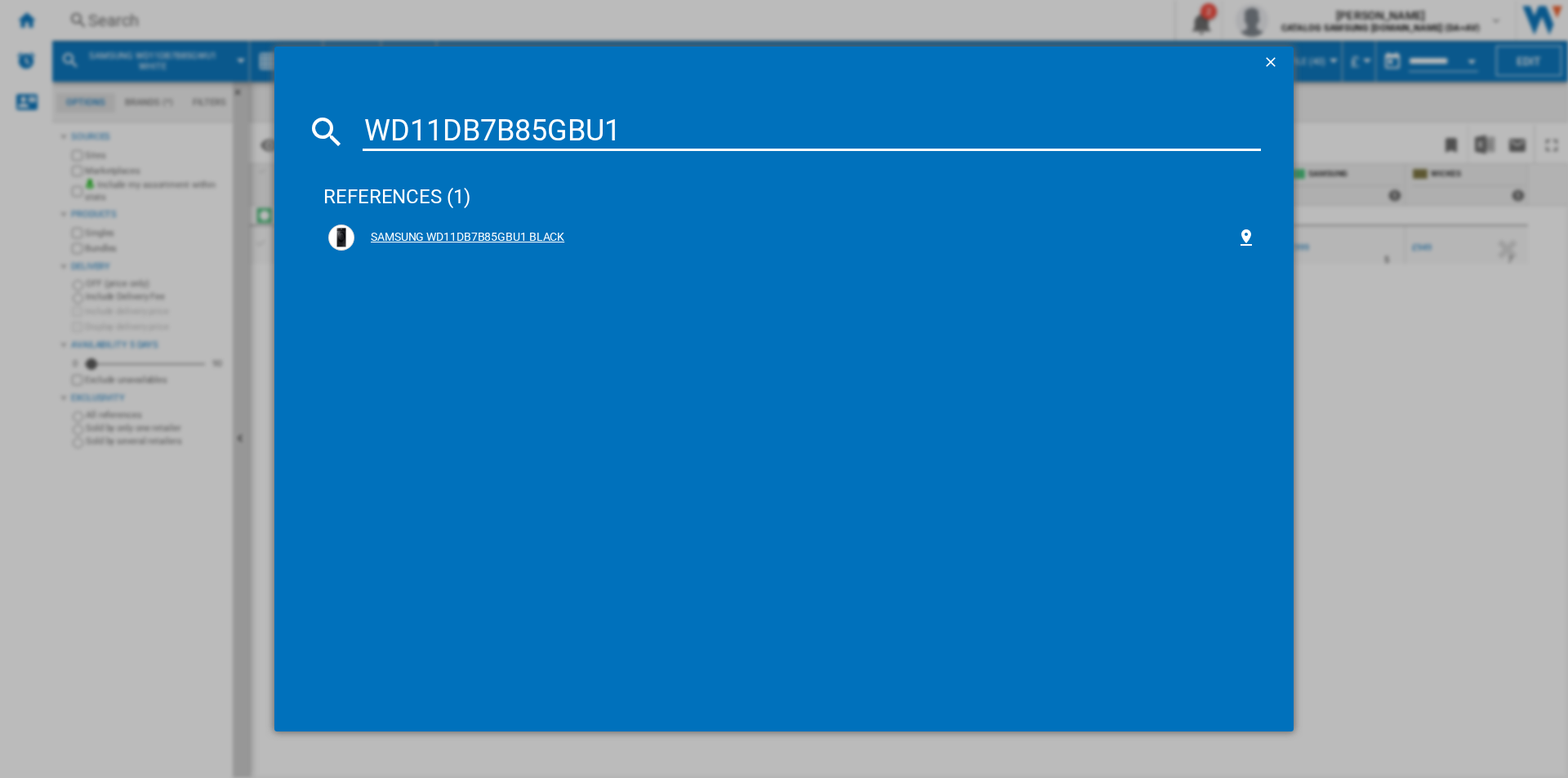
click at [497, 241] on div "SAMSUNG WD11DB7B85GBU1 BLACK" at bounding box center [796, 238] width 882 height 17
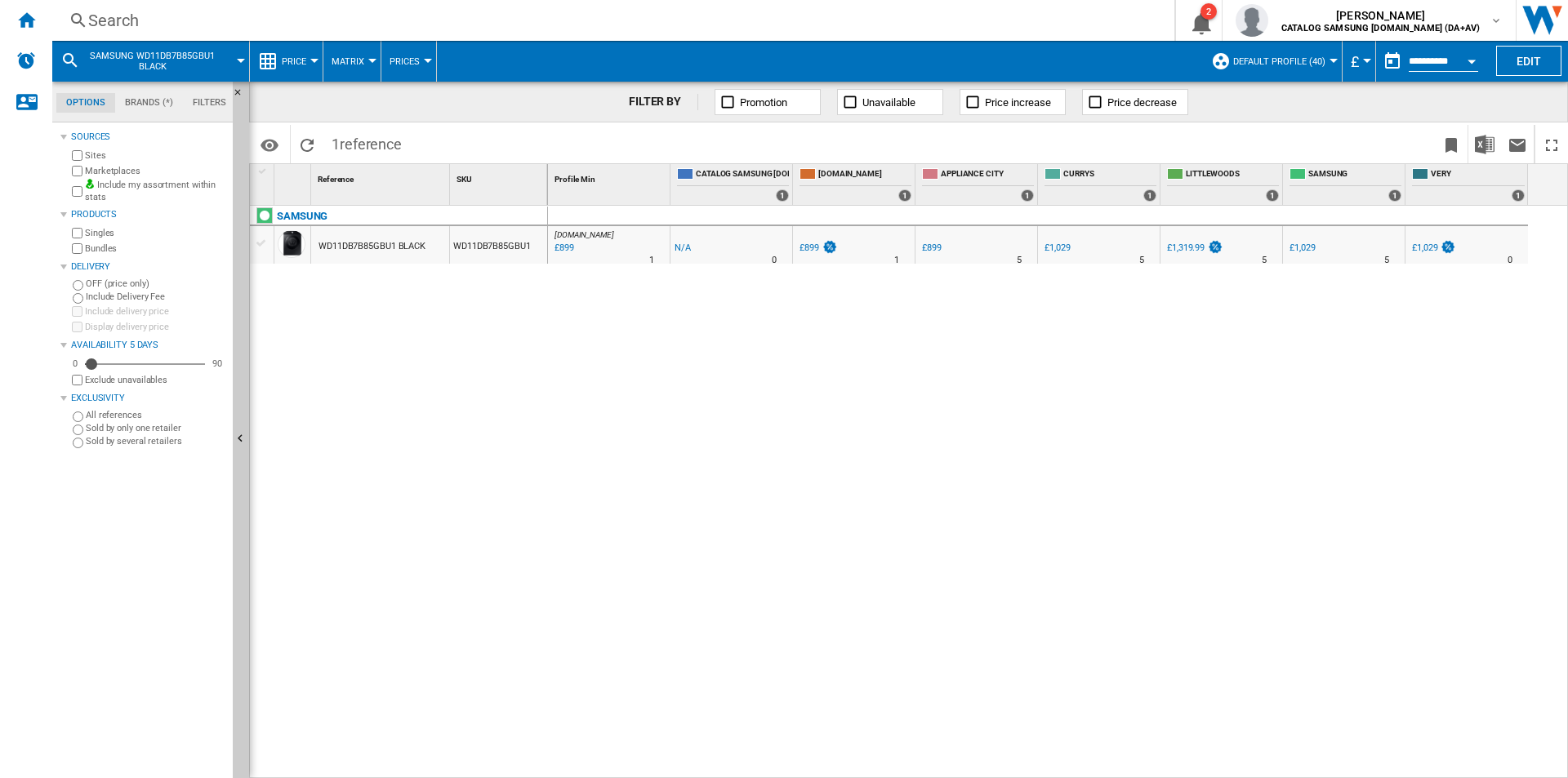
click at [603, 24] on div "Search" at bounding box center [610, 20] width 1044 height 23
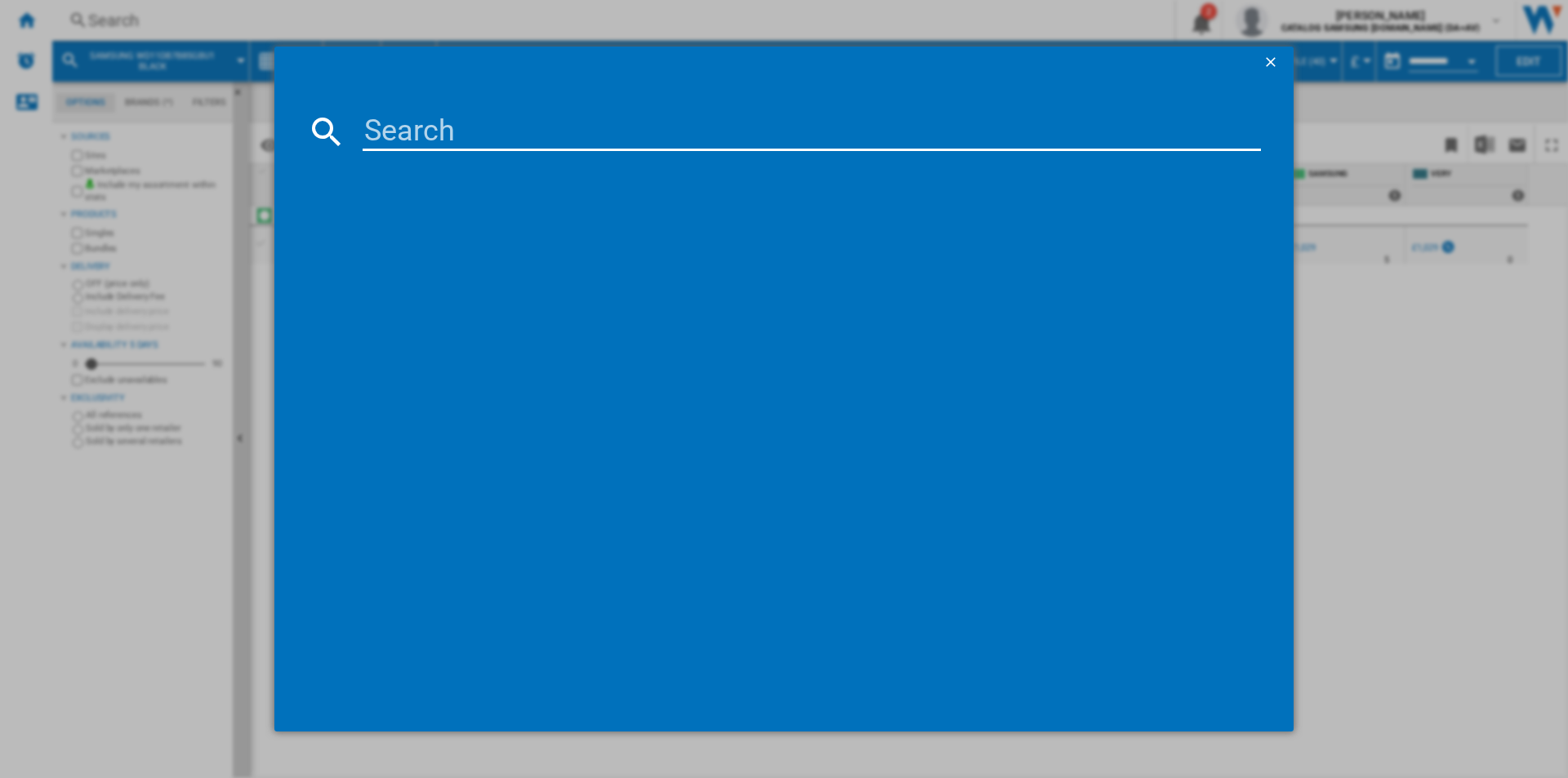
click at [559, 125] on input at bounding box center [812, 131] width 899 height 40
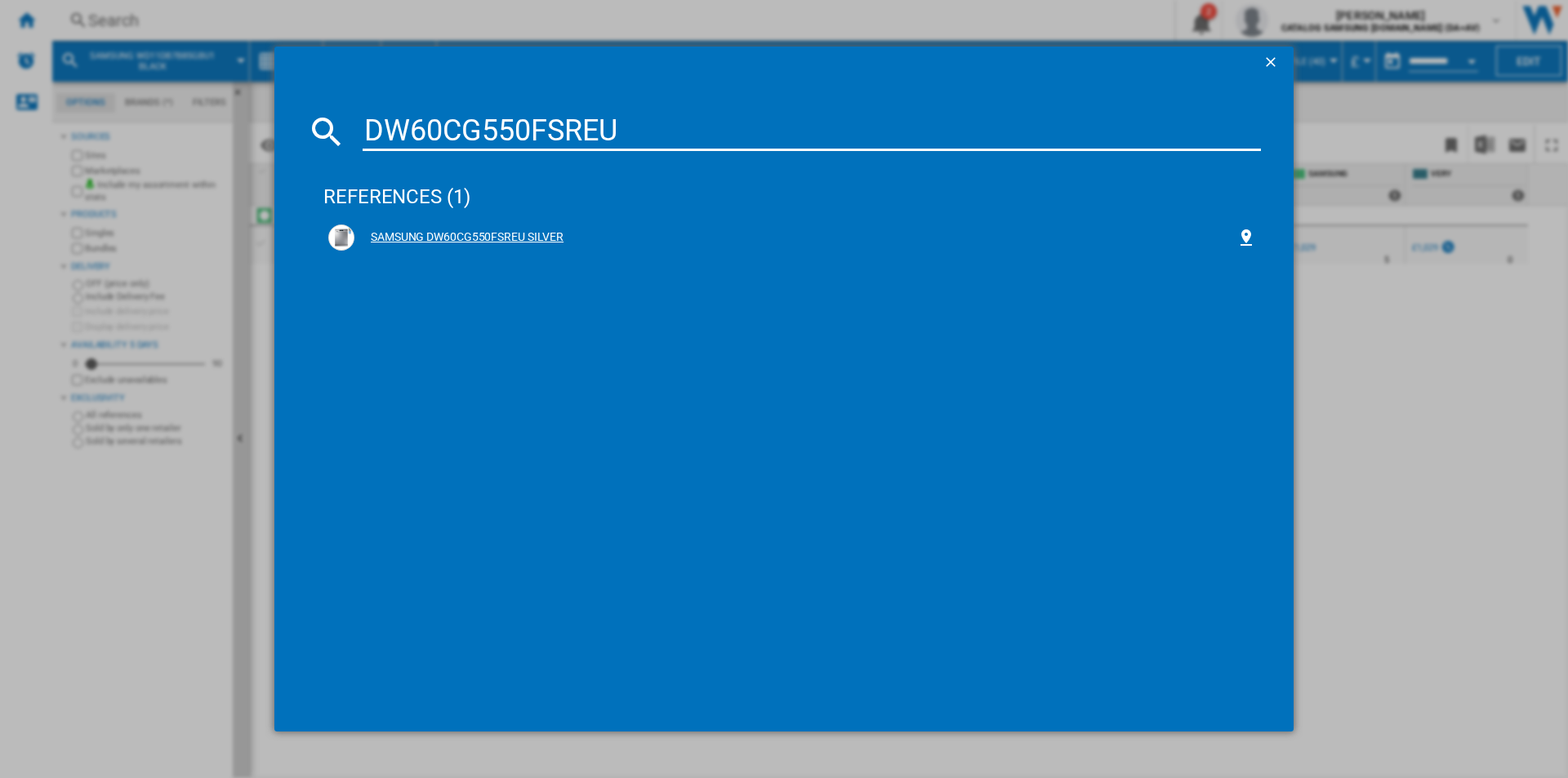
type input "DW60CG550FSREU"
click at [469, 236] on div "SAMSUNG DW60CG550FSREU SILVER" at bounding box center [796, 238] width 882 height 17
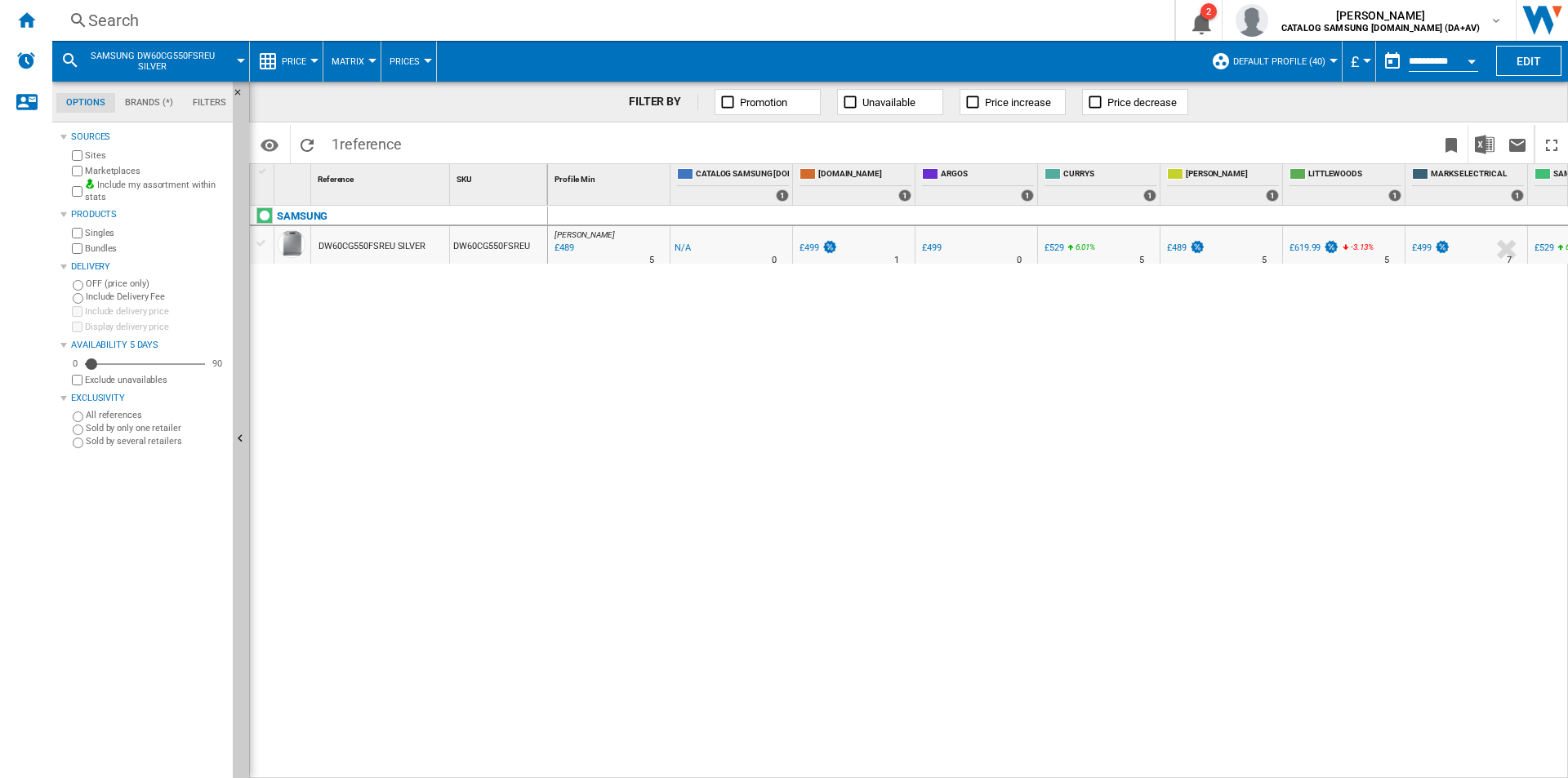
scroll to position [0, 204]
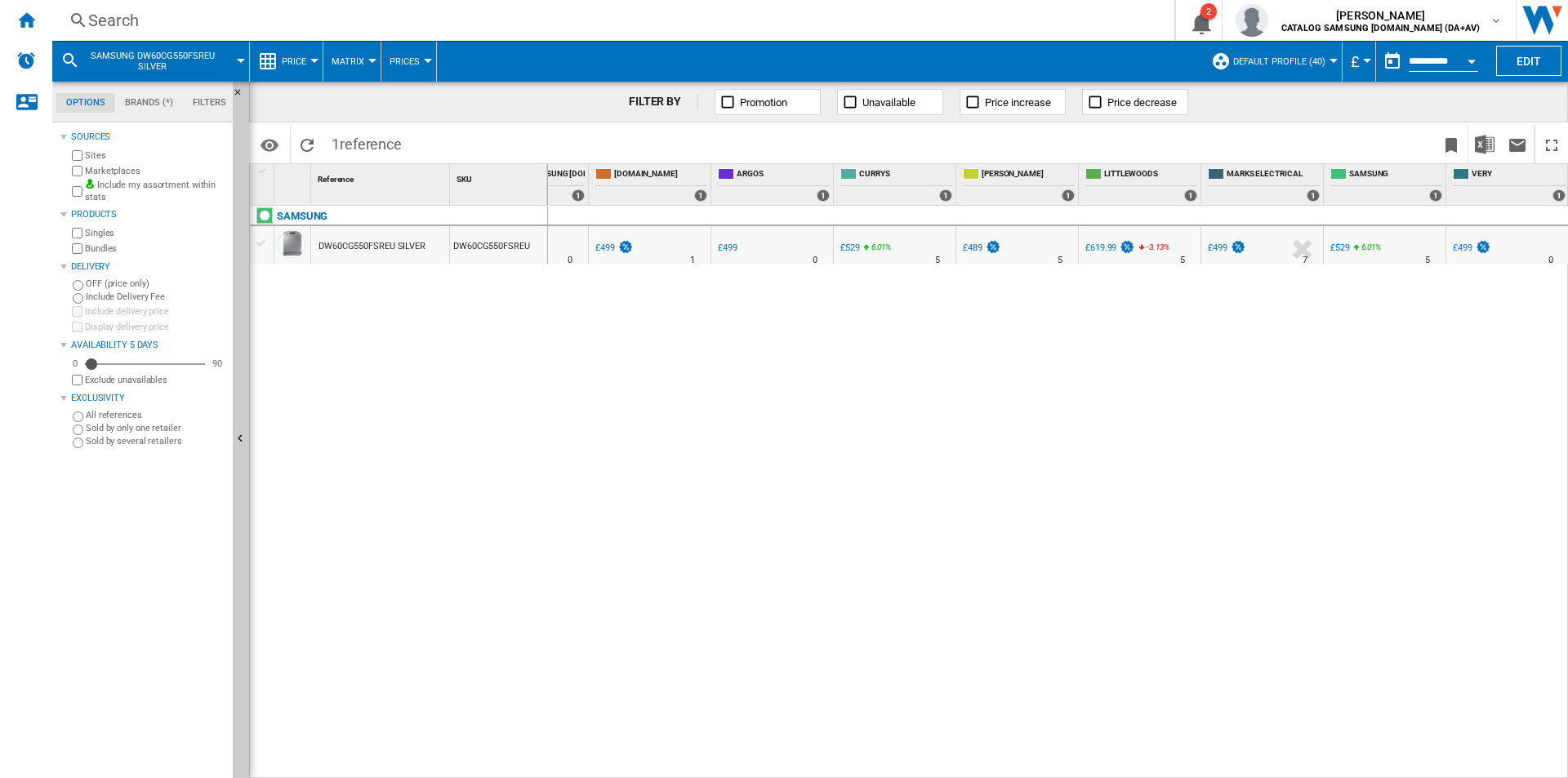
drag, startPoint x: 1130, startPoint y: 769, endPoint x: -254, endPoint y: 589, distance: 1395.7
click at [0, 589] on html "In order to access Insight, please log out and log in again OK NEW Search Searc…" at bounding box center [784, 389] width 1568 height 778
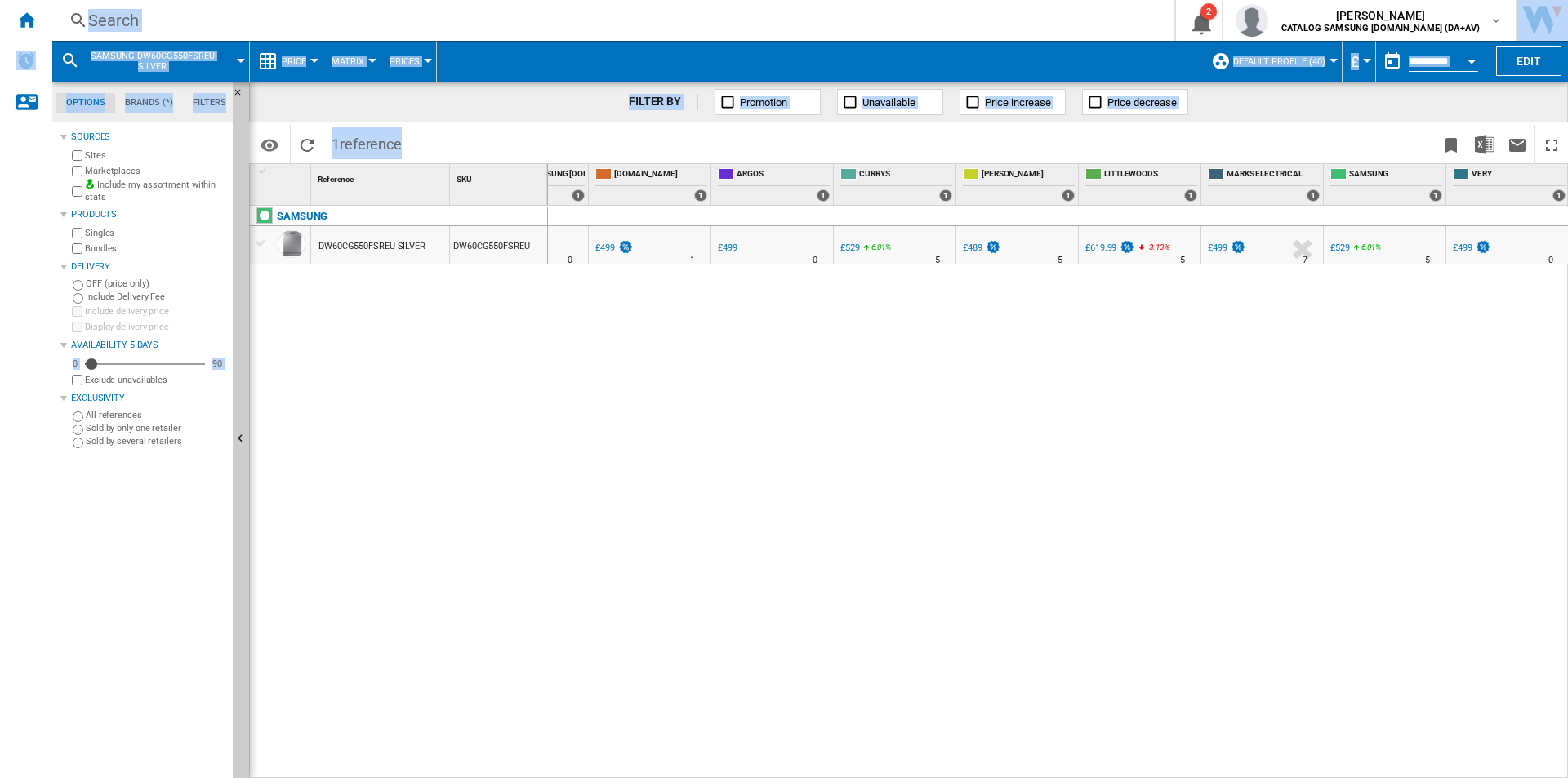
click at [335, 23] on div "Search" at bounding box center [610, 20] width 1044 height 23
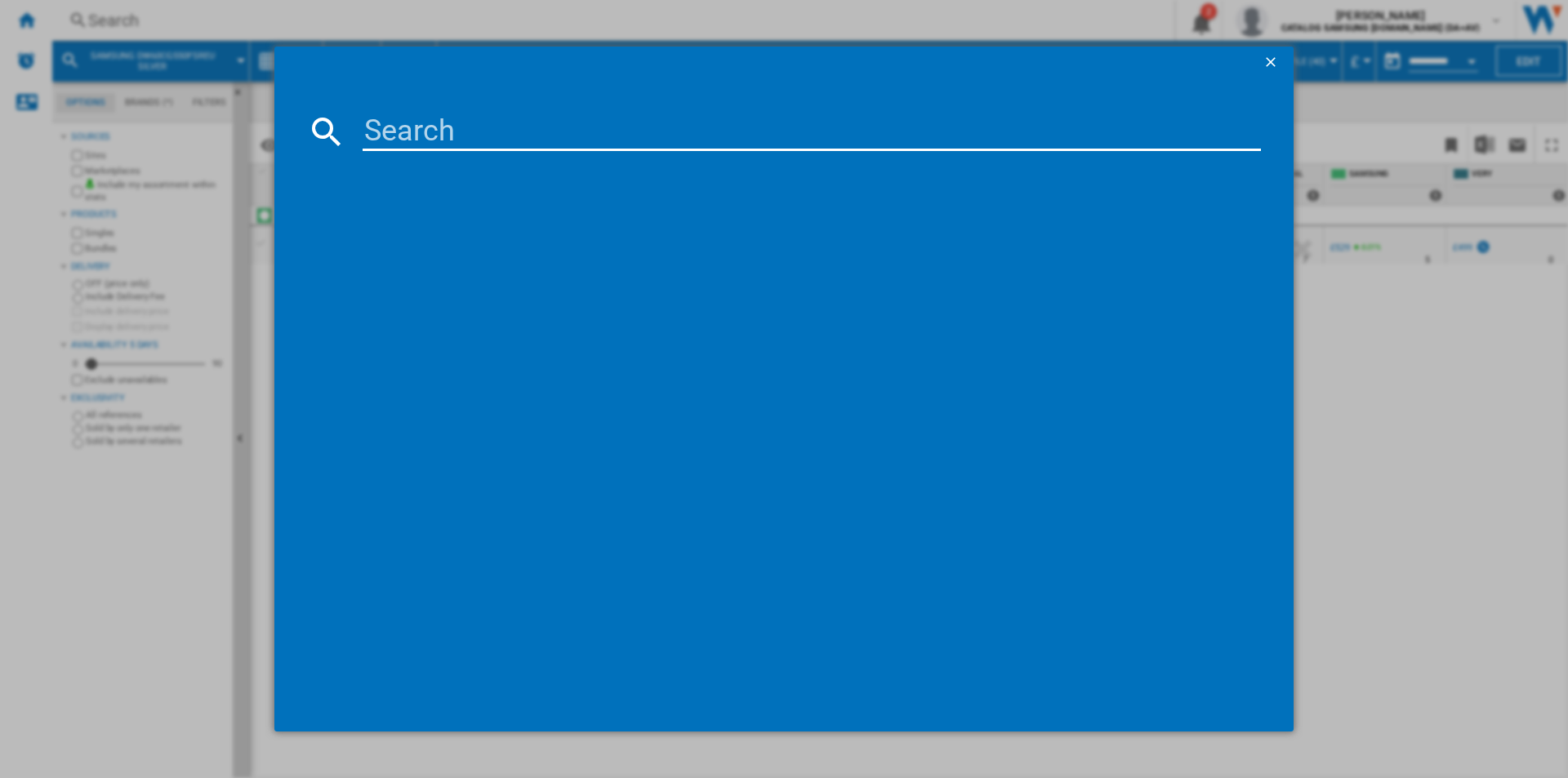
click at [383, 137] on input at bounding box center [812, 131] width 899 height 40
type input "DW60CG550FWQEU"
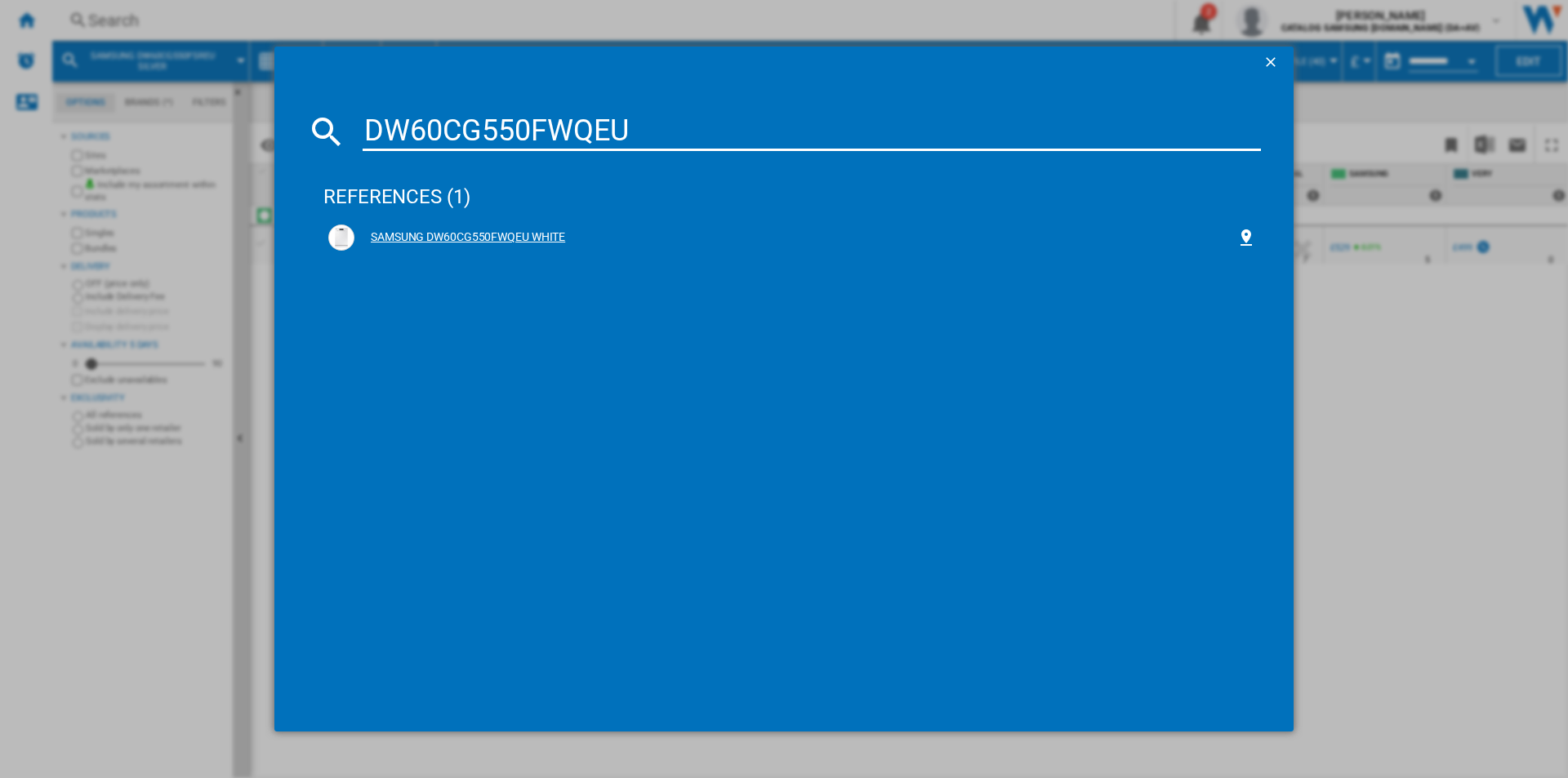
click at [487, 239] on div "SAMSUNG DW60CG550FWQEU WHITE" at bounding box center [796, 238] width 882 height 17
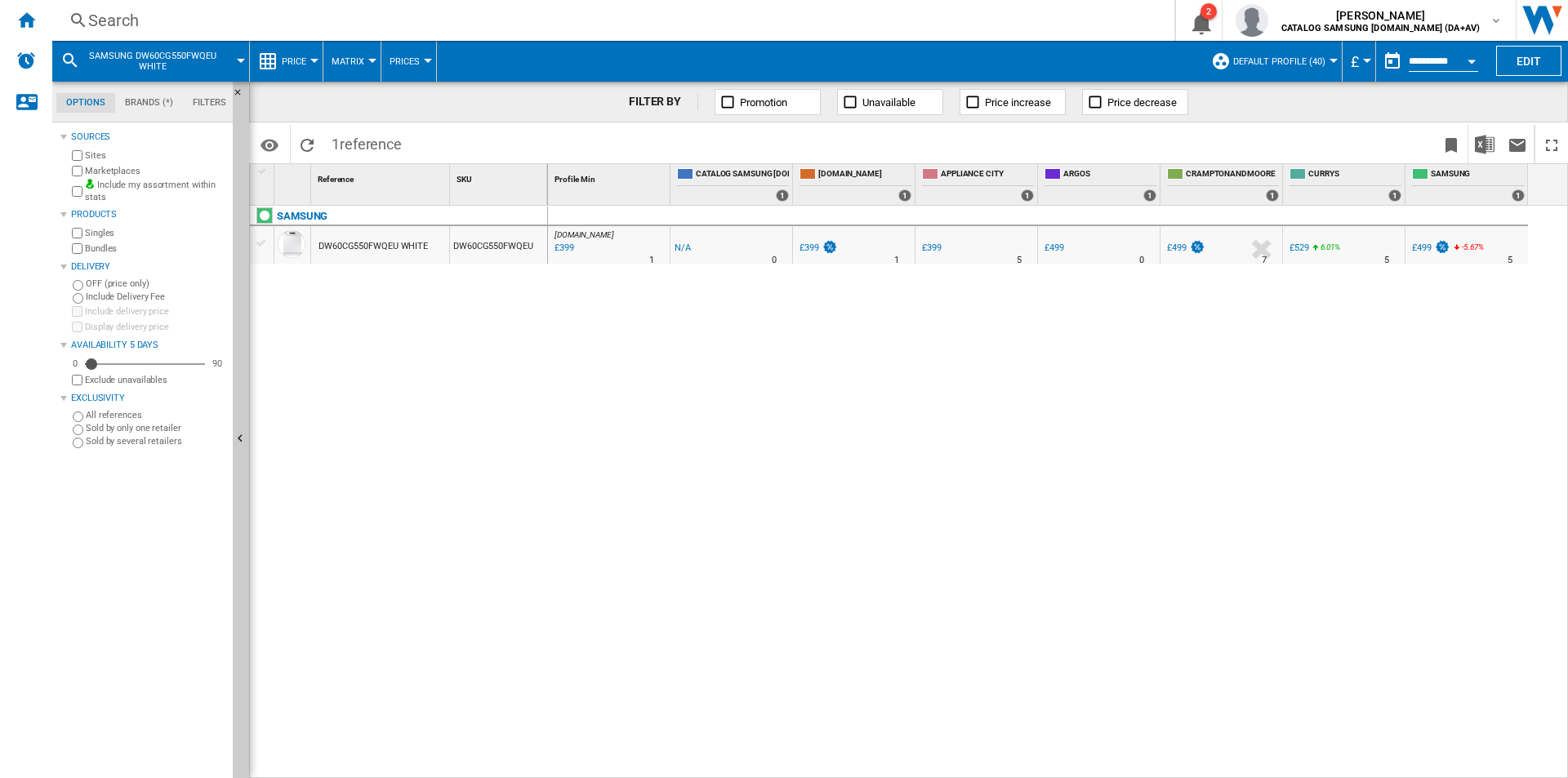
click at [298, 18] on div "Search" at bounding box center [610, 20] width 1044 height 23
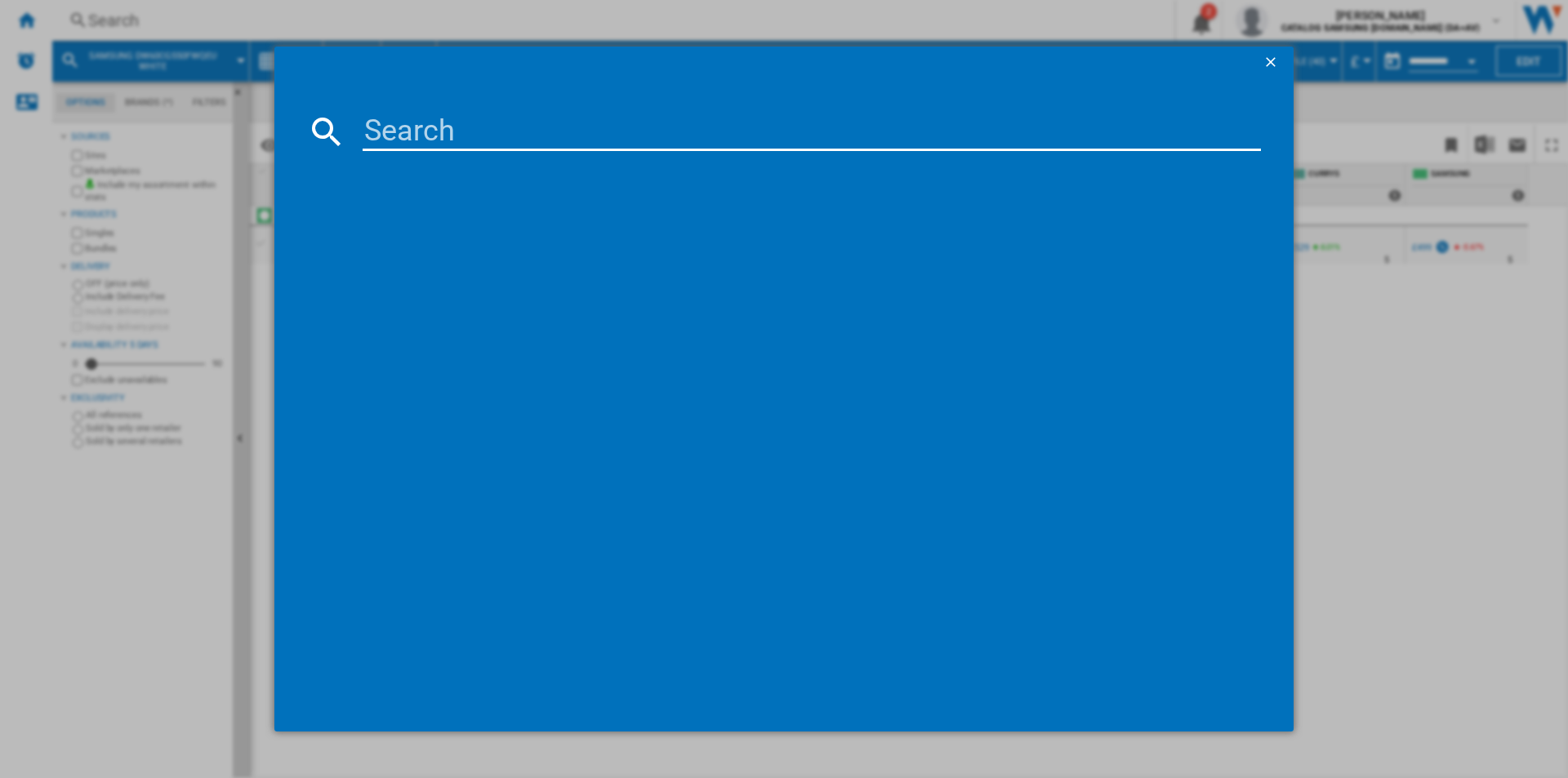
click at [423, 127] on input at bounding box center [812, 131] width 899 height 40
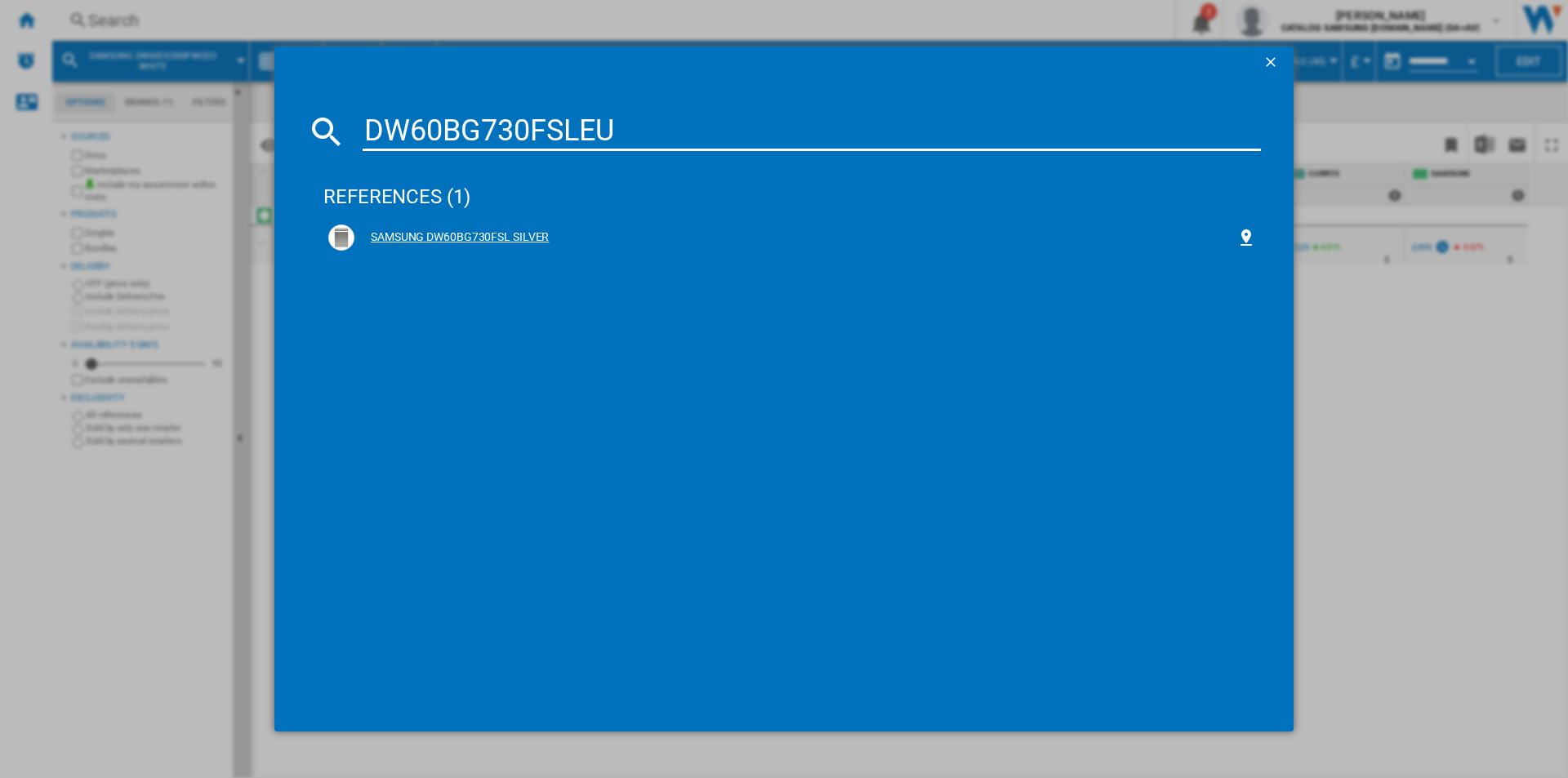
type input "DW60BG730FSLEU"
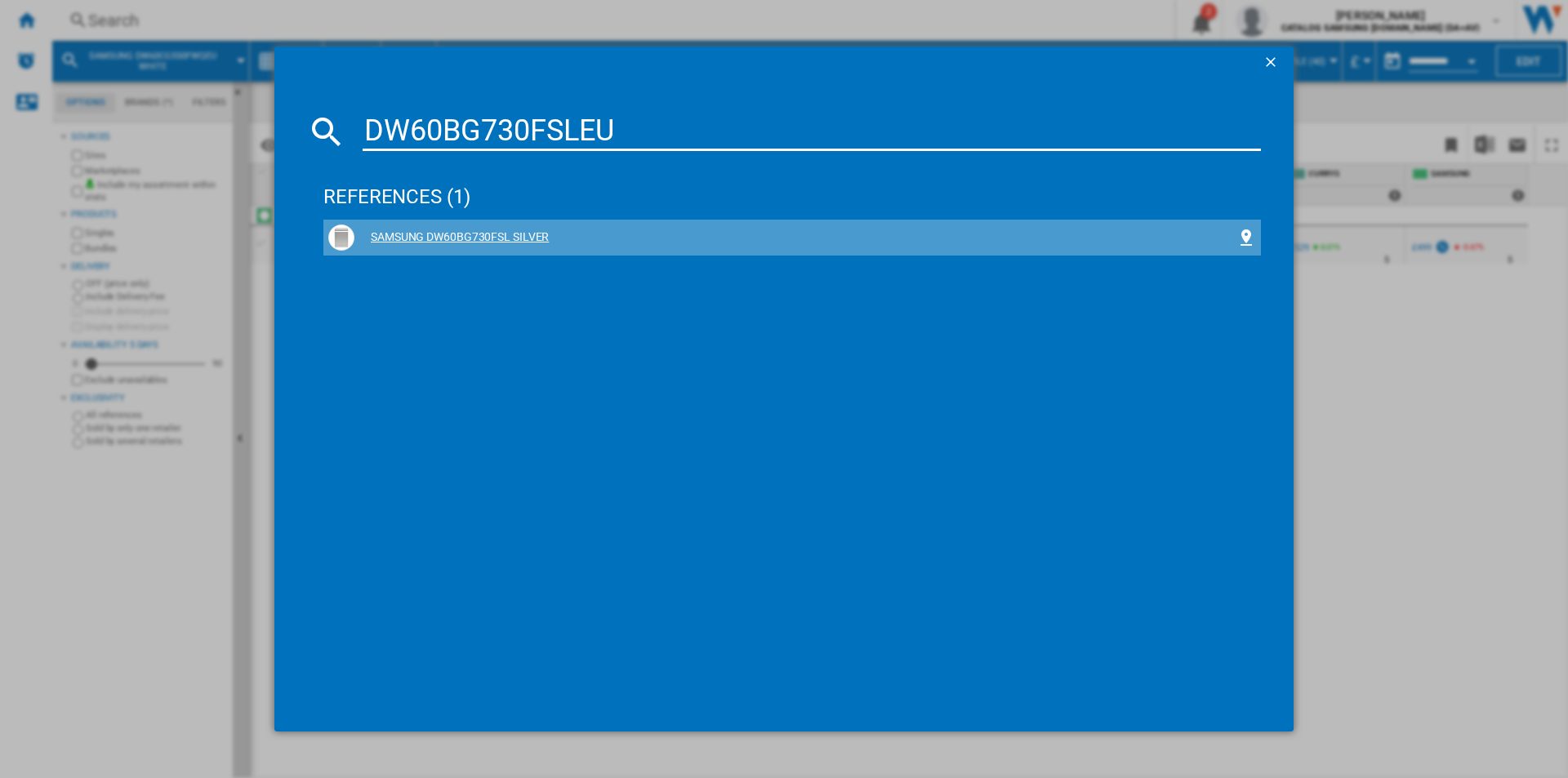
click at [519, 231] on div "SAMSUNG DW60BG730FSL SILVER" at bounding box center [796, 238] width 882 height 17
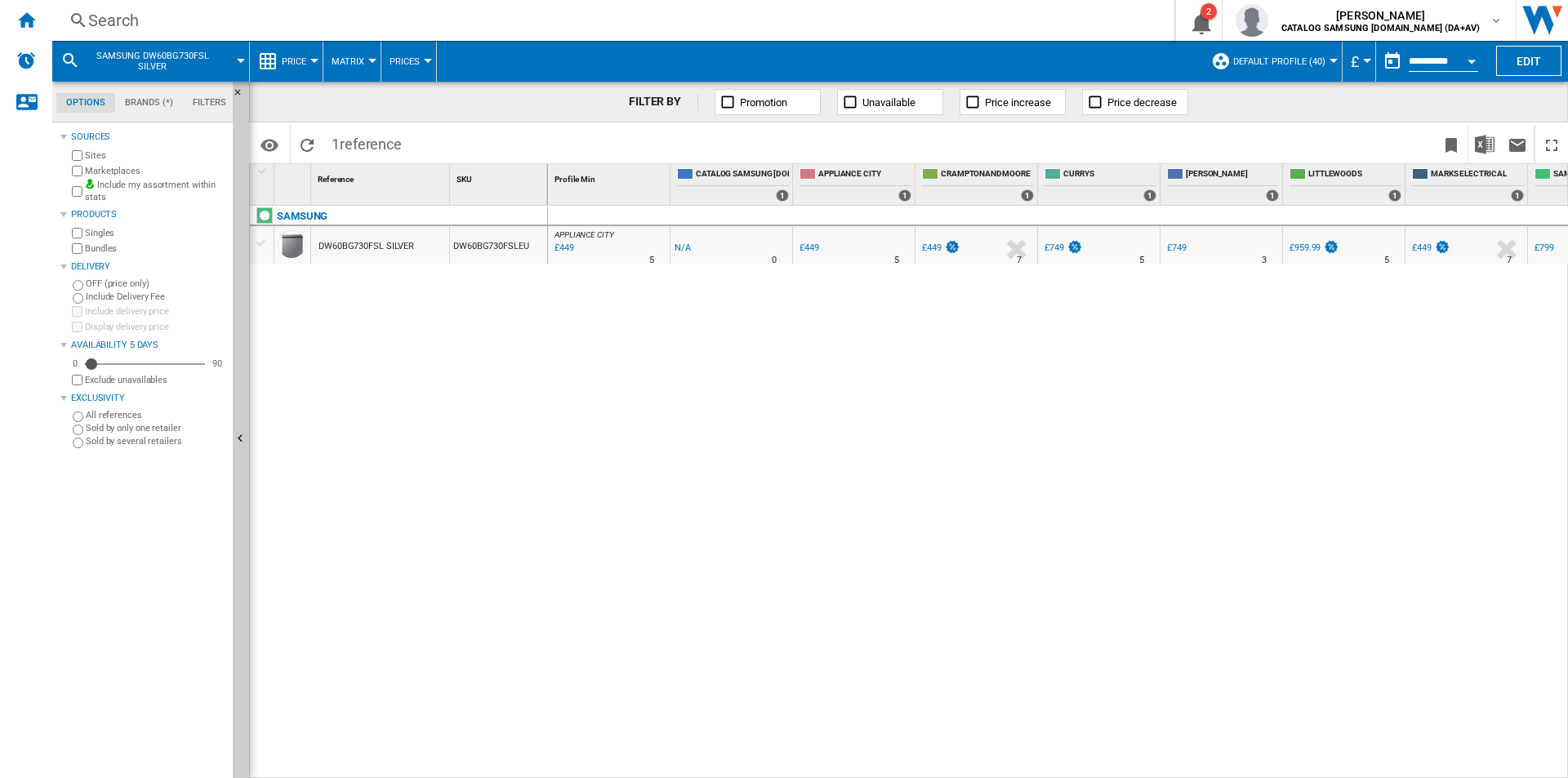
drag, startPoint x: 1219, startPoint y: 769, endPoint x: 1387, endPoint y: 763, distance: 168.1
click at [1387, 763] on div "APPLIANCE CITY : APPLIANCE CITY -1.0 % £449 % N/A 5 [GEOGRAPHIC_DATA] : [GEOGRA…" at bounding box center [1059, 492] width 1021 height 573
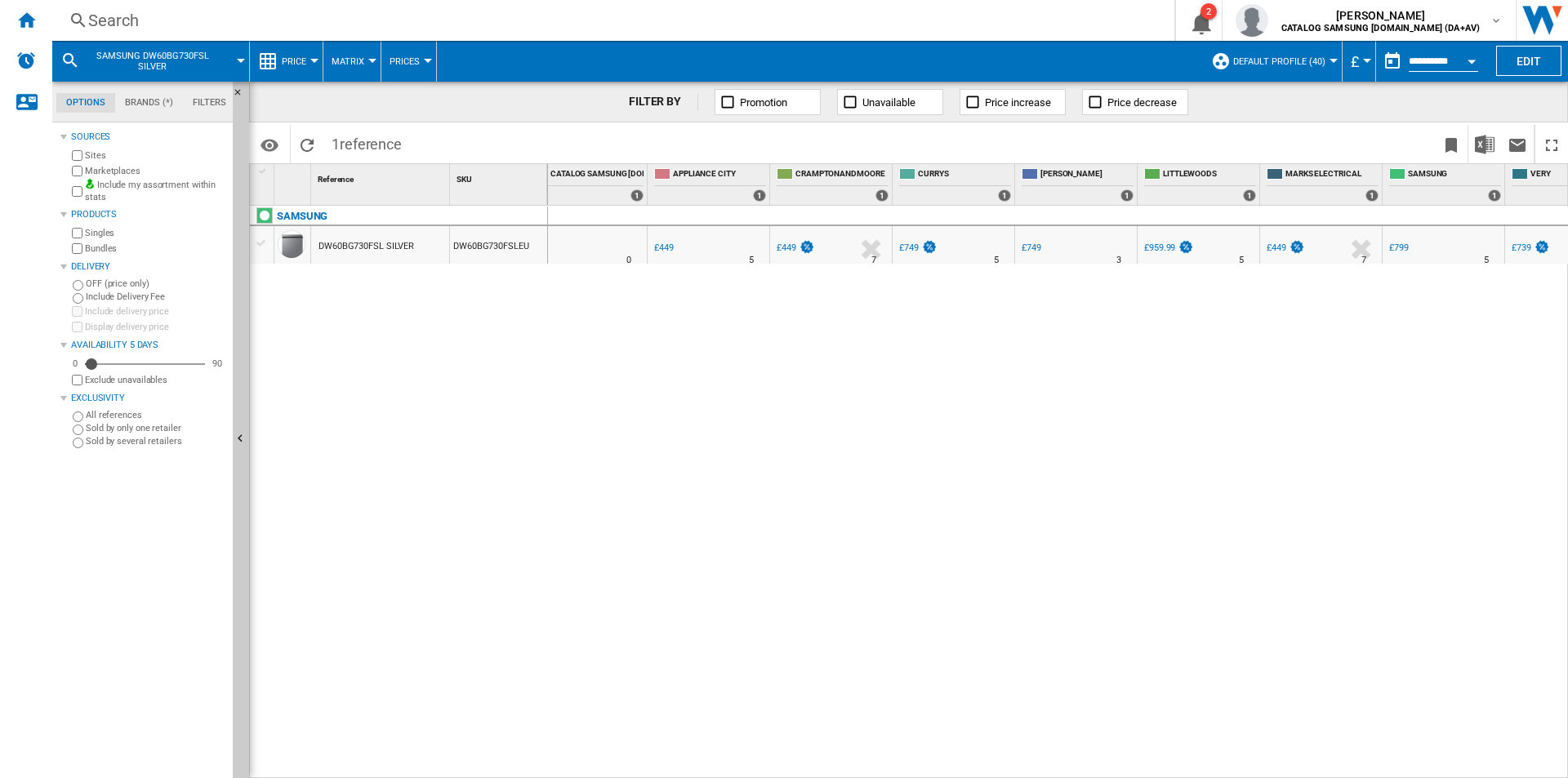
scroll to position [0, 204]
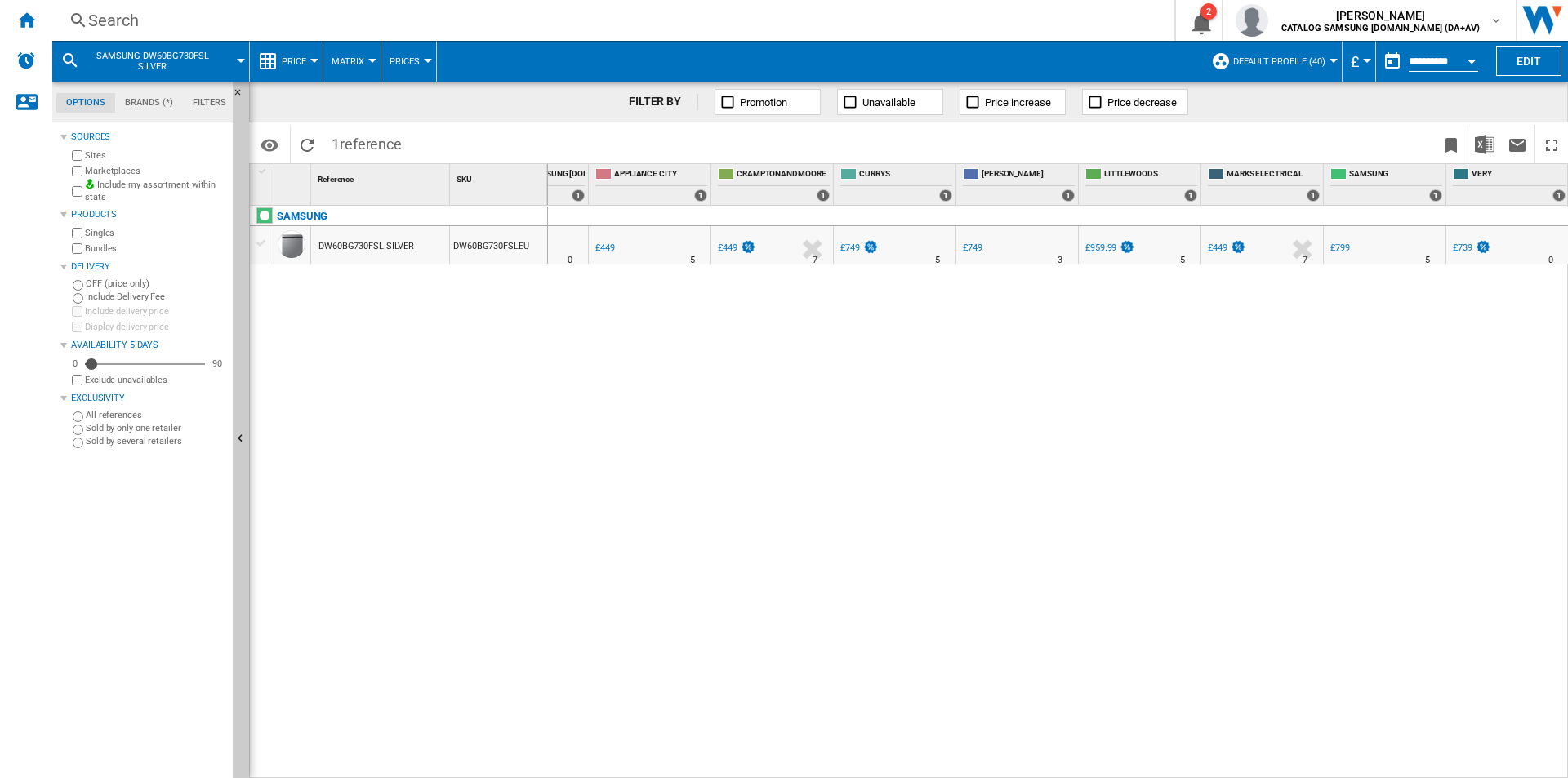
click at [877, 768] on div "APPLIANCE CITY : APPLIANCE CITY -1.0 % £449 % N/A 5 [GEOGRAPHIC_DATA] : [GEOGRA…" at bounding box center [1059, 492] width 1021 height 573
click at [736, 7] on div "Search Search 0 [PERSON_NAME] CATALOG SAMSUNG [DOMAIN_NAME] (DA+AV) CATALOG SAM…" at bounding box center [810, 20] width 1516 height 40
click at [663, 37] on div "Search Search 0 2 [PERSON_NAME] CATALOG SAMSUNG [DOMAIN_NAME] (DA+AV) CATALOG S…" at bounding box center [810, 20] width 1516 height 40
click at [651, 20] on div "Search" at bounding box center [610, 20] width 1044 height 23
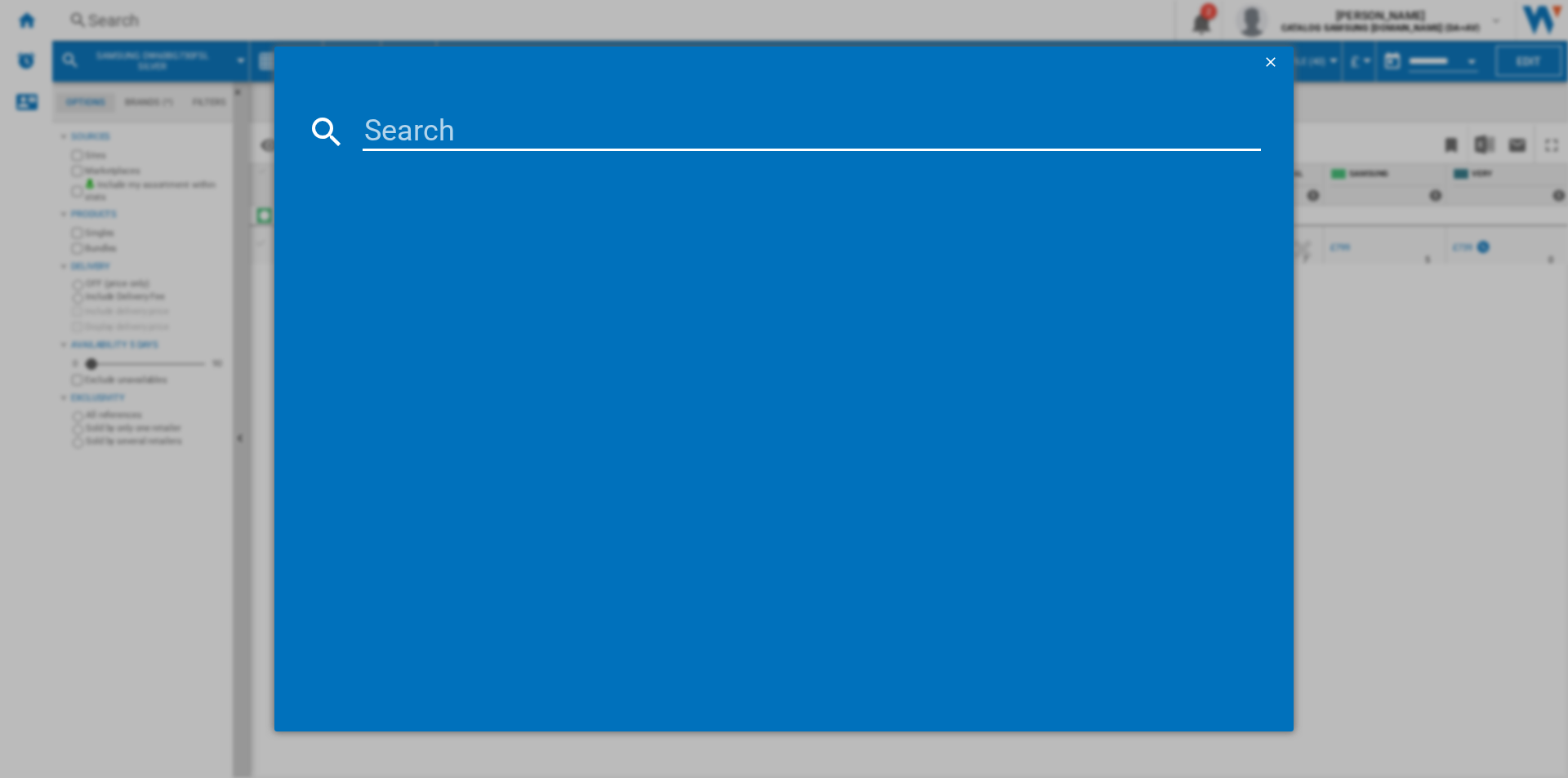
click at [556, 126] on input at bounding box center [812, 131] width 899 height 40
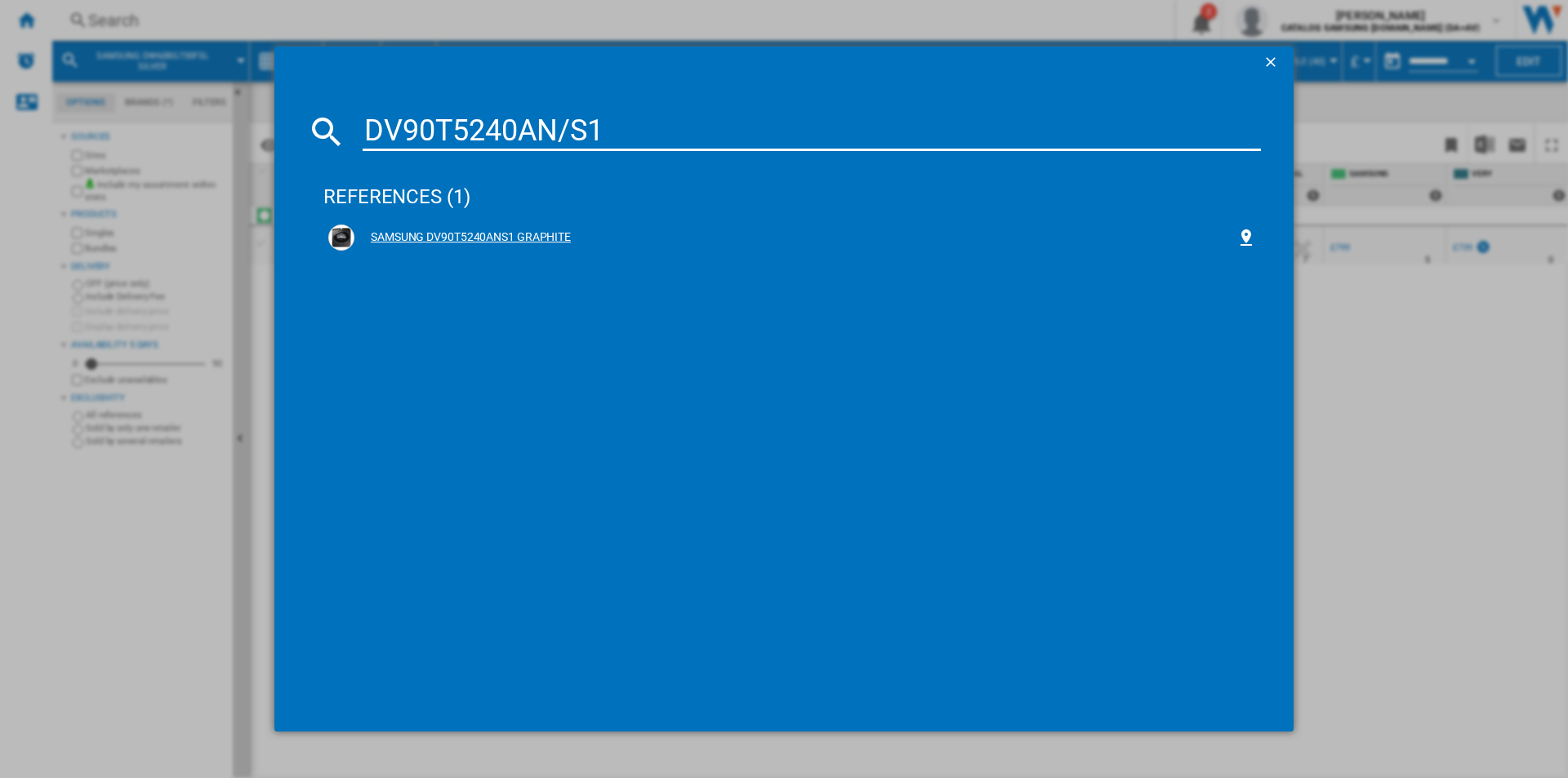
type input "DV90T5240AN/S1"
click at [528, 230] on div "SAMSUNG DV90T5240ANS1 GRAPHITE" at bounding box center [796, 238] width 882 height 17
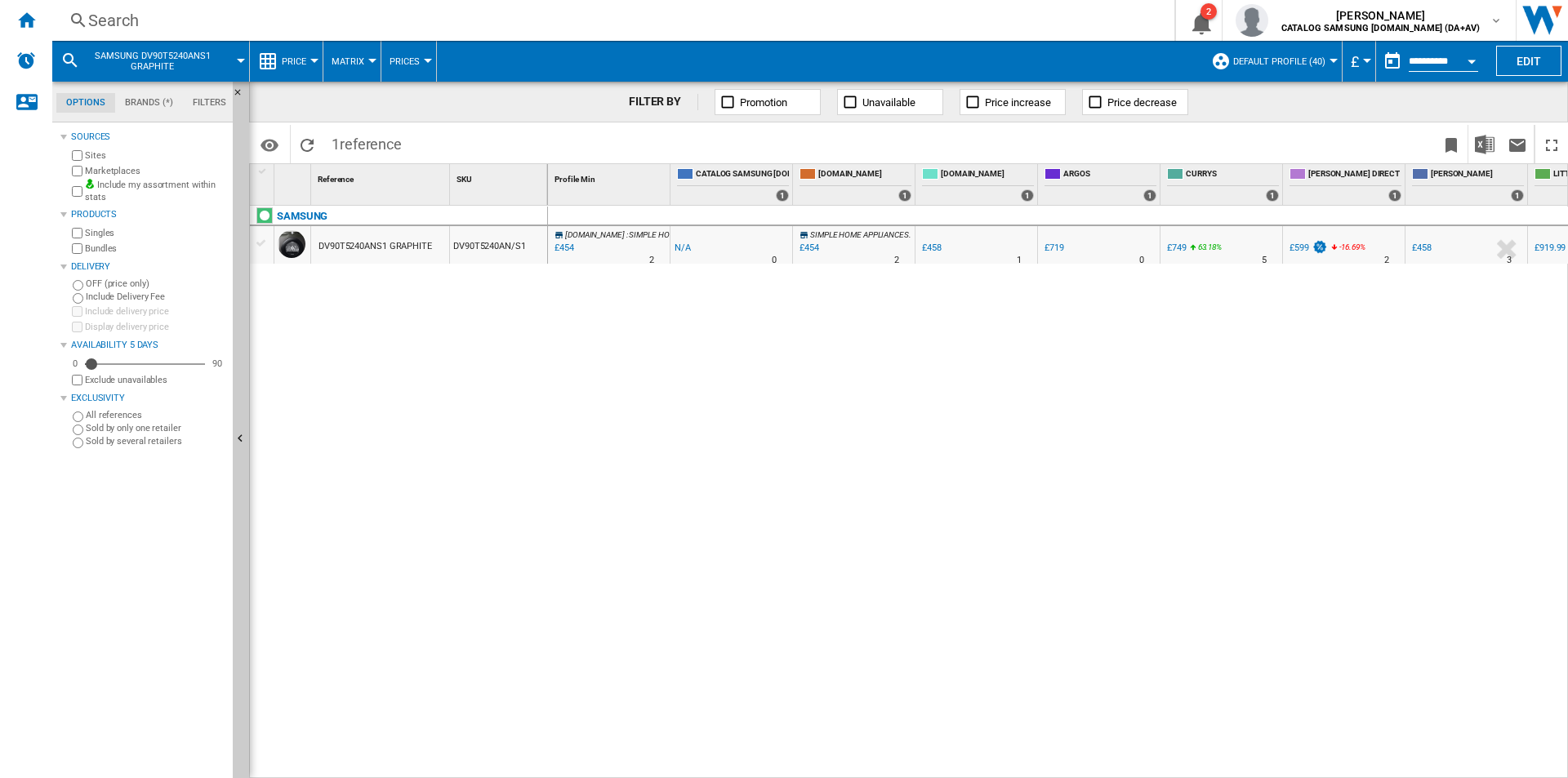
click at [833, 8] on div "Search Search 0 2 [PERSON_NAME] CATALOG SAMSUNG [DOMAIN_NAME] (DA+AV) CATALOG S…" at bounding box center [810, 20] width 1516 height 40
click at [820, 35] on div "Search Search 0 2 [PERSON_NAME] CATALOG SAMSUNG [DOMAIN_NAME] (DA+AV) CATALOG S…" at bounding box center [810, 20] width 1516 height 40
click at [803, 28] on div "Search" at bounding box center [610, 20] width 1044 height 23
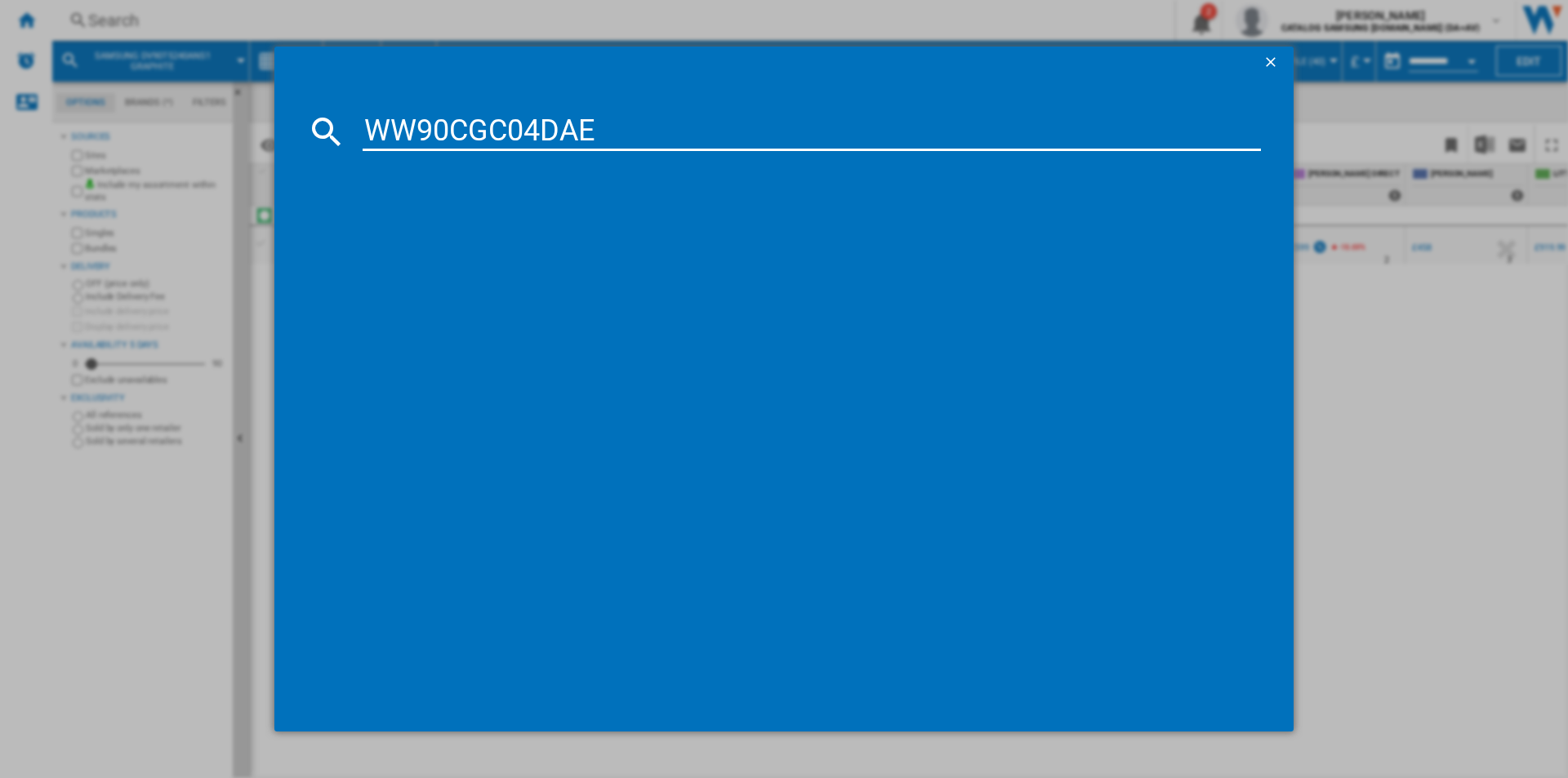
type input "WW90CGC04DAE"
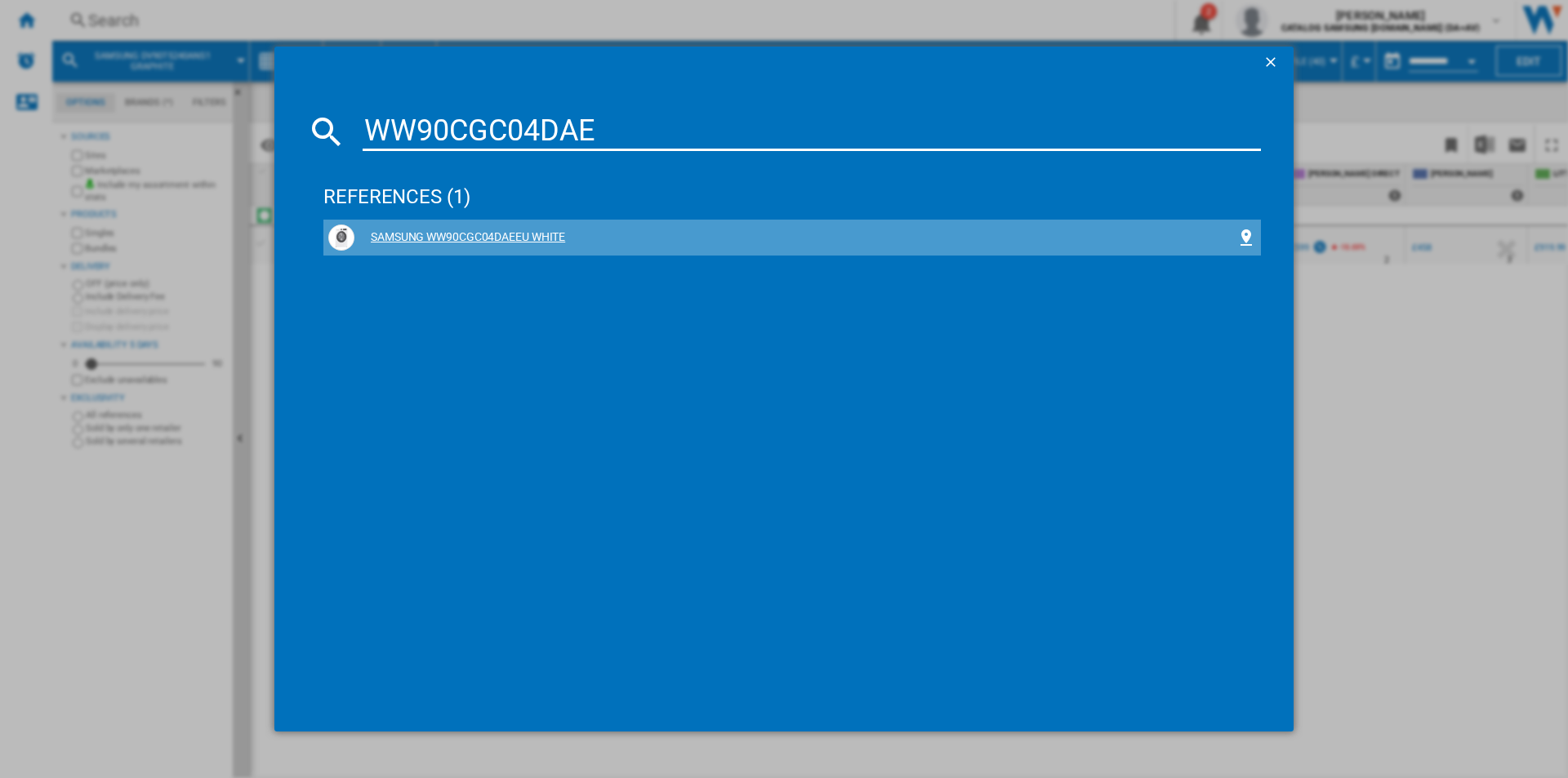
click at [451, 241] on div "SAMSUNG WW90CGC04DAEEU WHITE" at bounding box center [796, 238] width 882 height 17
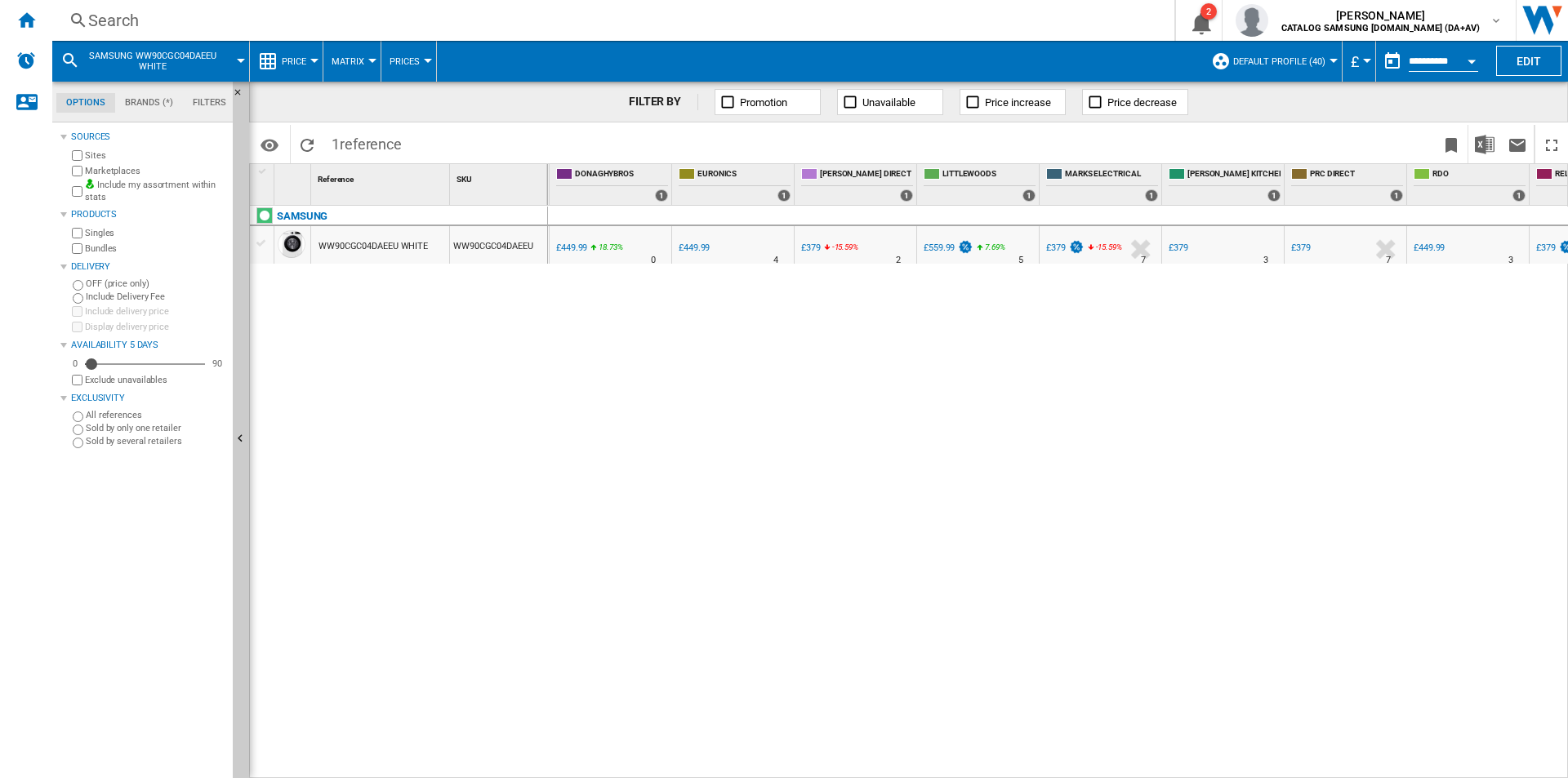
scroll to position [0, 1138]
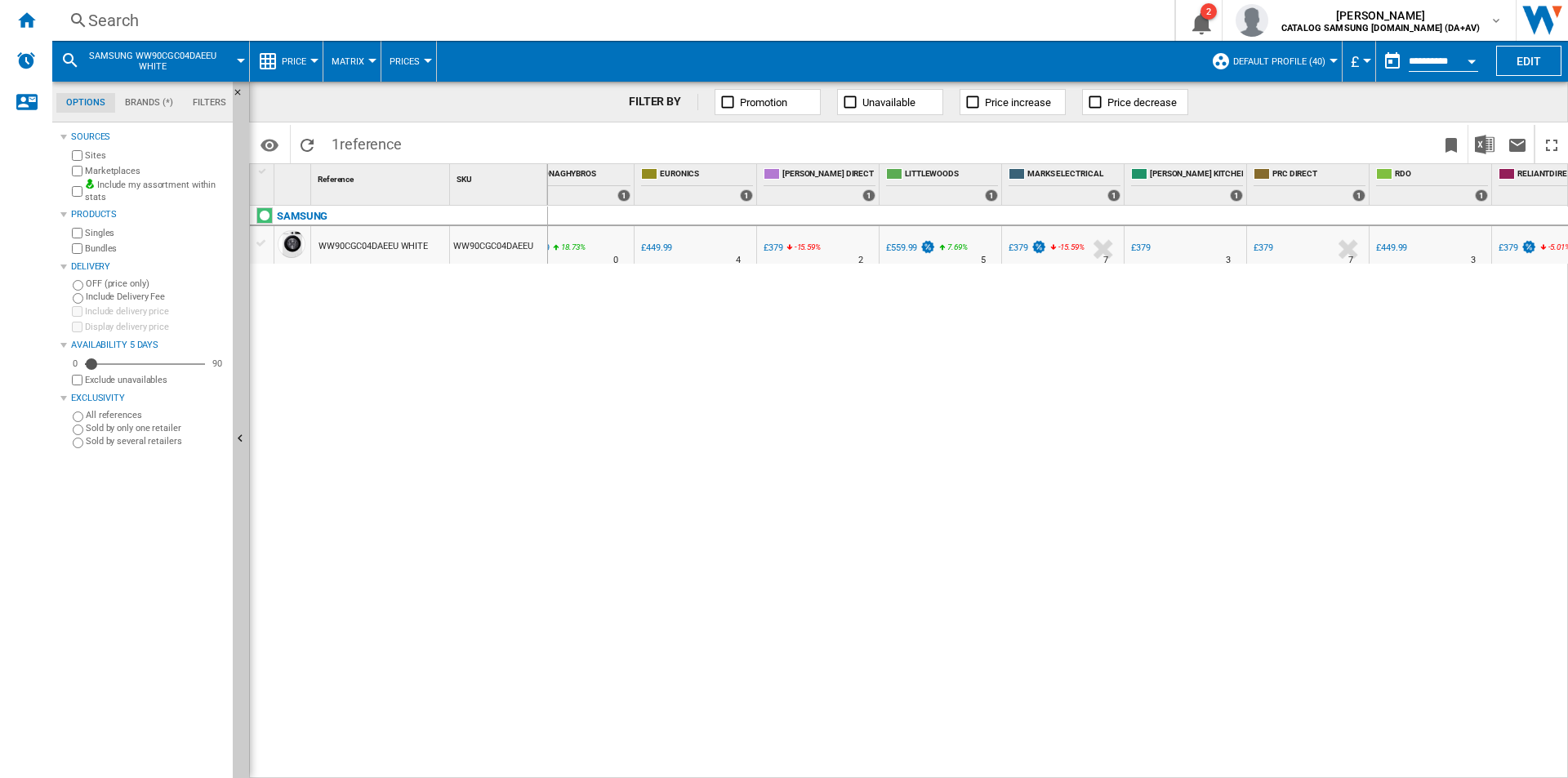
click at [556, 17] on div "Search" at bounding box center [610, 20] width 1044 height 23
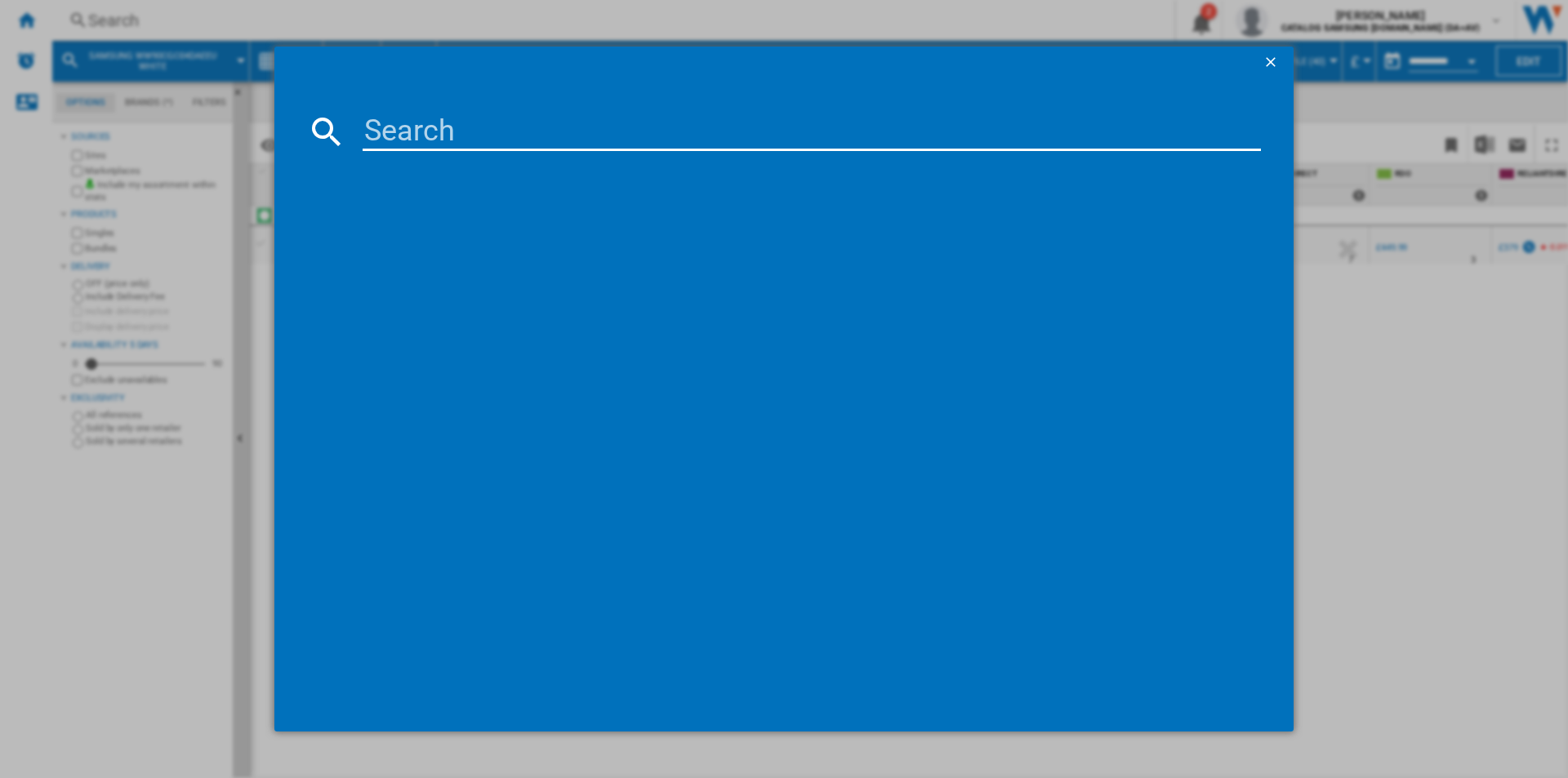
click at [553, 133] on input at bounding box center [812, 131] width 899 height 40
type input "DV90T6240LE/S1"
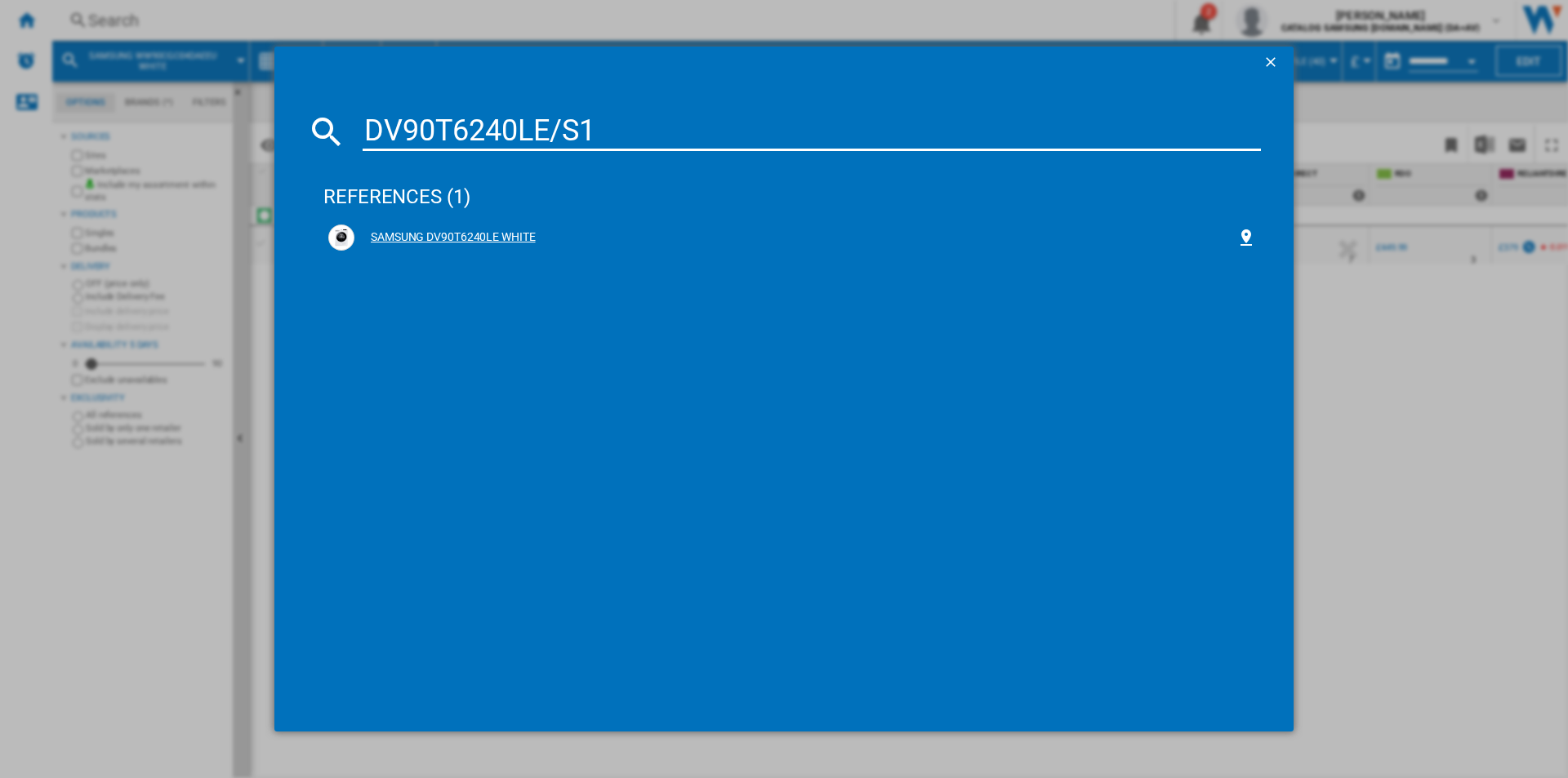
click at [486, 234] on div "SAMSUNG DV90T6240LE WHITE" at bounding box center [796, 238] width 882 height 17
